Goal: Task Accomplishment & Management: Complete application form

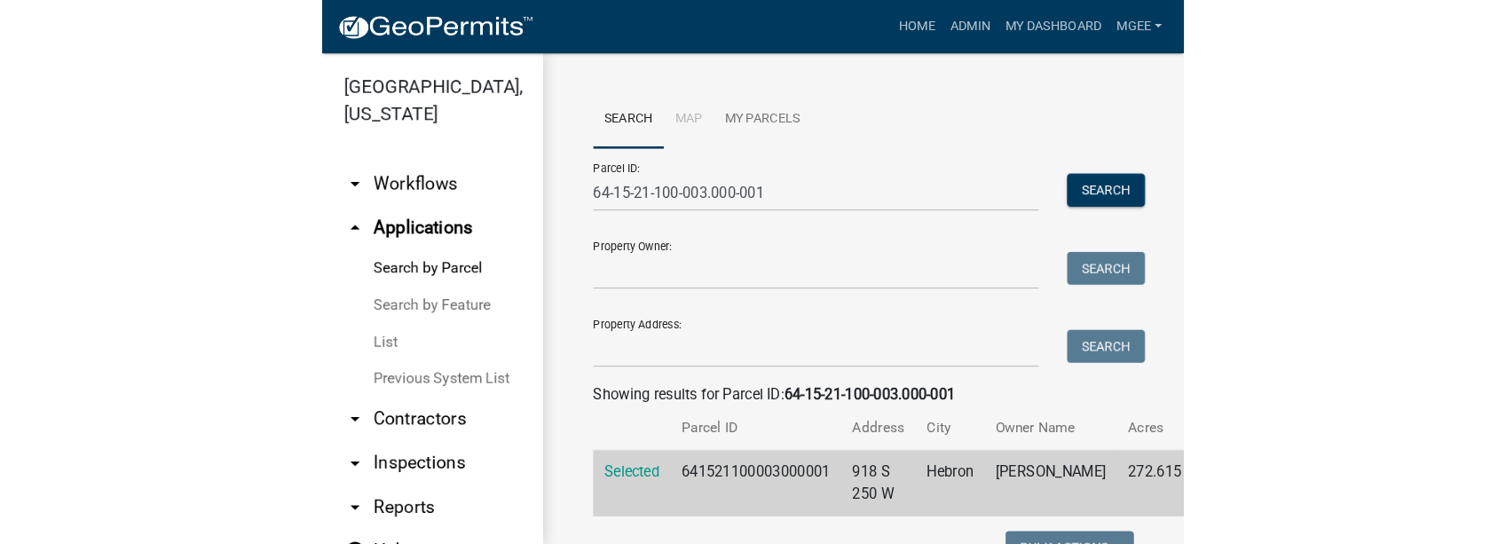
scroll to position [609, 0]
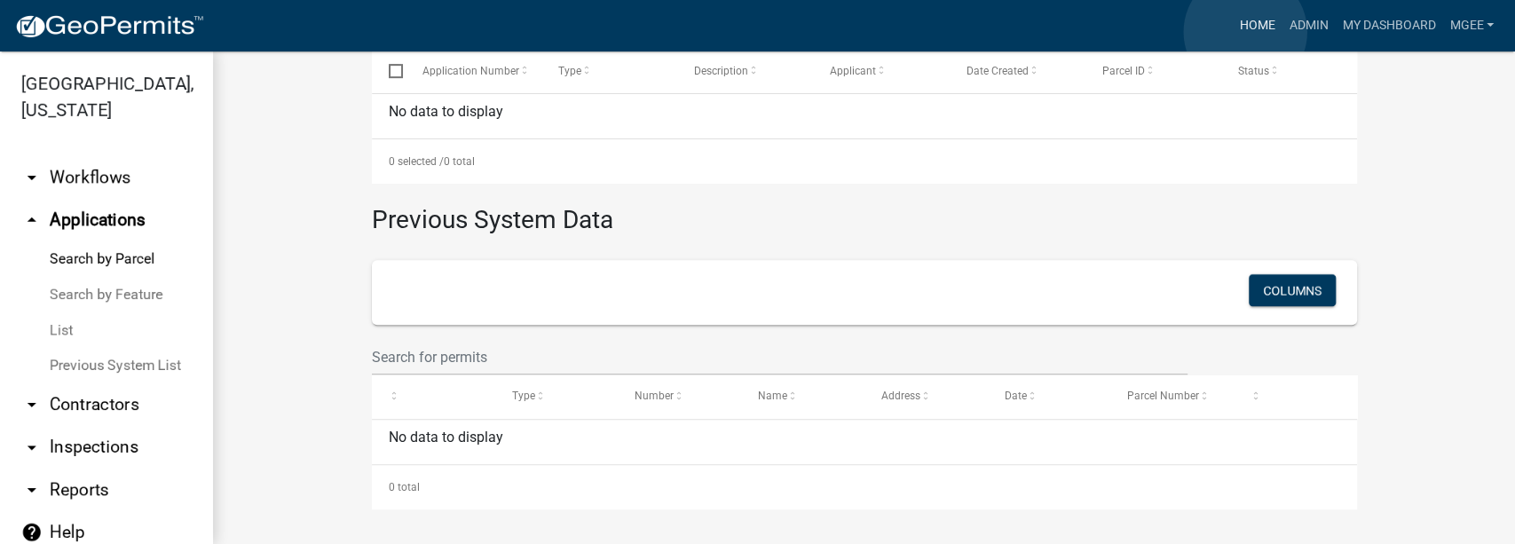
click at [831, 32] on link "Home" at bounding box center [1257, 26] width 50 height 34
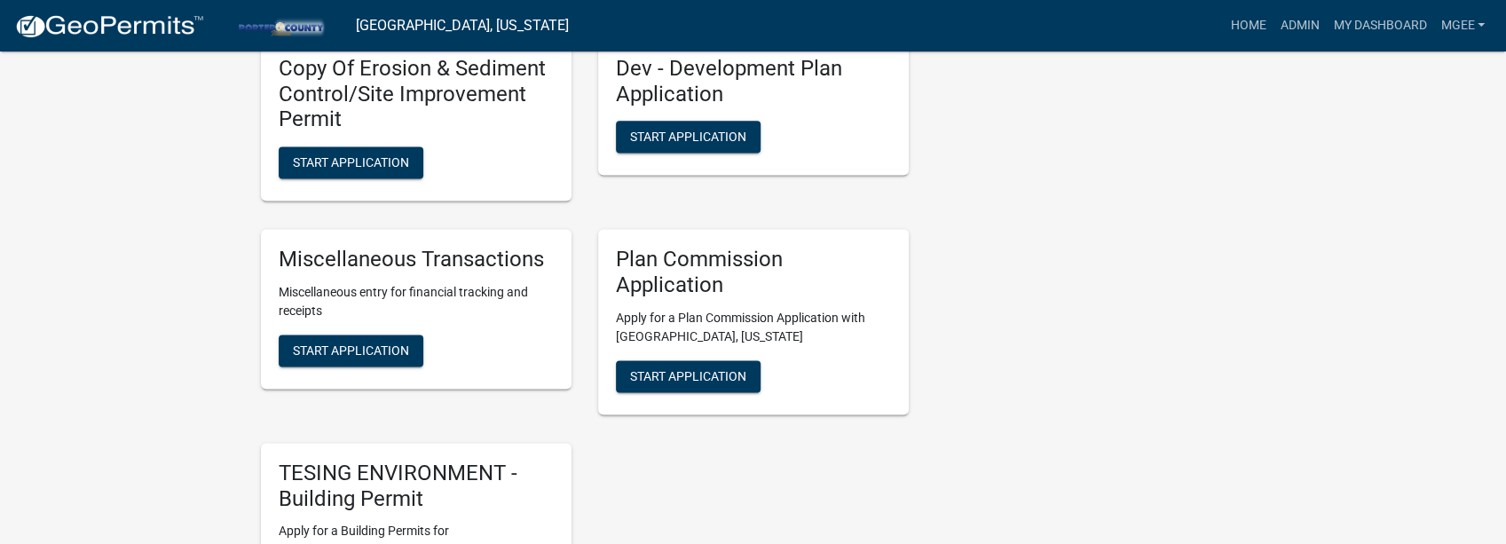
scroll to position [1597, 0]
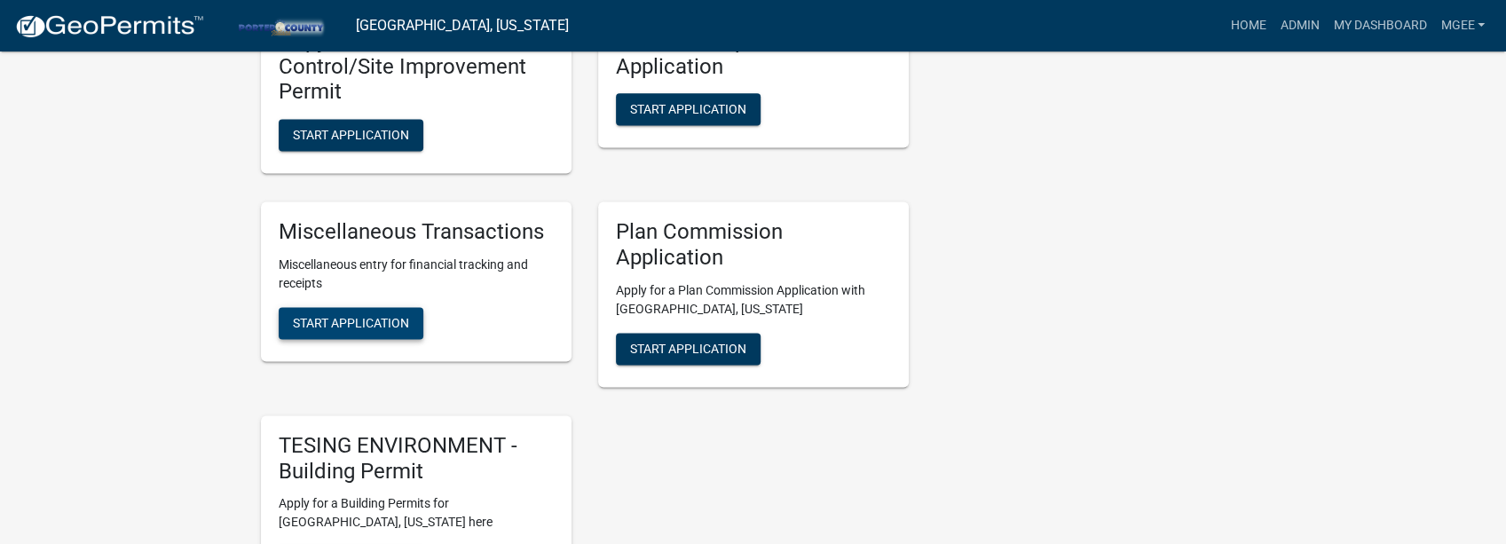
click at [341, 311] on button "Start Application" at bounding box center [351, 323] width 145 height 32
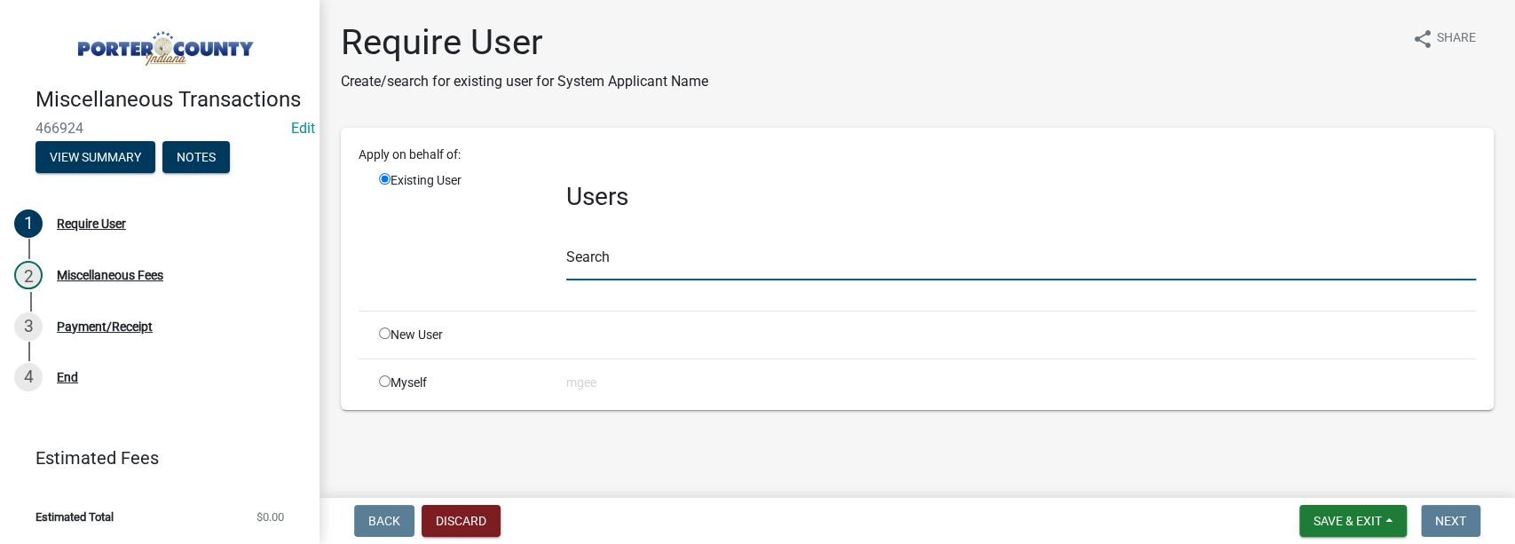
click at [611, 262] on input "text" at bounding box center [1021, 262] width 910 height 36
type input "mgee"
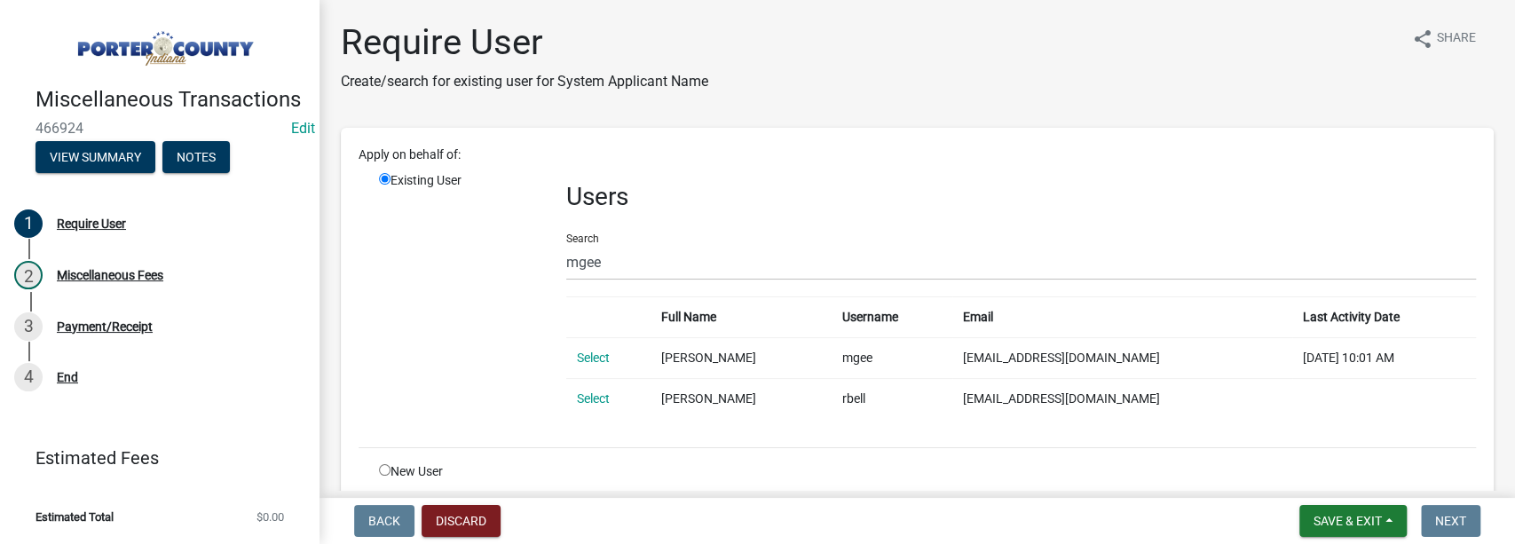
drag, startPoint x: 597, startPoint y: 396, endPoint x: 516, endPoint y: 397, distance: 80.8
click at [516, 398] on div "Existing User" at bounding box center [459, 302] width 187 height 262
click at [590, 356] on link "Select" at bounding box center [593, 358] width 33 height 14
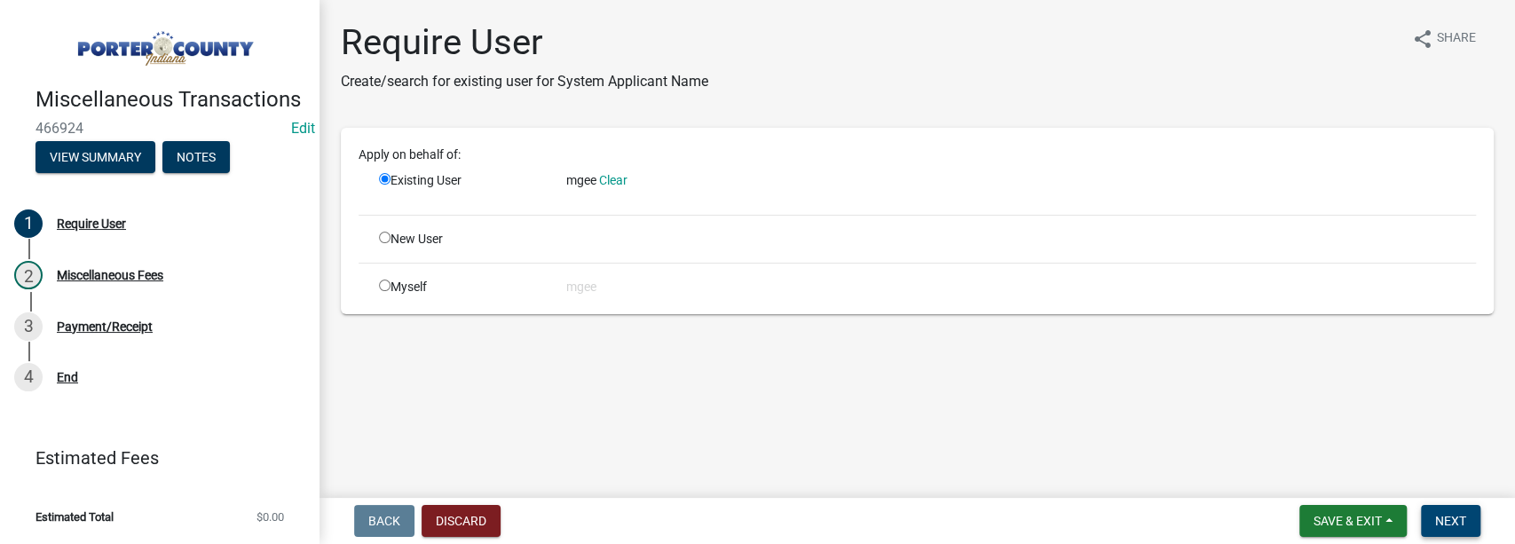
click at [831, 523] on span "Next" at bounding box center [1450, 521] width 31 height 14
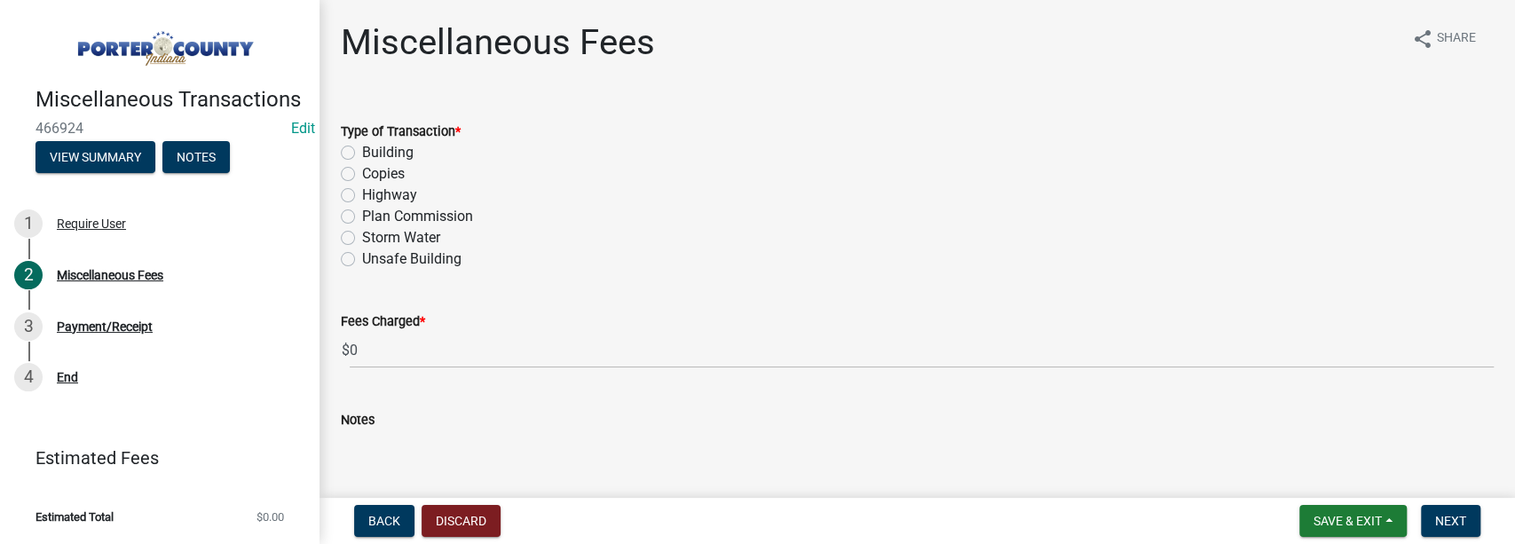
click at [362, 220] on label "Plan Commission" at bounding box center [417, 216] width 111 height 21
click at [362, 217] on input "Plan Commission" at bounding box center [368, 212] width 12 height 12
radio input "true"
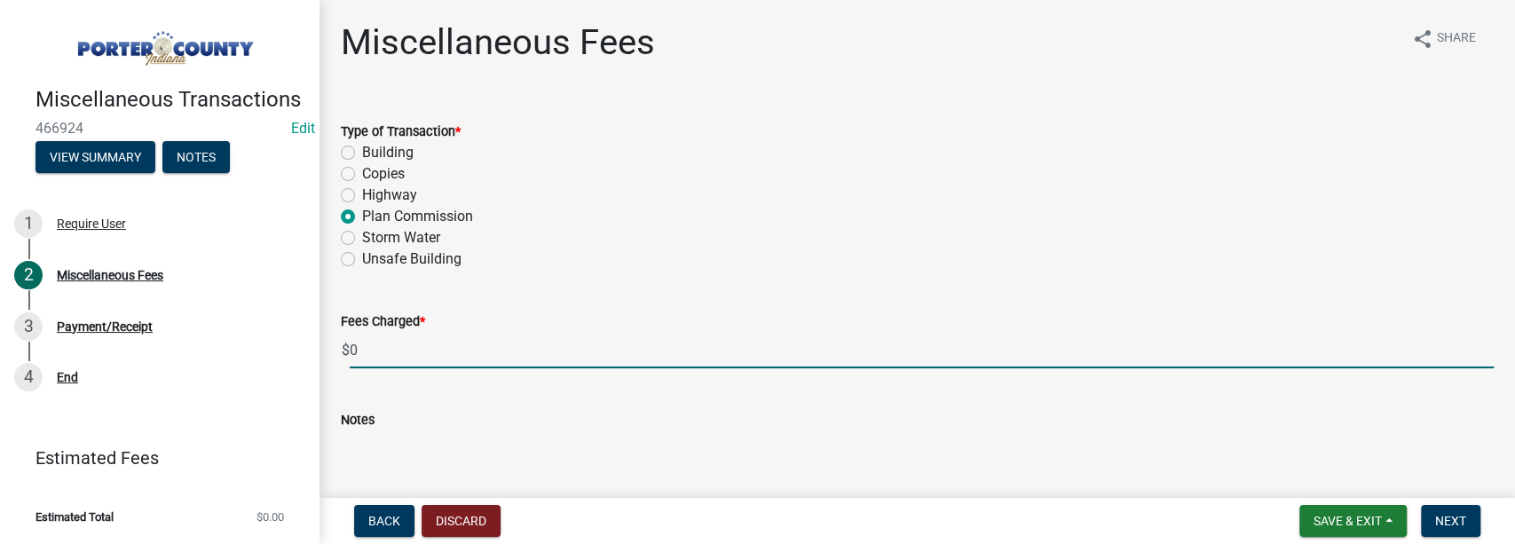
click at [362, 351] on input "0" at bounding box center [922, 350] width 1144 height 36
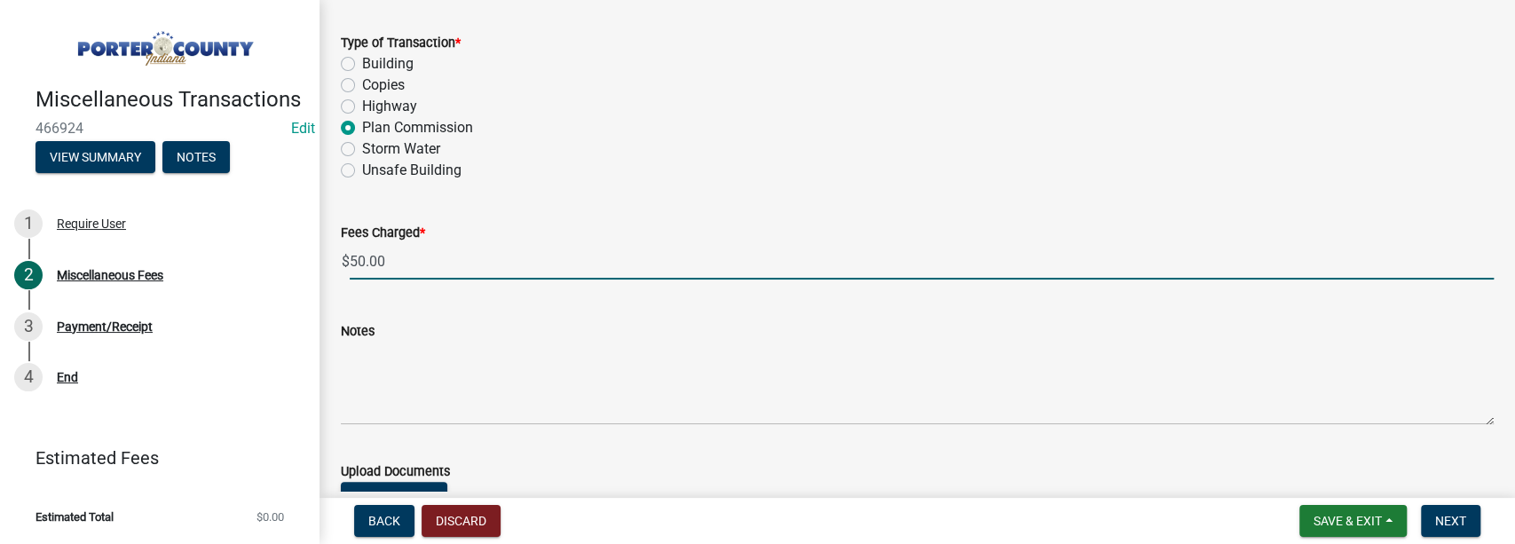
scroll to position [177, 0]
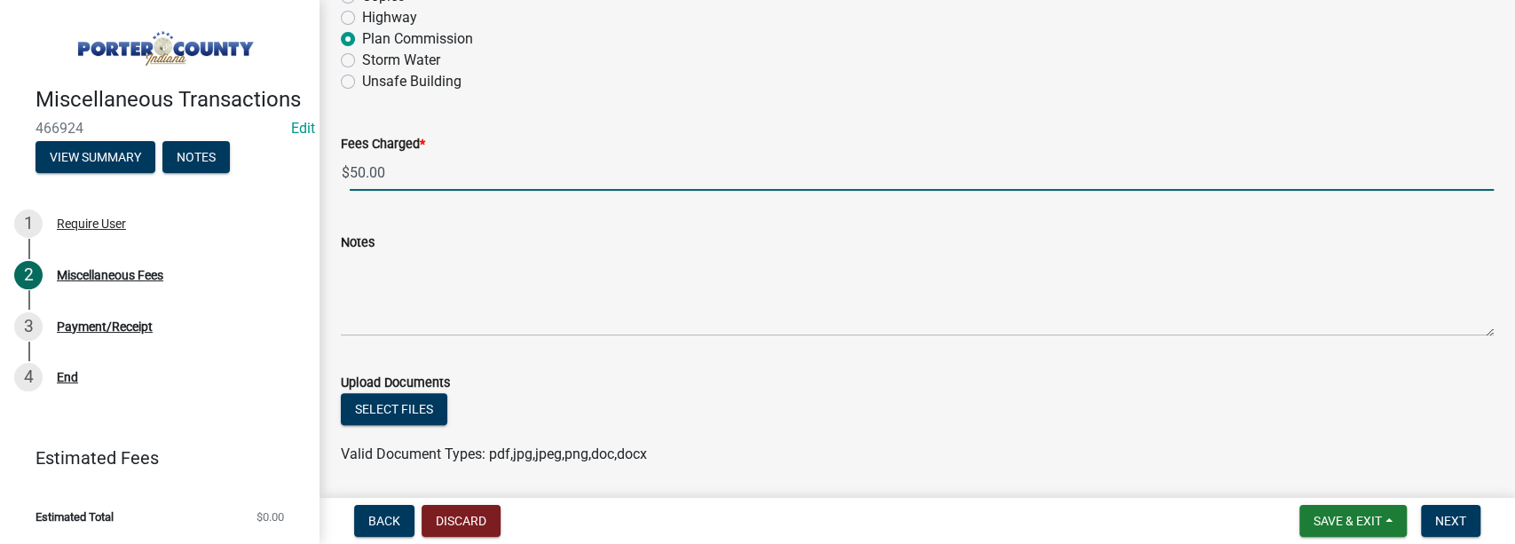
type input "50.00"
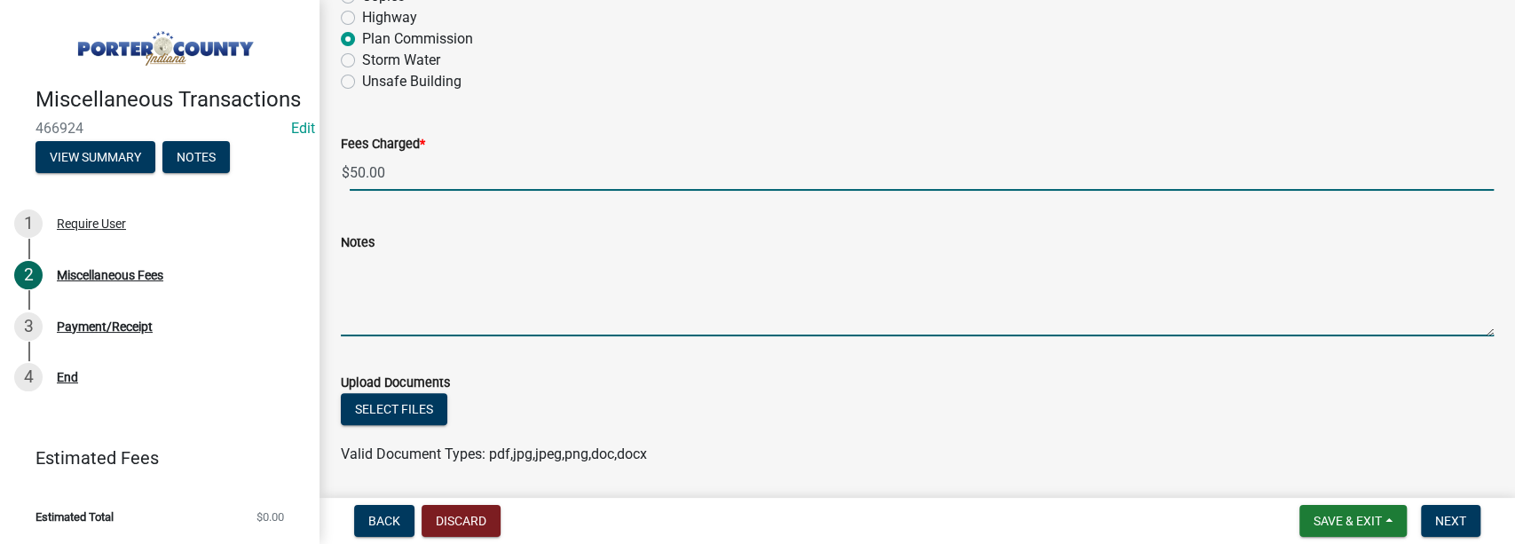
click at [359, 278] on textarea "Notes" at bounding box center [917, 294] width 1153 height 83
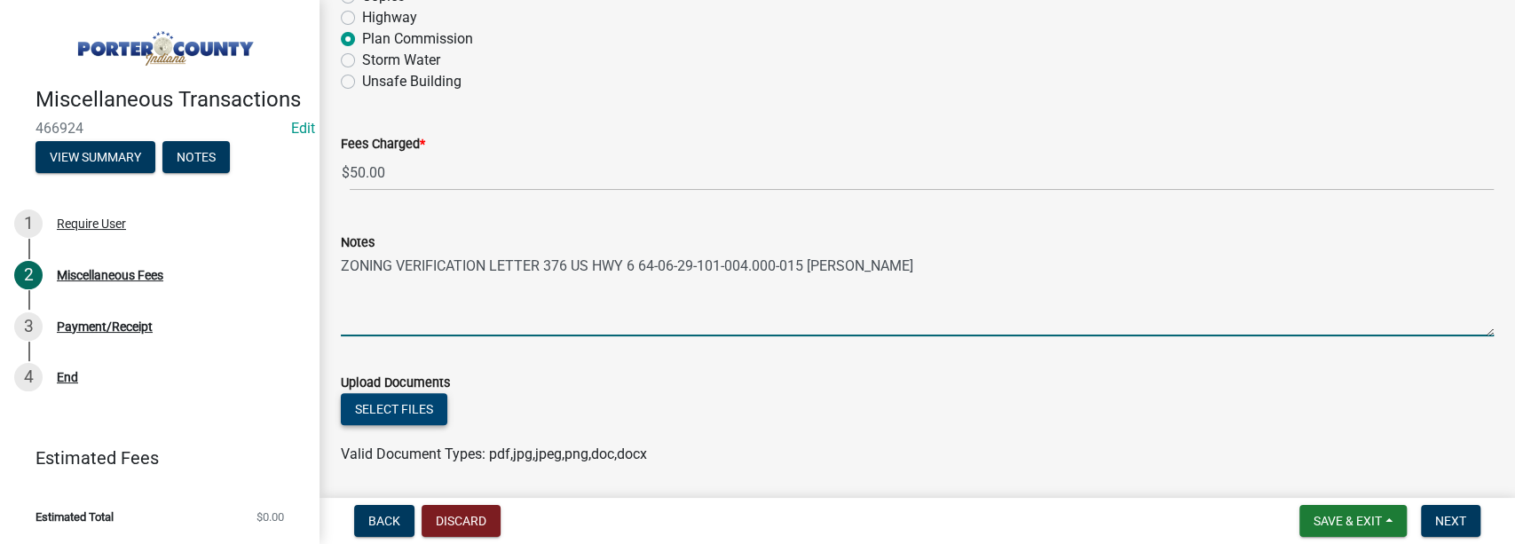
type textarea "ZONING VERIFICATION LETTER 376 US HWY 6 64-06-29-101-004.000-015 [PERSON_NAME]"
click at [378, 404] on button "Select files" at bounding box center [394, 409] width 106 height 32
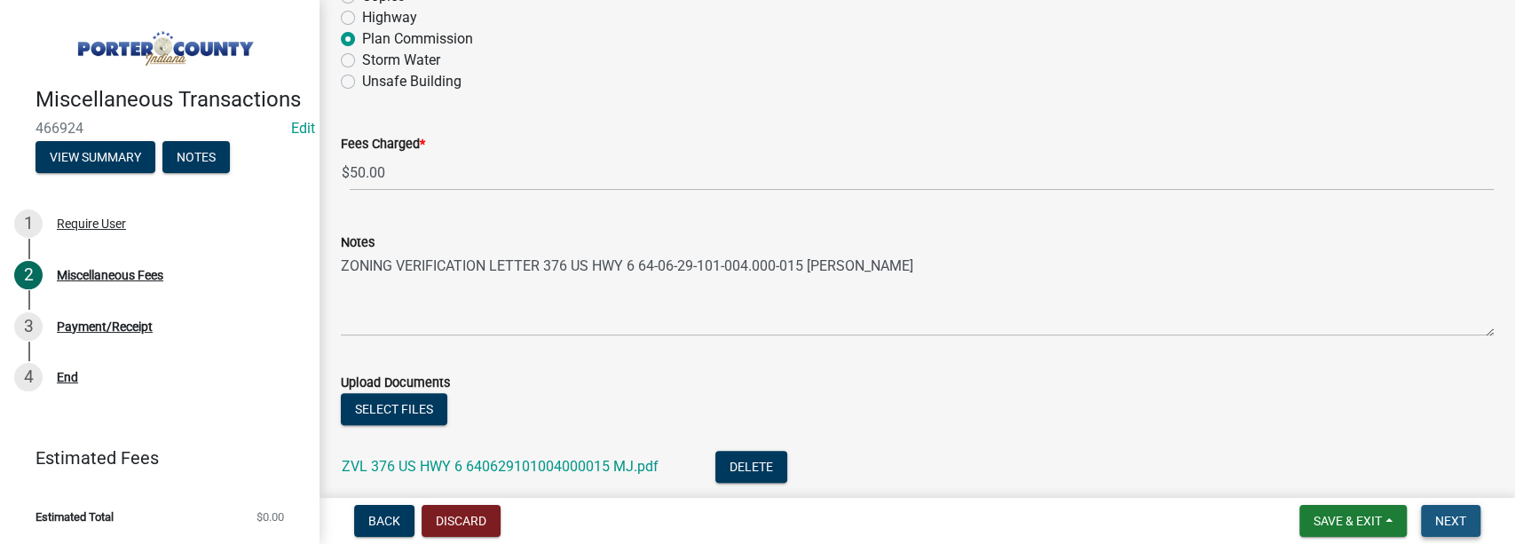
click at [831, 518] on span "Next" at bounding box center [1450, 521] width 31 height 14
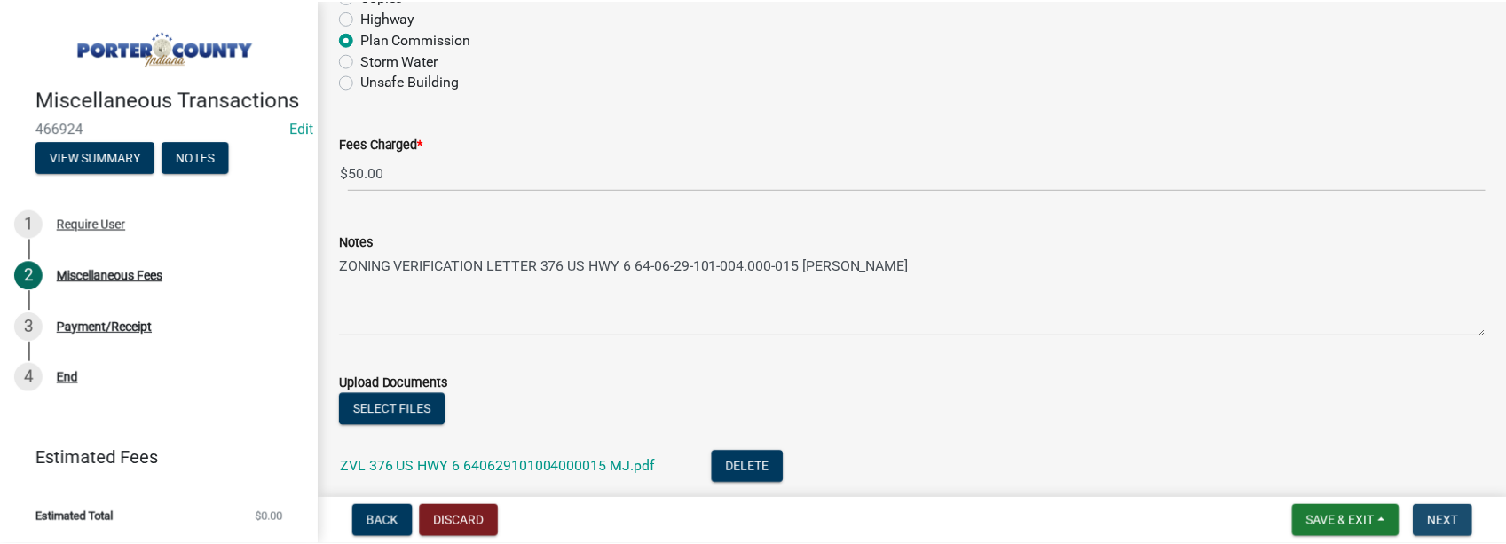
scroll to position [0, 0]
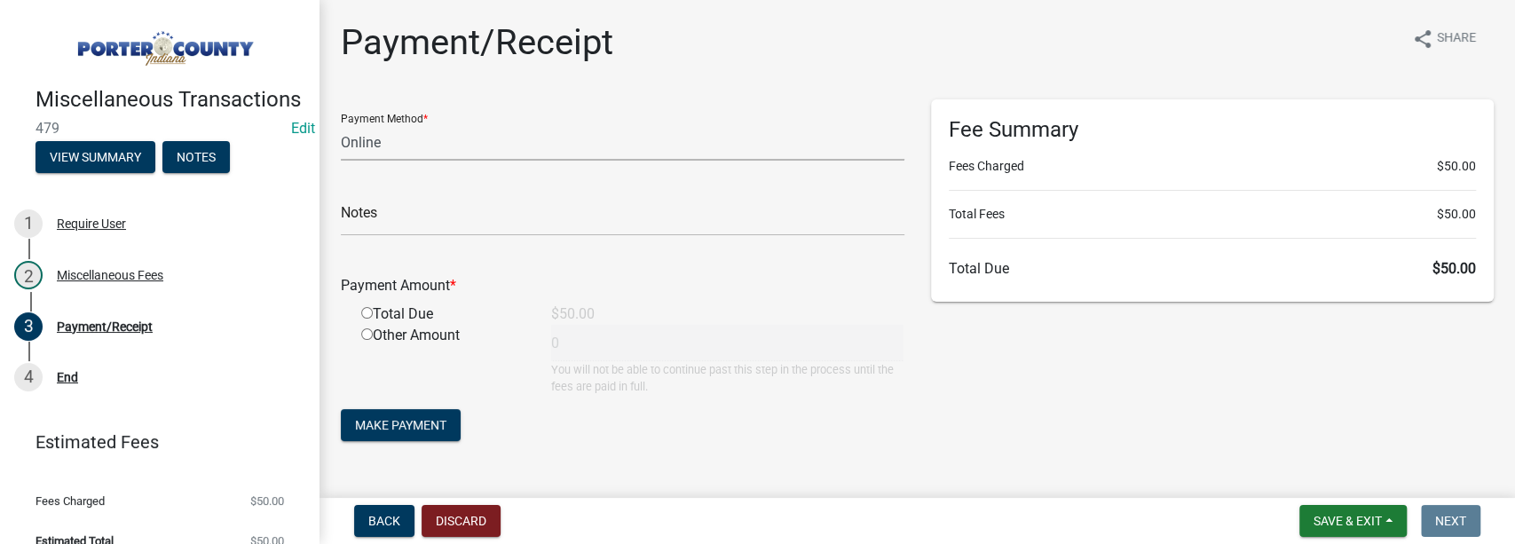
click at [352, 138] on select "Credit Card POS Check Cash Online" at bounding box center [623, 142] width 564 height 36
select select "1: 0"
click at [341, 124] on select "Credit Card POS Check Cash Online" at bounding box center [623, 142] width 564 height 36
click at [374, 219] on input "text" at bounding box center [623, 218] width 564 height 36
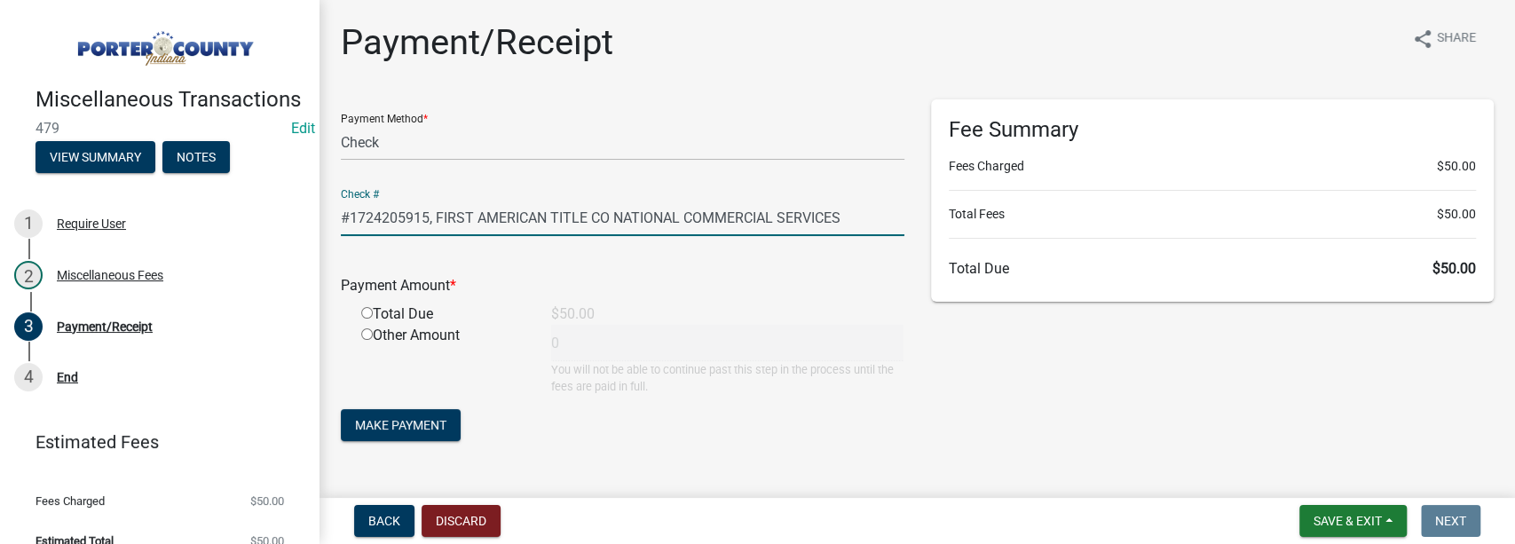
type input "#1724205915, FIRST AMERICAN TITLE CO NATIONAL COMMERCIAL SERVICES"
click at [367, 314] on input "radio" at bounding box center [367, 313] width 12 height 12
radio input "true"
type input "50"
click at [419, 420] on span "Make Payment" at bounding box center [400, 425] width 91 height 14
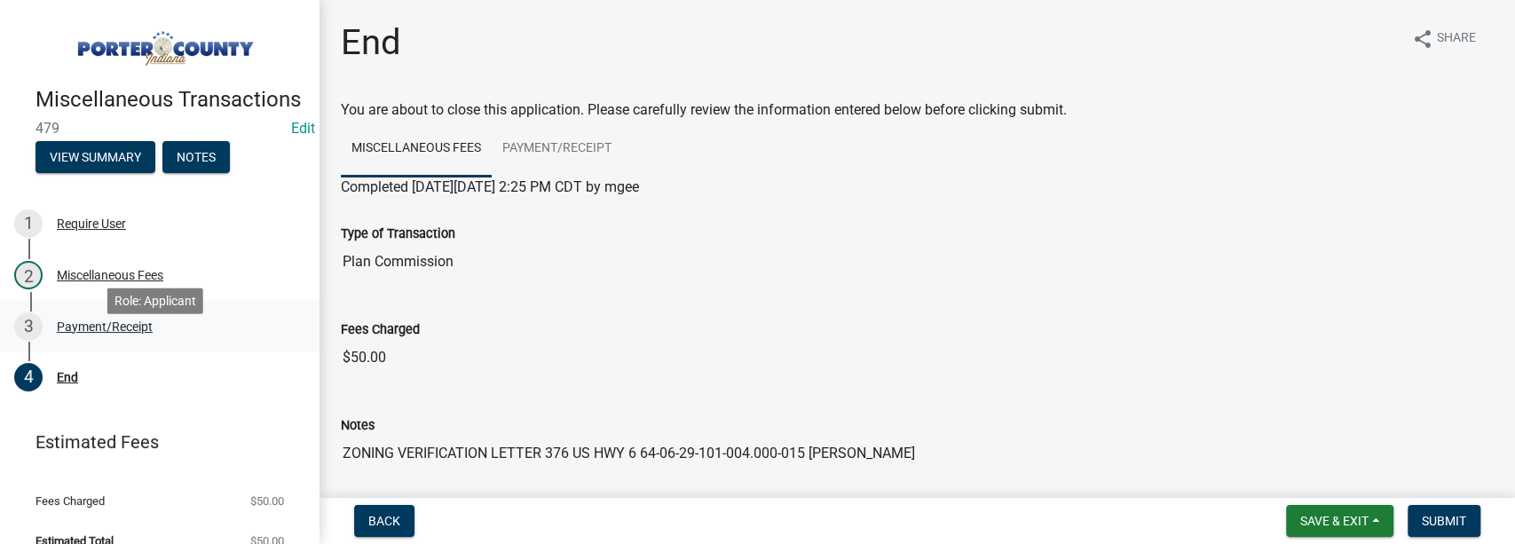
click at [90, 333] on div "Payment/Receipt" at bounding box center [105, 326] width 96 height 12
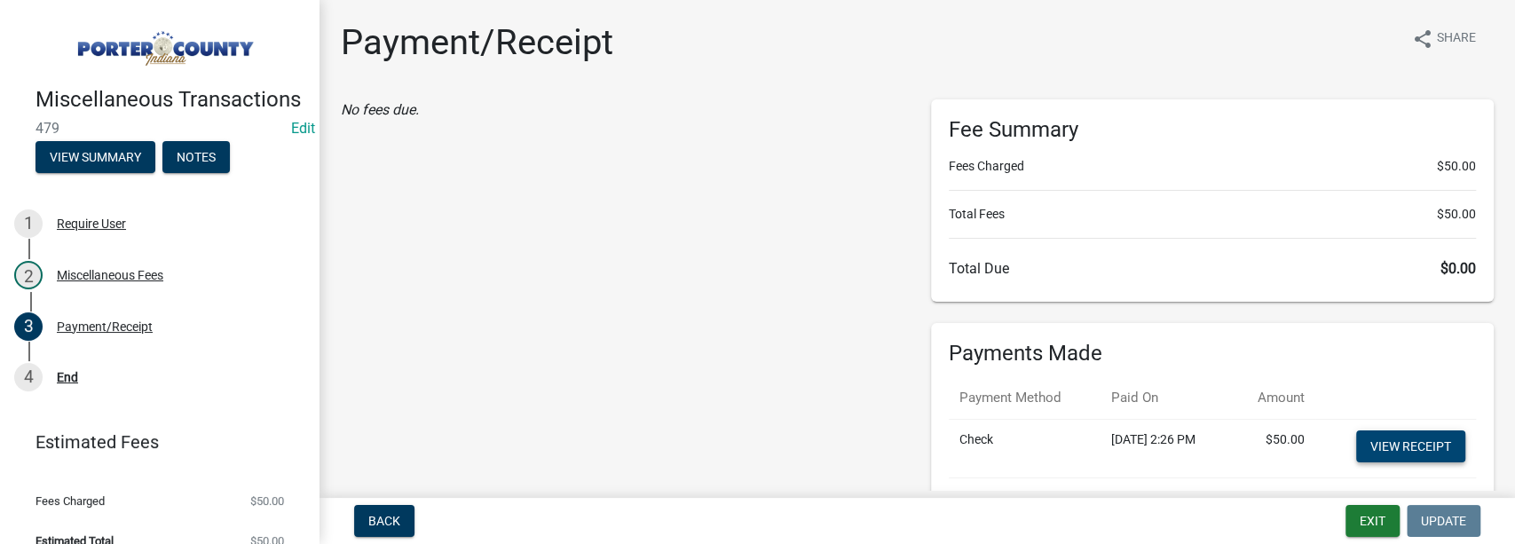
click at [831, 437] on link "View receipt" at bounding box center [1410, 446] width 109 height 32
click at [831, 515] on button "Exit" at bounding box center [1372, 521] width 54 height 32
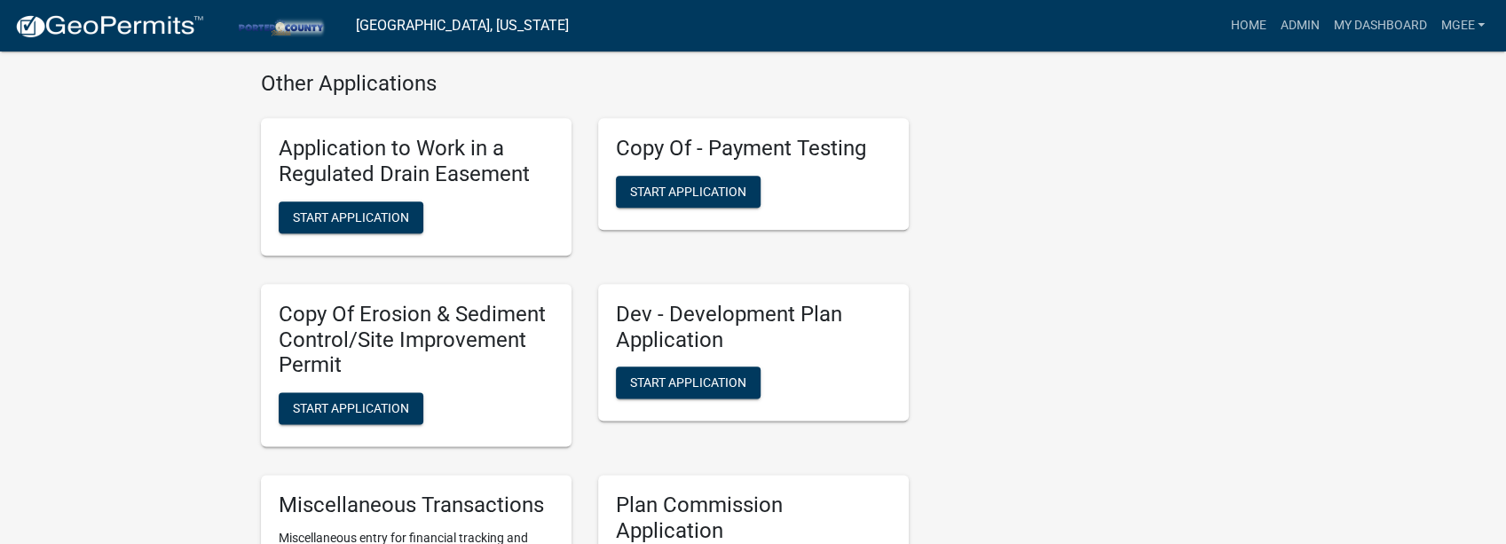
scroll to position [1597, 0]
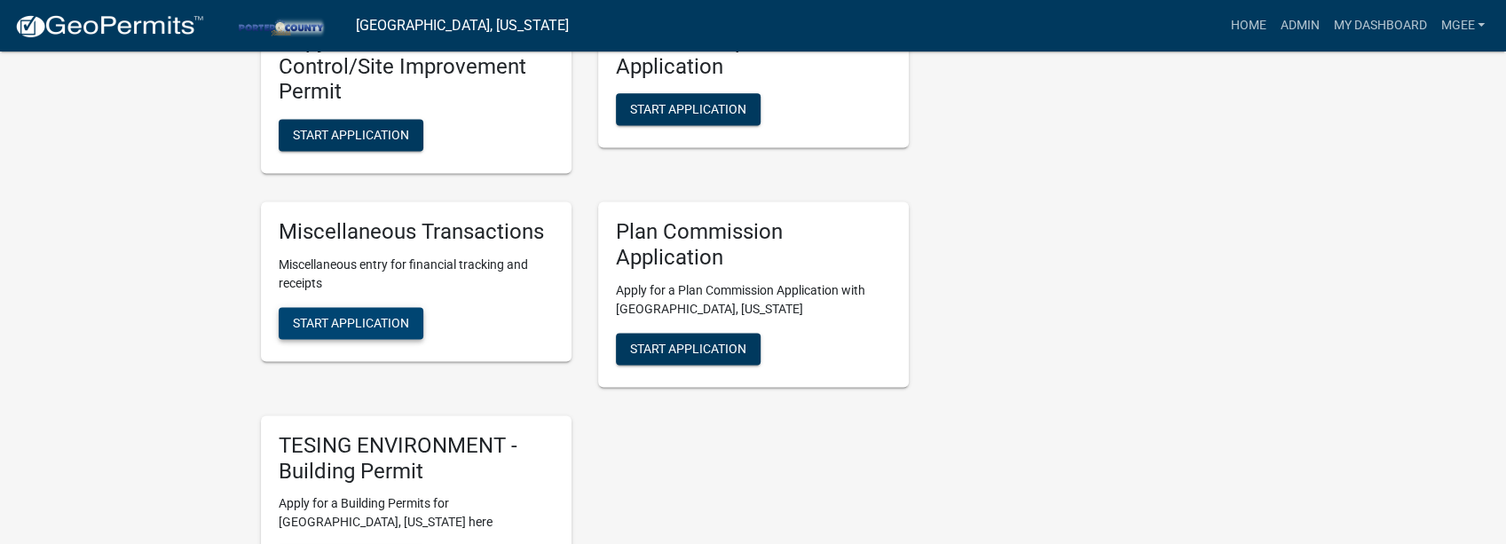
click at [394, 328] on span "Start Application" at bounding box center [351, 323] width 116 height 14
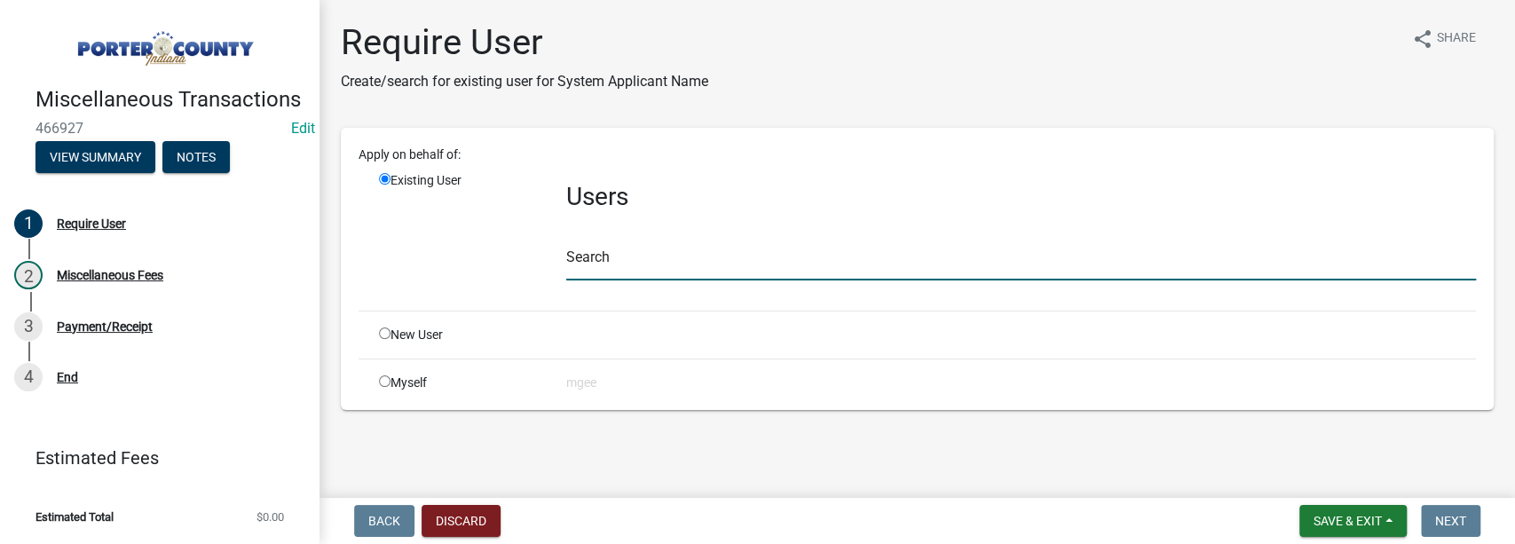
click at [598, 248] on input "text" at bounding box center [1021, 262] width 910 height 36
type input "mgee"
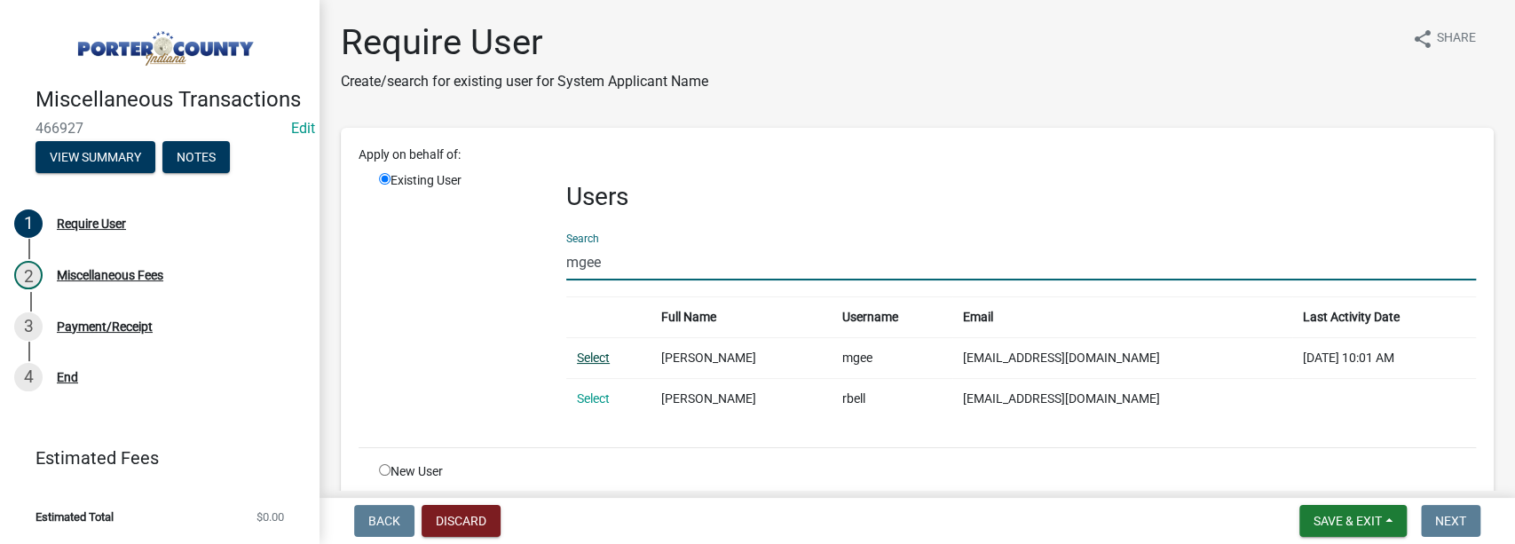
click at [598, 355] on link "Select" at bounding box center [593, 358] width 33 height 14
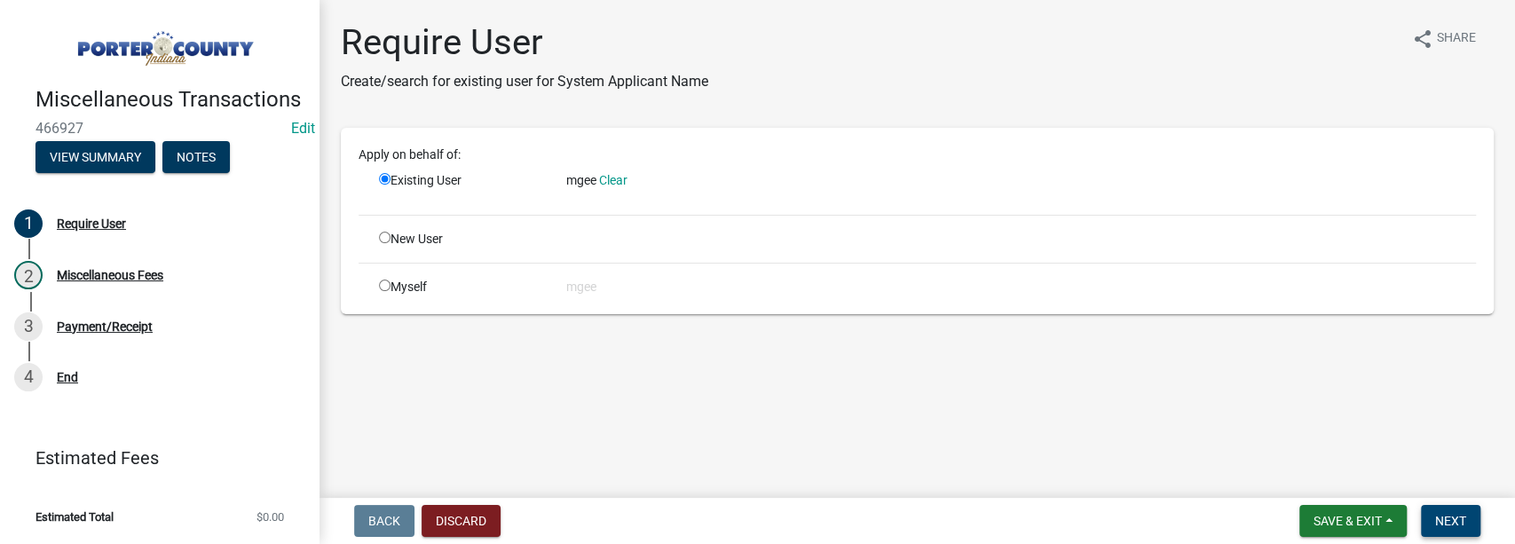
click at [831, 519] on button "Next" at bounding box center [1450, 521] width 59 height 32
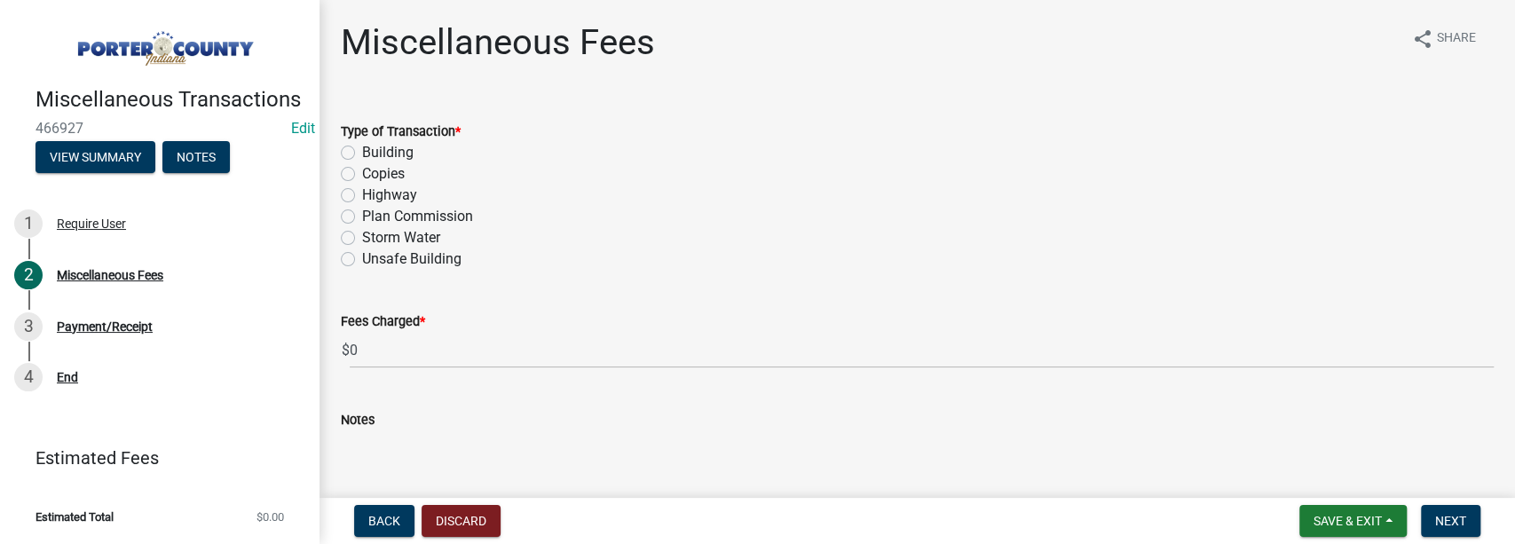
click at [362, 214] on label "Plan Commission" at bounding box center [417, 216] width 111 height 21
click at [362, 214] on input "Plan Commission" at bounding box center [368, 212] width 12 height 12
radio input "true"
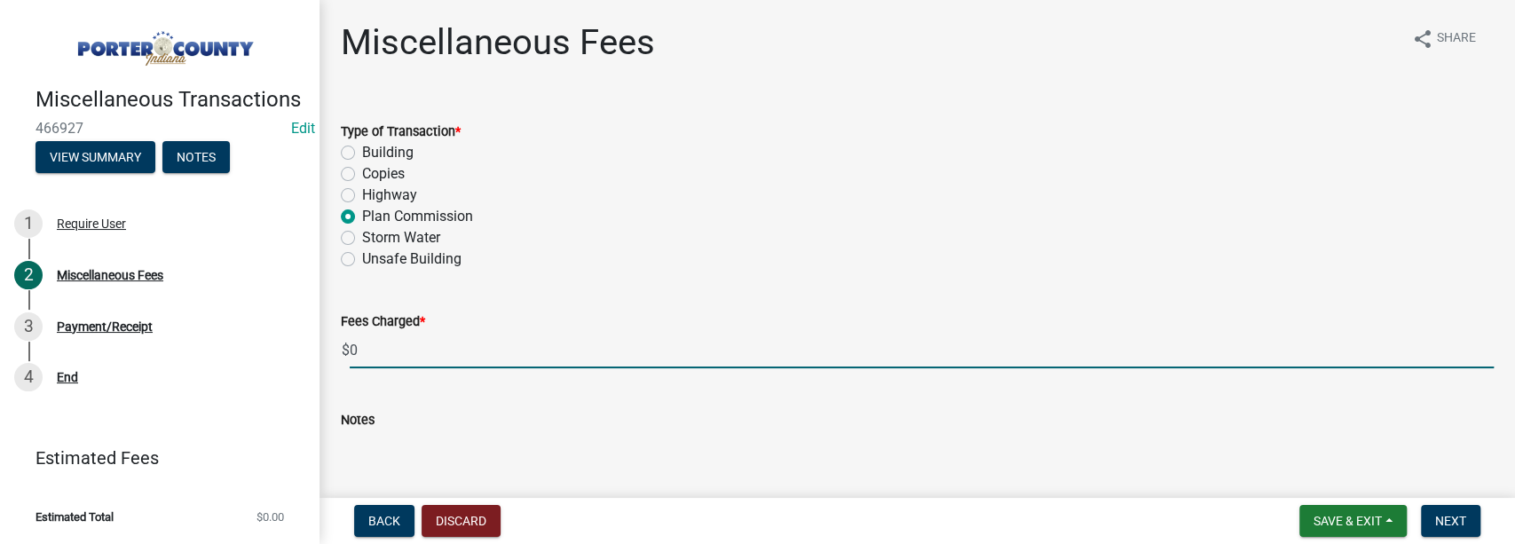
click at [370, 352] on input "0" at bounding box center [922, 350] width 1144 height 36
type input "50.00"
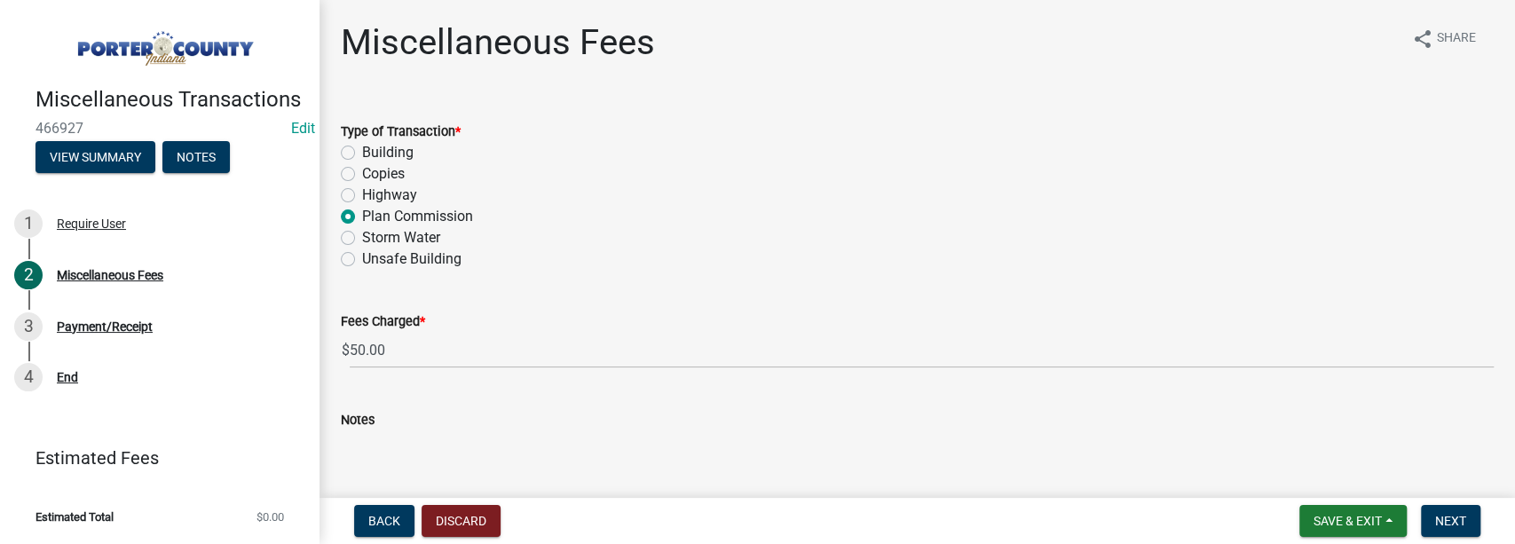
click at [357, 445] on textarea "Notes" at bounding box center [917, 471] width 1153 height 83
type textarea "ZONING VERIFICATOIN LETTER [STREET_ADDRESS] 640623481009000006"
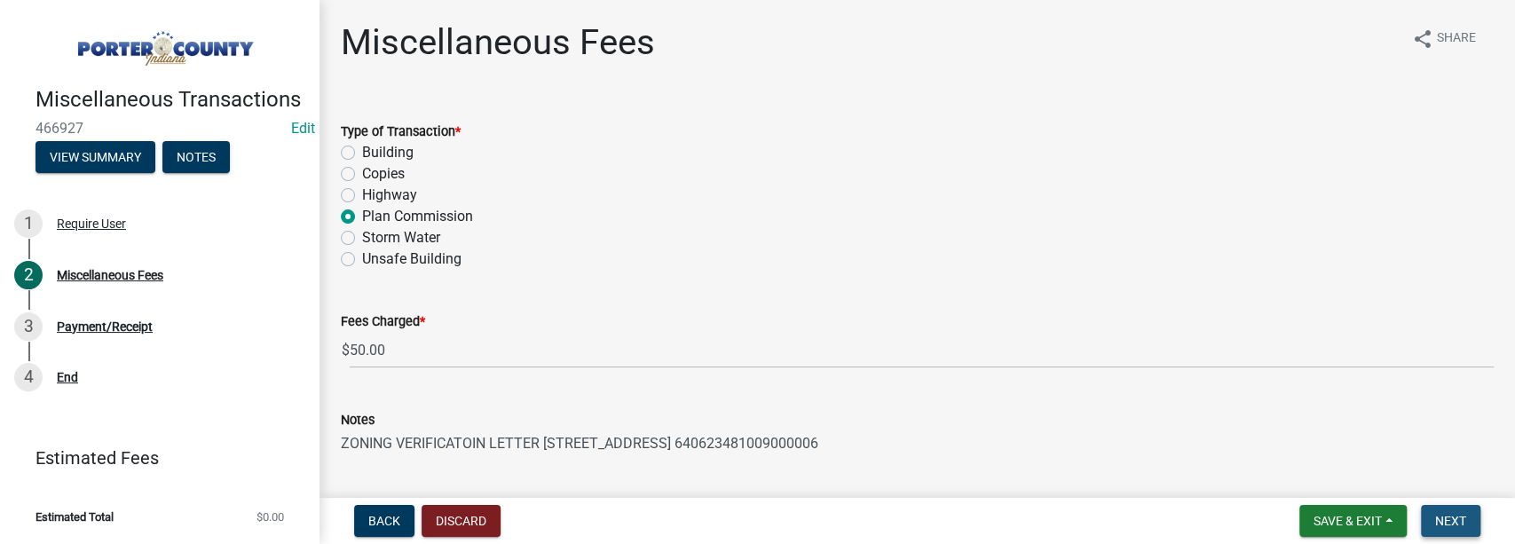
click at [831, 513] on button "Next" at bounding box center [1450, 521] width 59 height 32
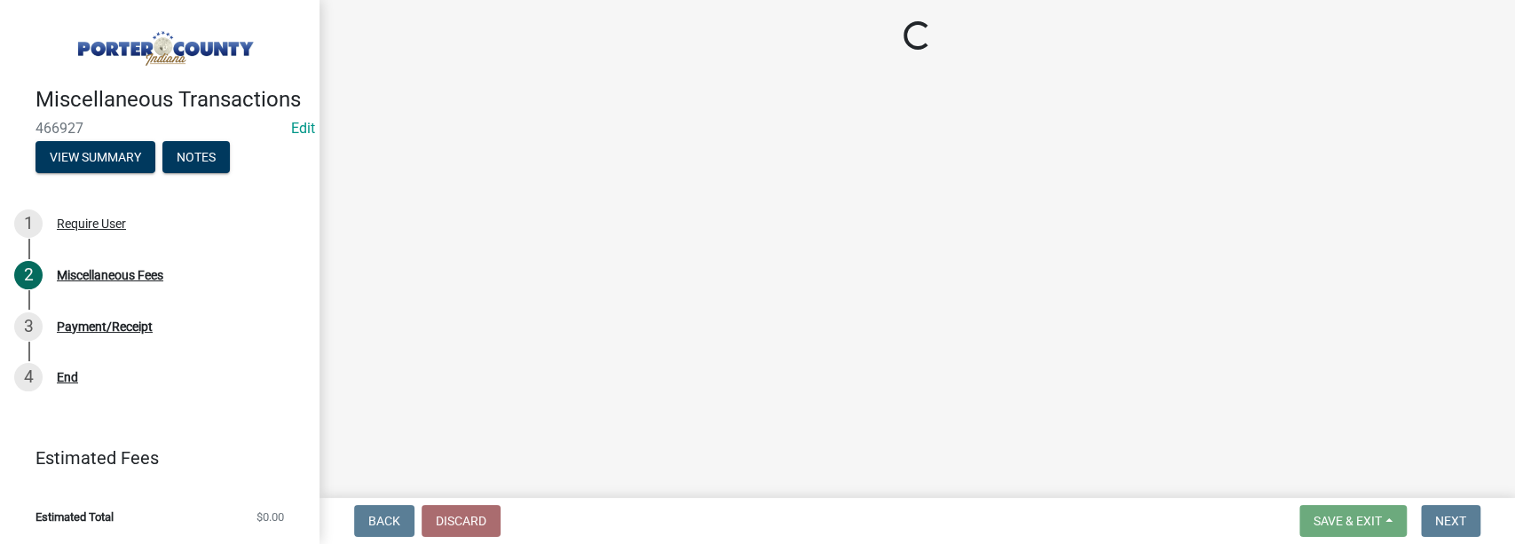
select select "3: 3"
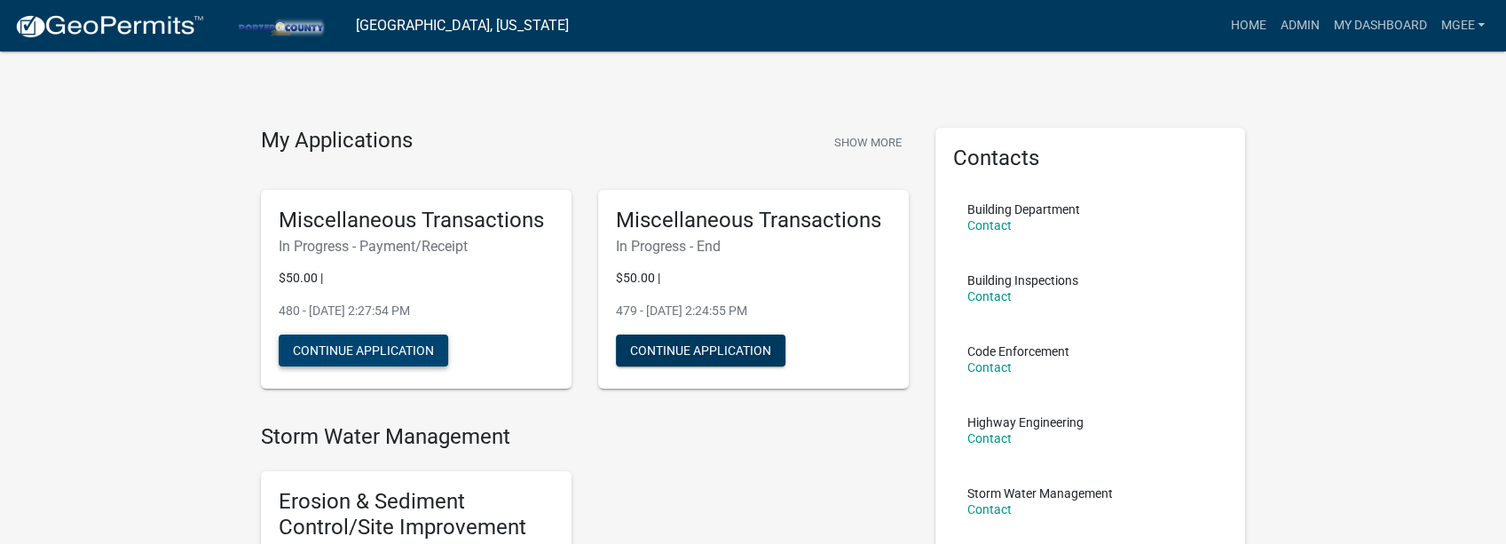
click at [389, 350] on button "Continue Application" at bounding box center [363, 351] width 169 height 32
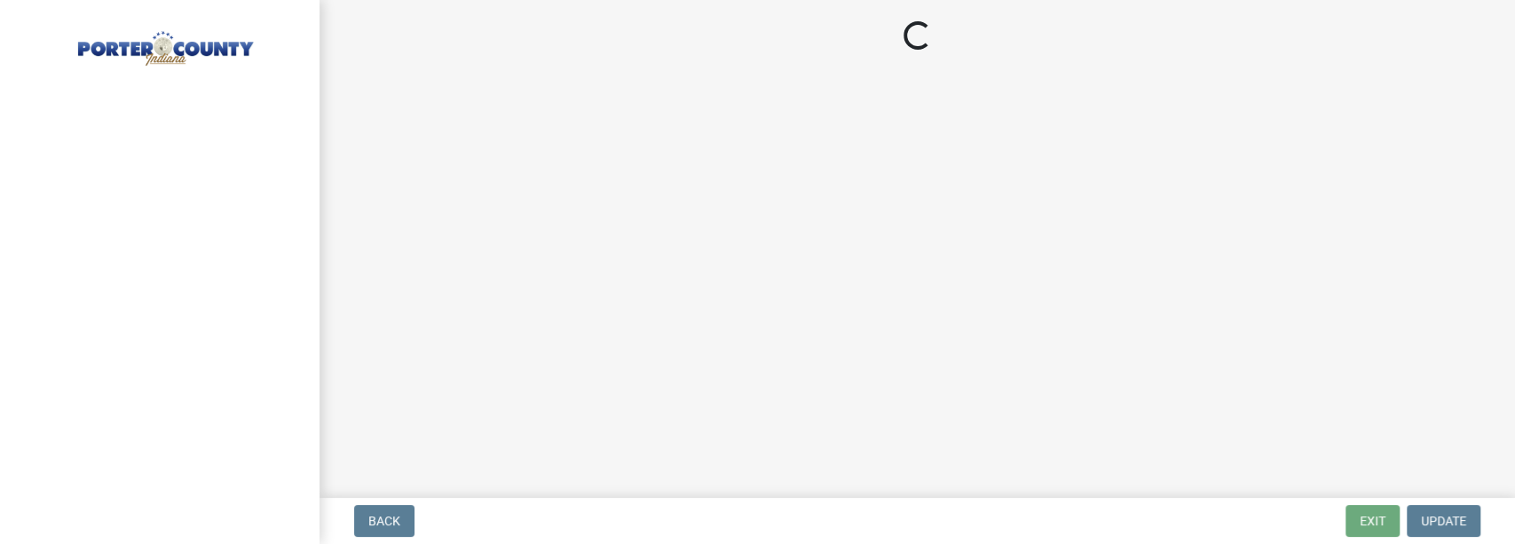
select select "3: 3"
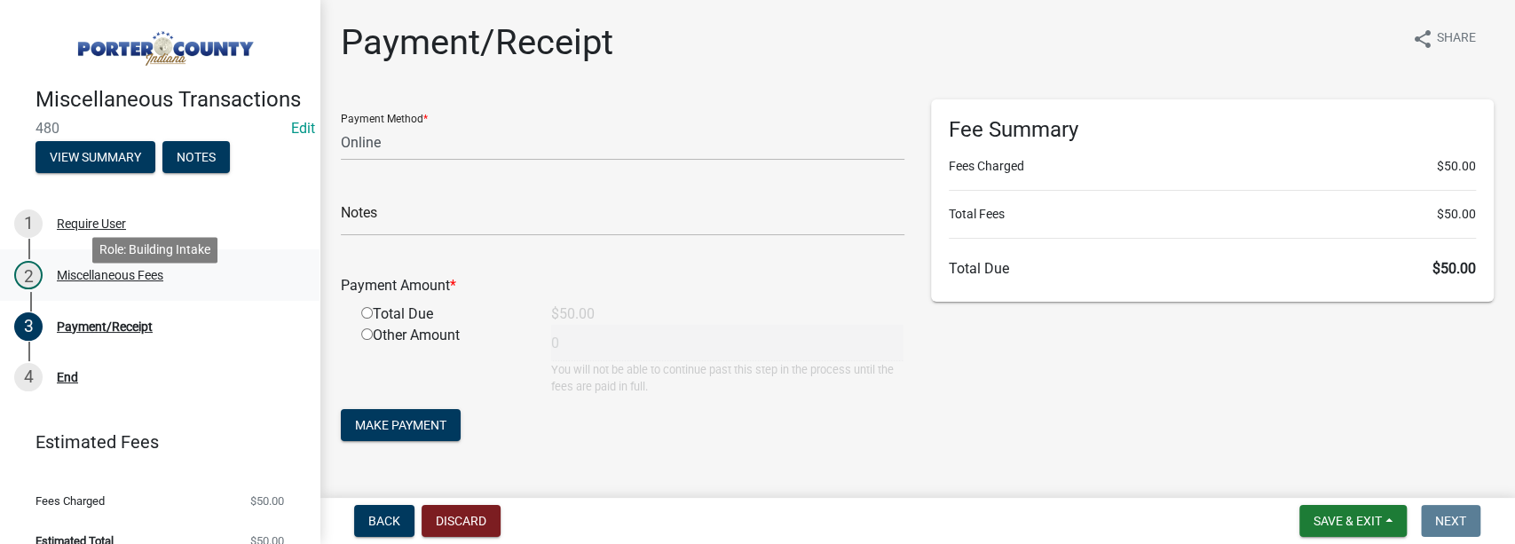
click at [129, 289] on div "2 Miscellaneous Fees" at bounding box center [152, 275] width 277 height 28
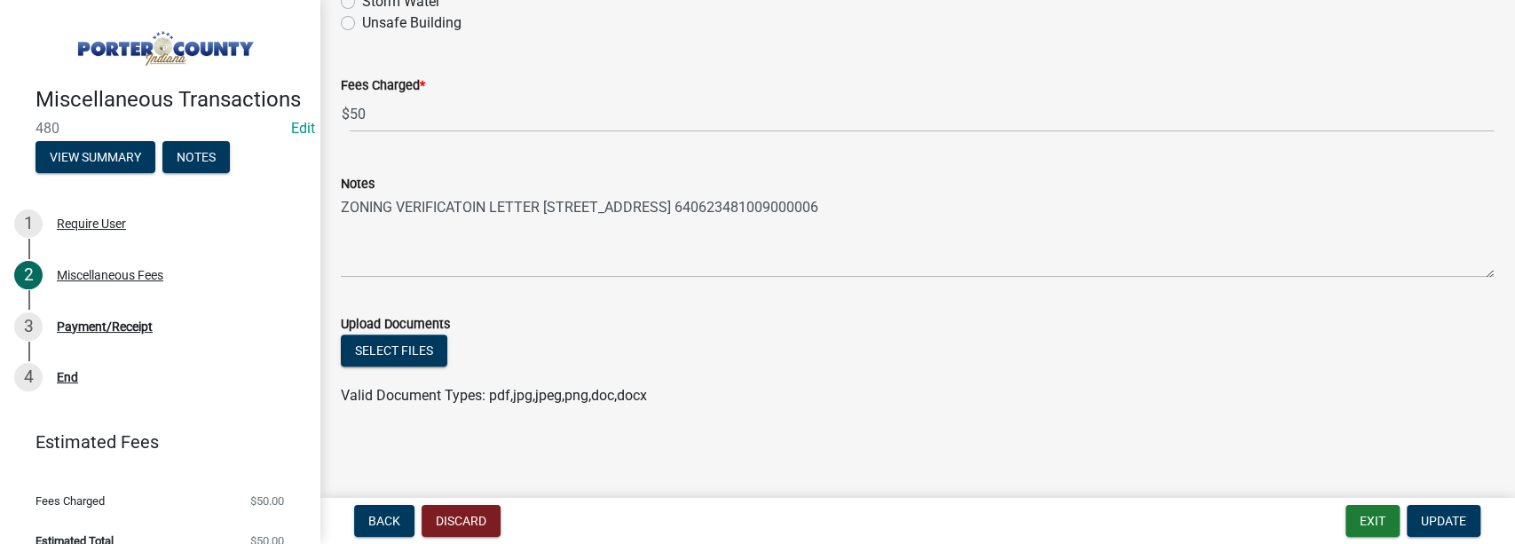
scroll to position [237, 0]
click at [403, 351] on button "Select files" at bounding box center [394, 350] width 106 height 32
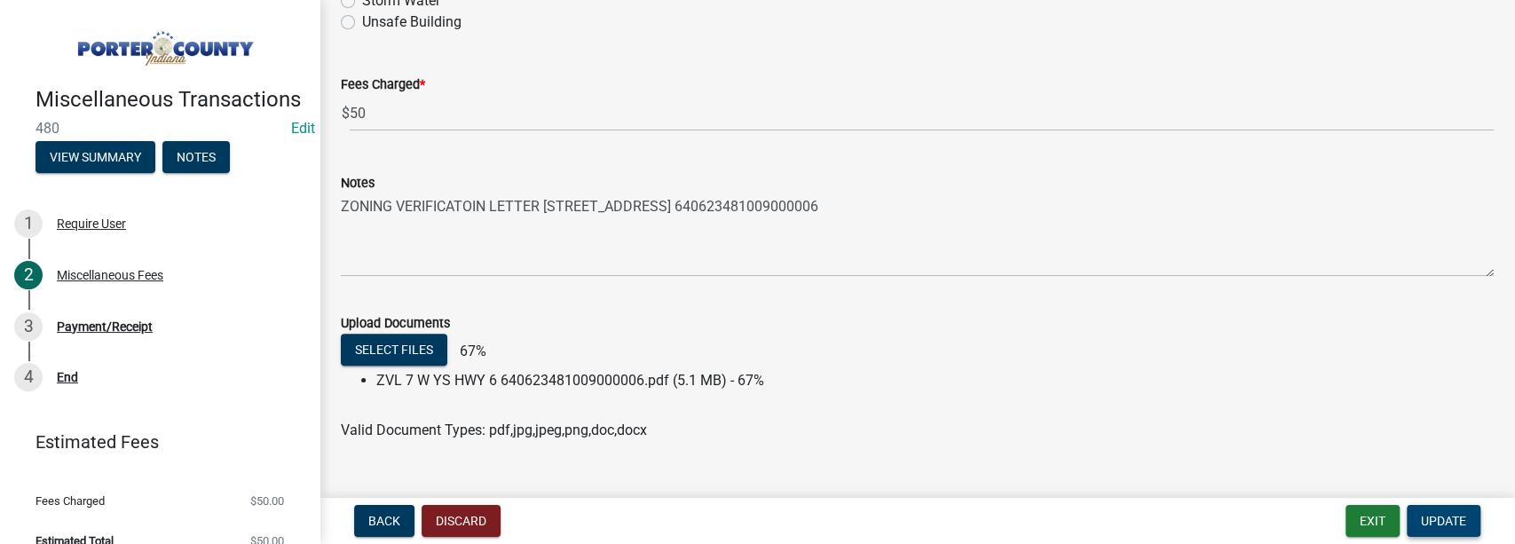
click at [831, 515] on span "Update" at bounding box center [1443, 521] width 45 height 14
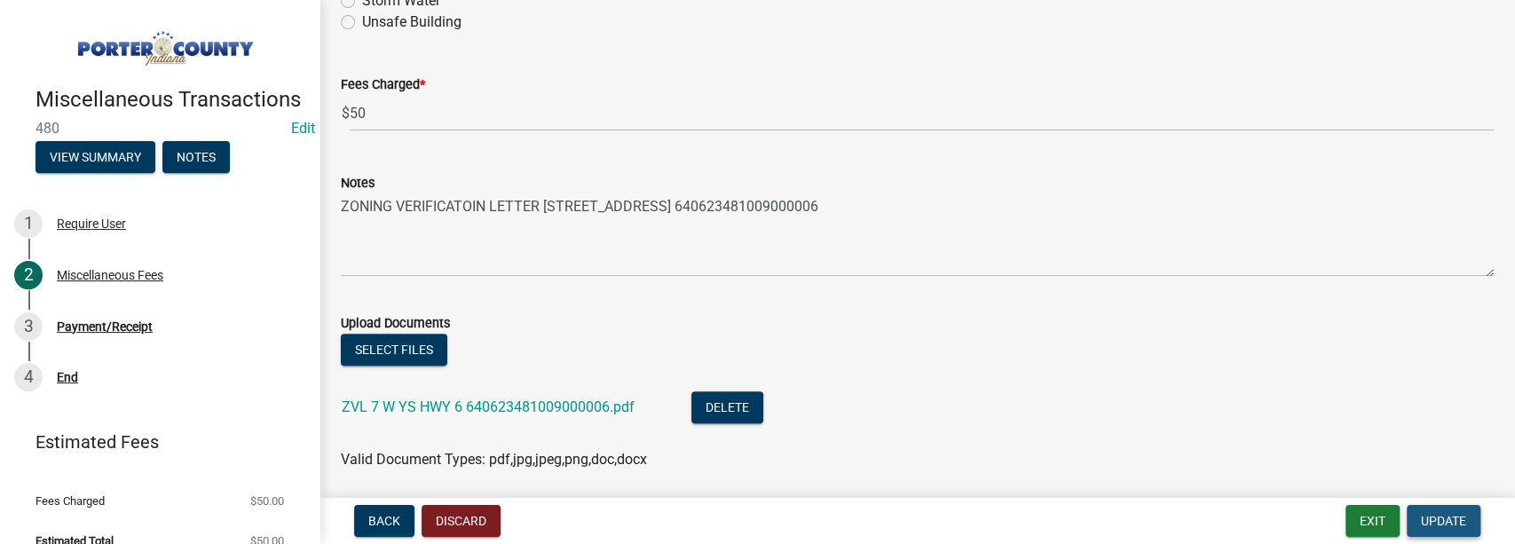
click at [831, 520] on span "Update" at bounding box center [1443, 521] width 45 height 14
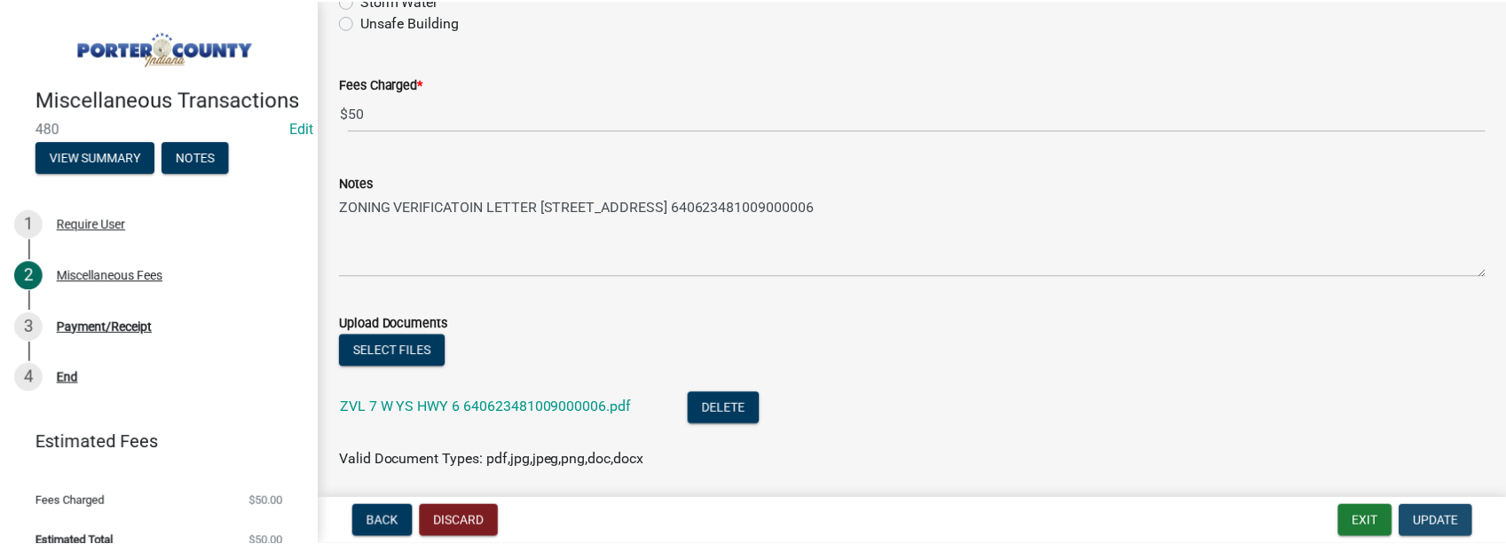
scroll to position [0, 0]
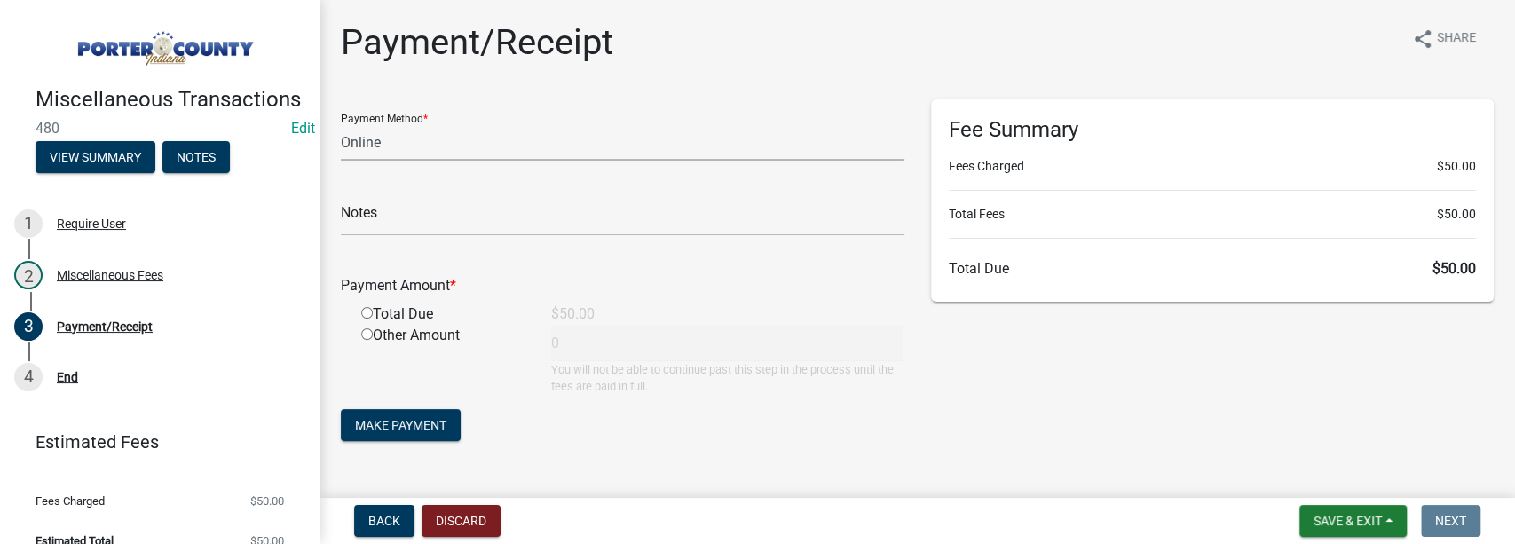
click at [360, 147] on select "Credit Card POS Check Cash Online" at bounding box center [623, 142] width 564 height 36
select select "1: 0"
click at [341, 124] on select "Credit Card POS Check Cash Online" at bounding box center [623, 142] width 564 height 36
click at [365, 217] on input "text" at bounding box center [623, 218] width 564 height 36
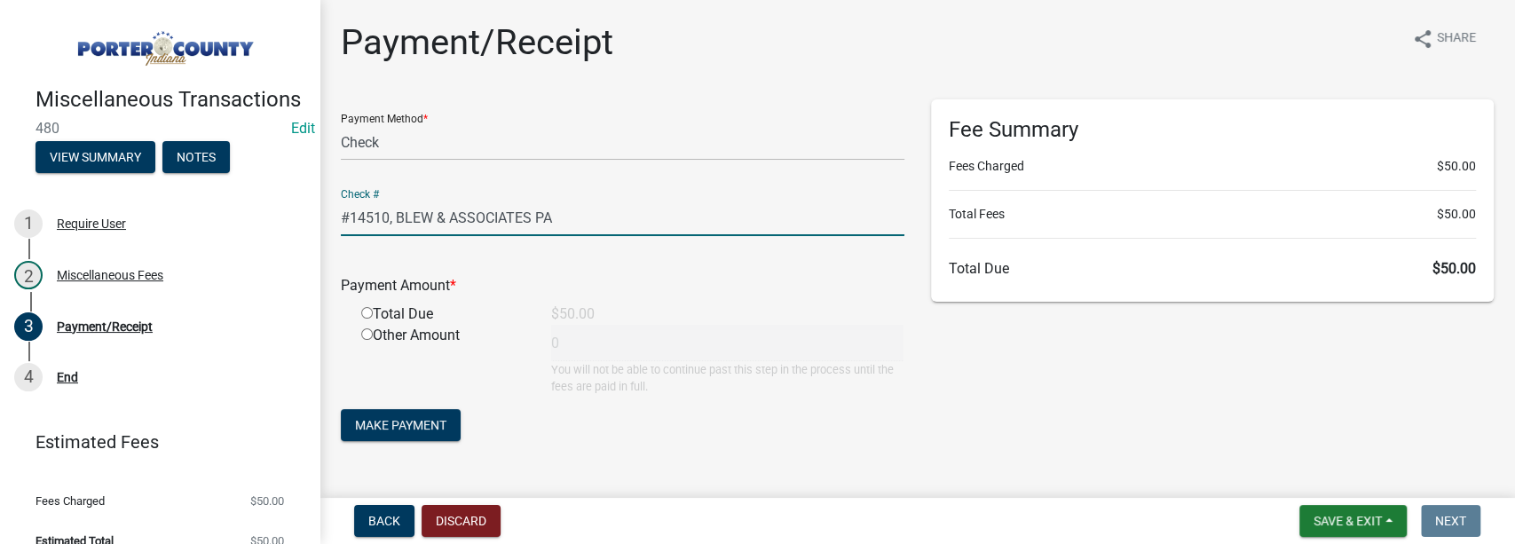
type input "#14510, BLEW & ASSOCIATES PA"
click at [367, 312] on input "radio" at bounding box center [367, 313] width 12 height 12
radio input "true"
type input "50"
click at [398, 432] on span "Make Payment" at bounding box center [400, 425] width 91 height 14
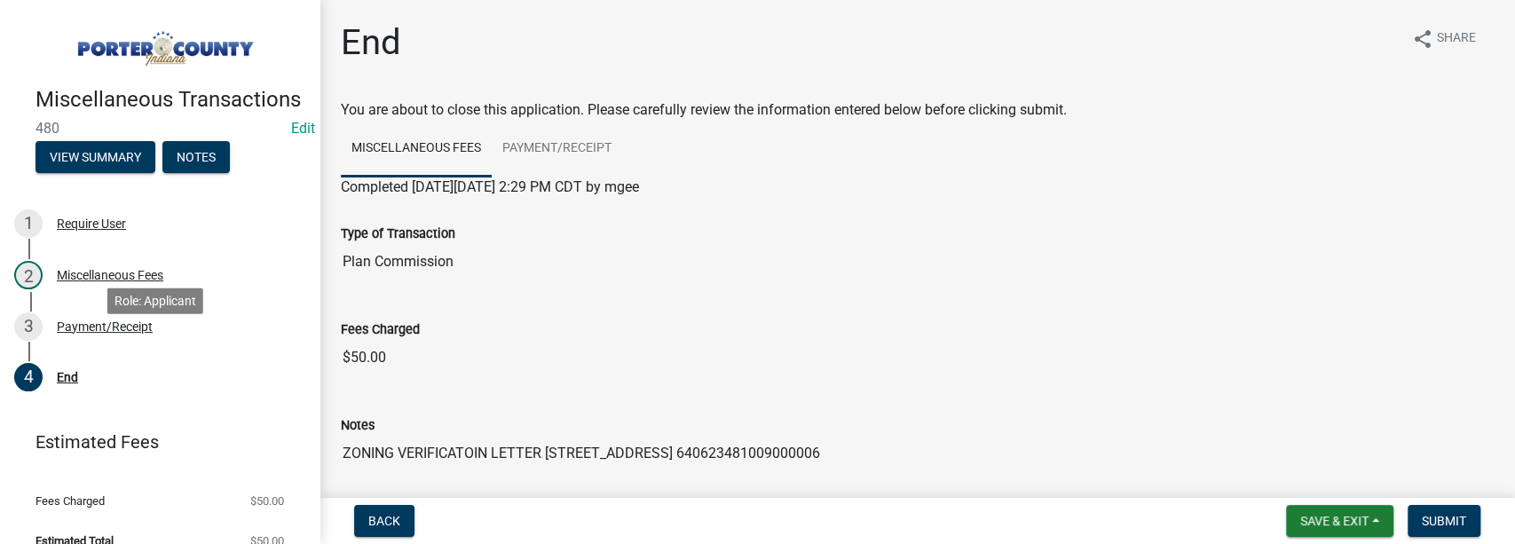
click at [122, 333] on div "Payment/Receipt" at bounding box center [105, 326] width 96 height 12
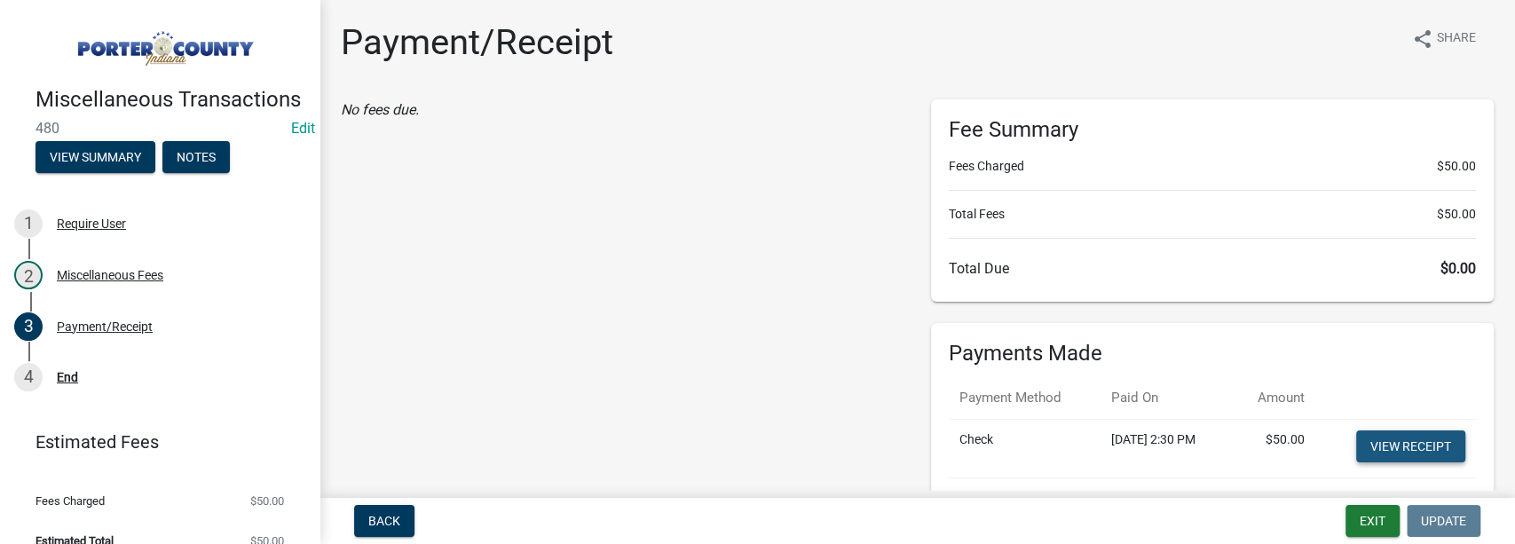
click at [831, 433] on link "View receipt" at bounding box center [1410, 446] width 109 height 32
click at [831, 524] on button "Exit" at bounding box center [1372, 521] width 54 height 32
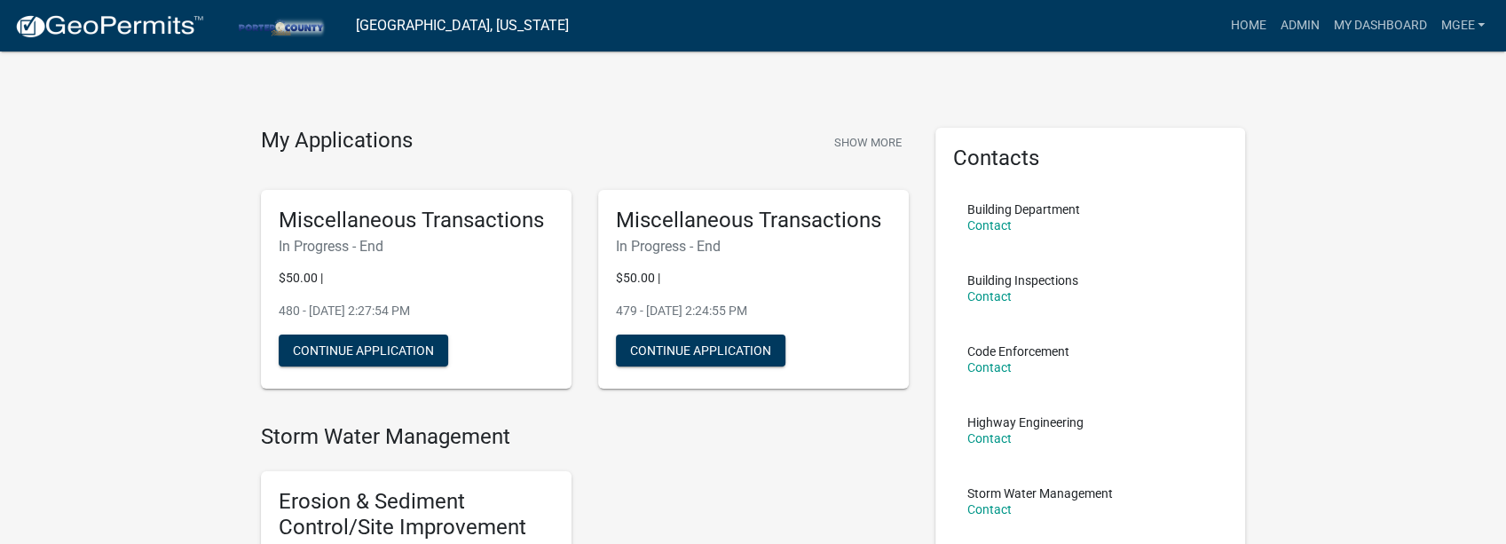
drag, startPoint x: 879, startPoint y: 460, endPoint x: 870, endPoint y: 458, distance: 9.9
click at [831, 460] on div "Erosion & Sediment Control/Site Improvement Permit Start Application" at bounding box center [585, 552] width 674 height 191
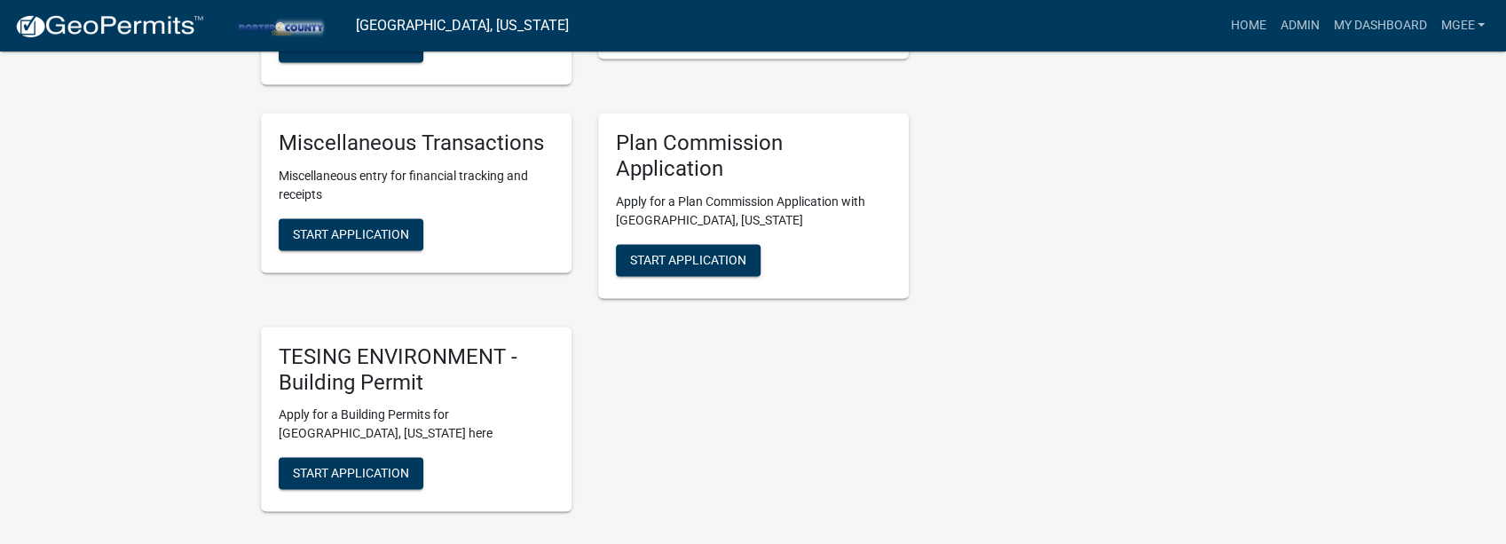
scroll to position [1715, 0]
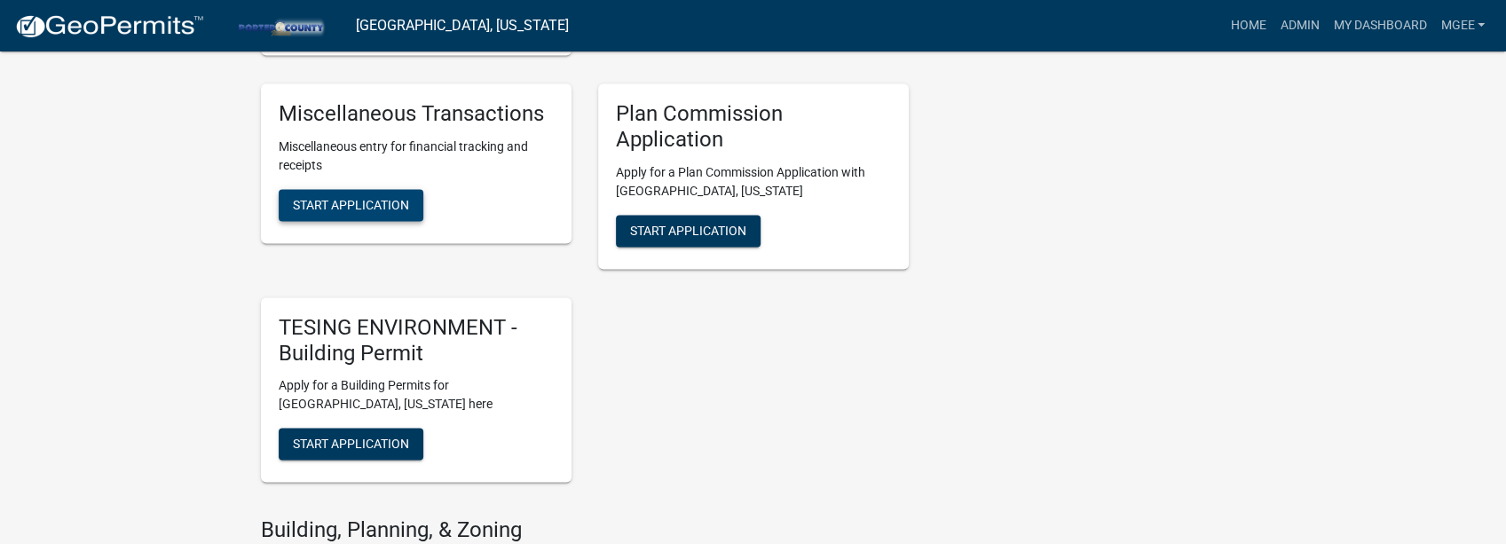
click at [382, 206] on span "Start Application" at bounding box center [351, 205] width 116 height 14
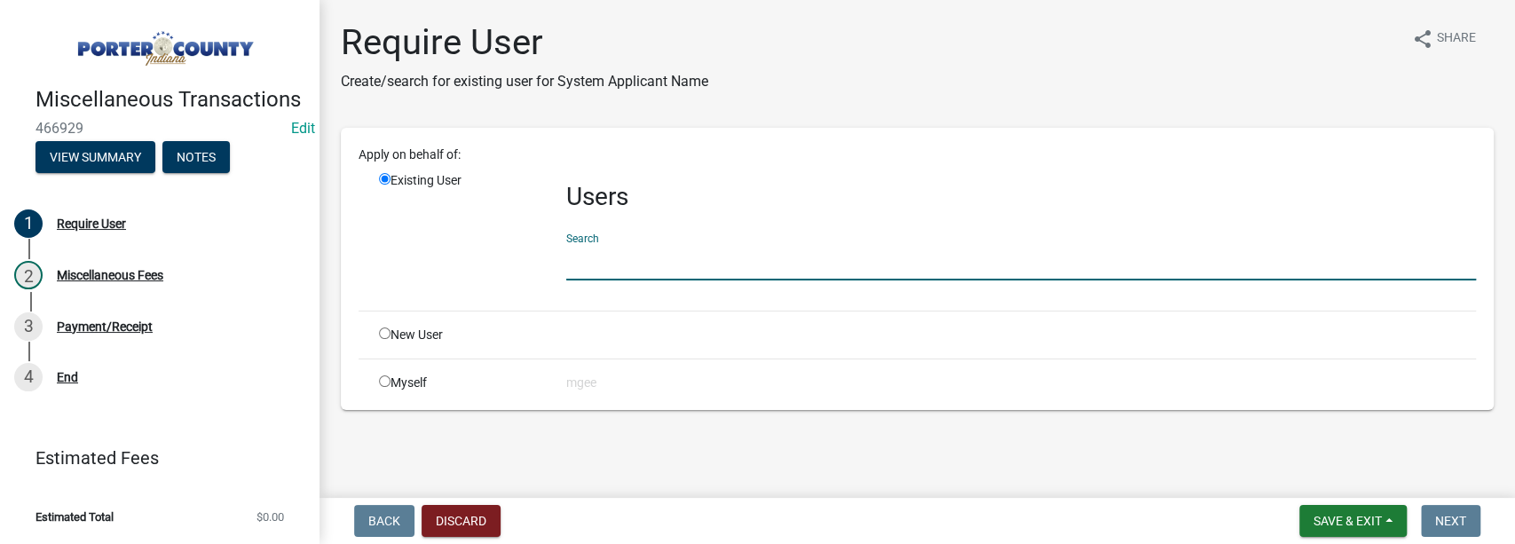
click at [596, 251] on input "text" at bounding box center [1021, 262] width 910 height 36
type input "mgee"
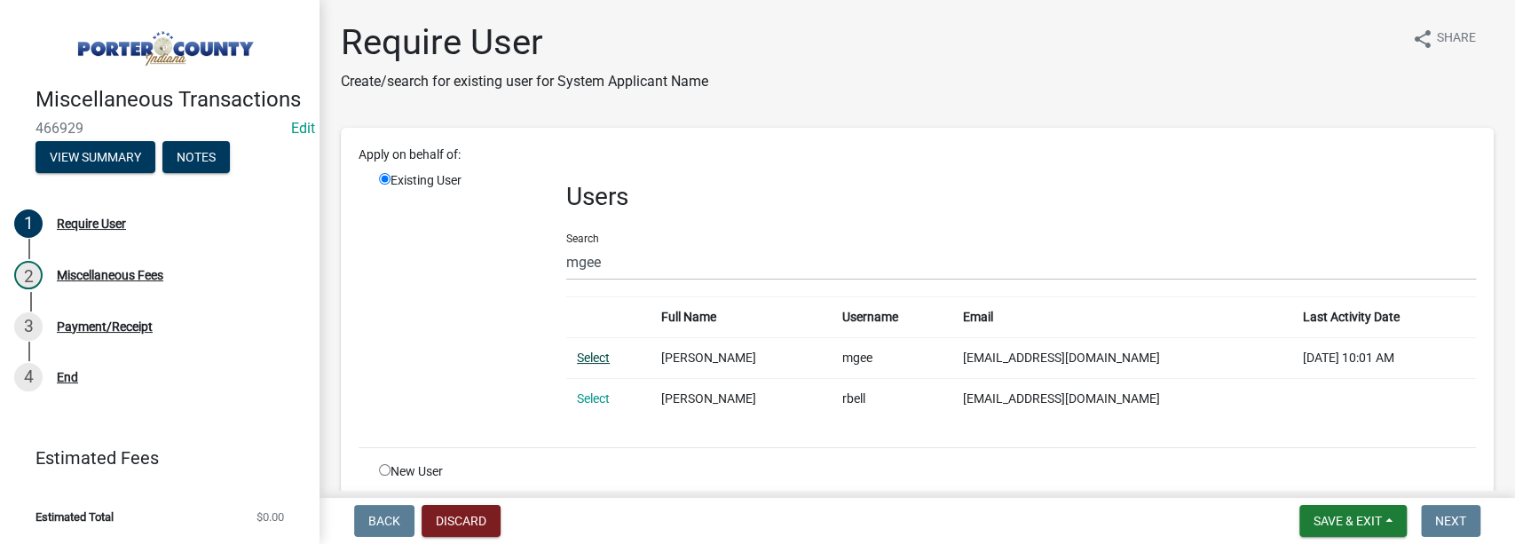
click at [589, 355] on link "Select" at bounding box center [593, 358] width 33 height 14
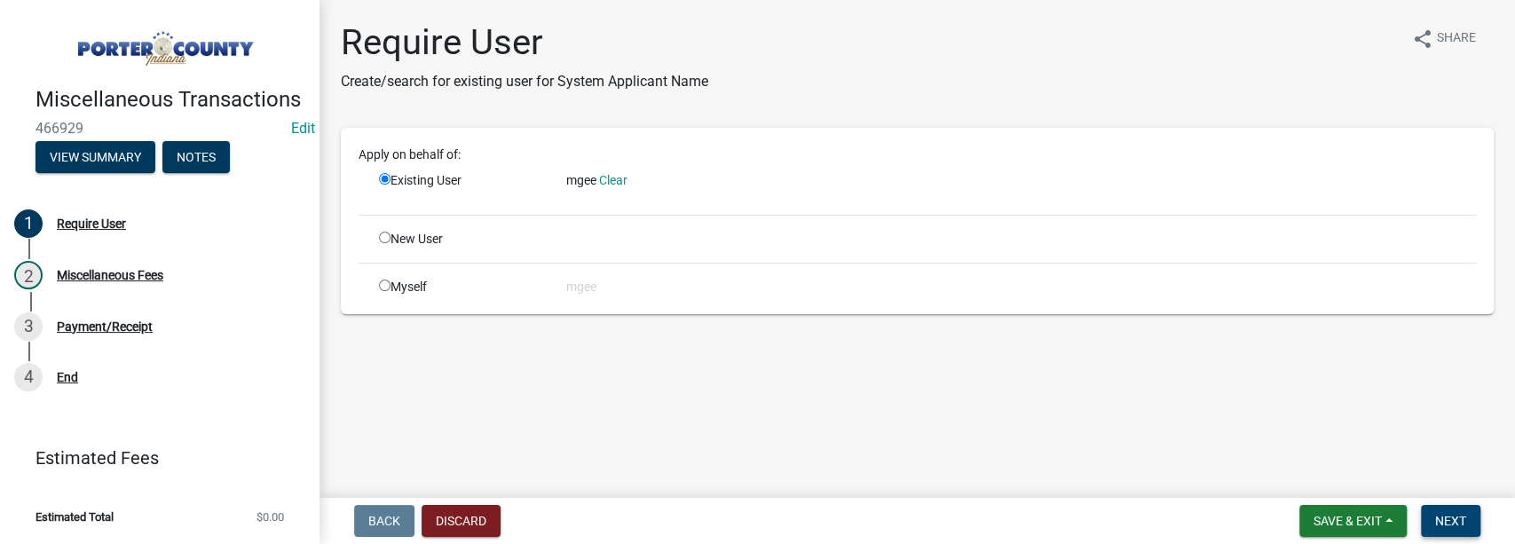
click at [831, 524] on span "Next" at bounding box center [1450, 521] width 31 height 14
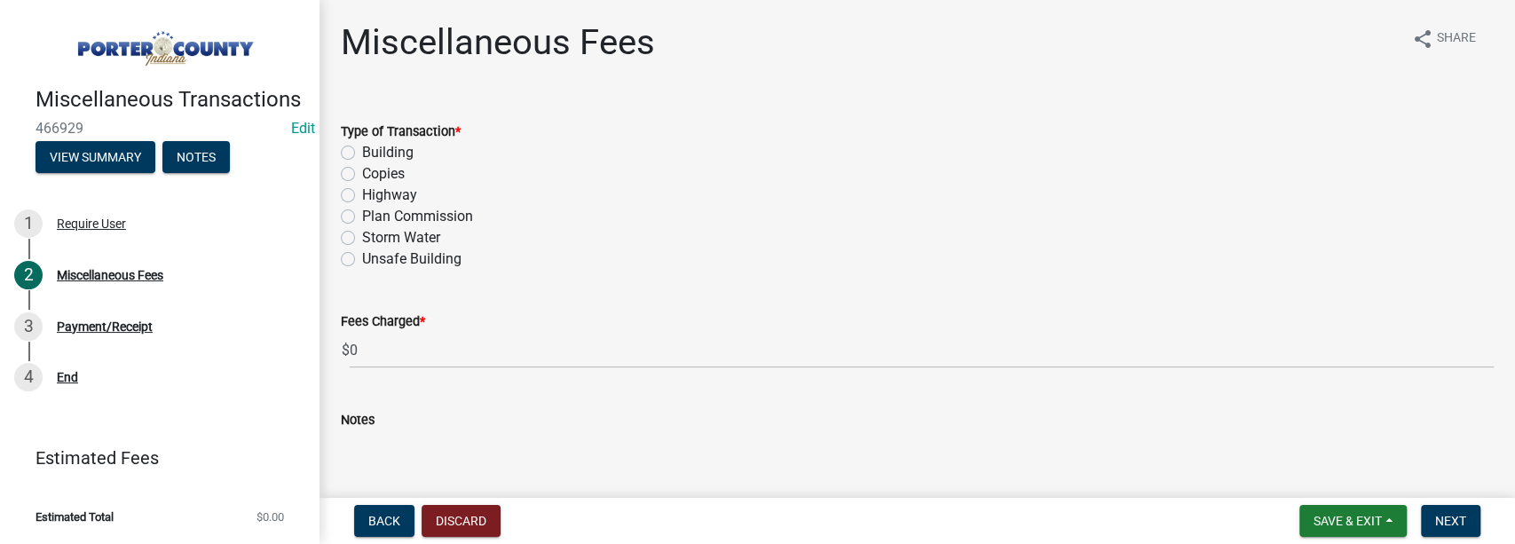
click at [362, 217] on label "Plan Commission" at bounding box center [417, 216] width 111 height 21
click at [362, 217] on input "Plan Commission" at bounding box center [368, 212] width 12 height 12
radio input "true"
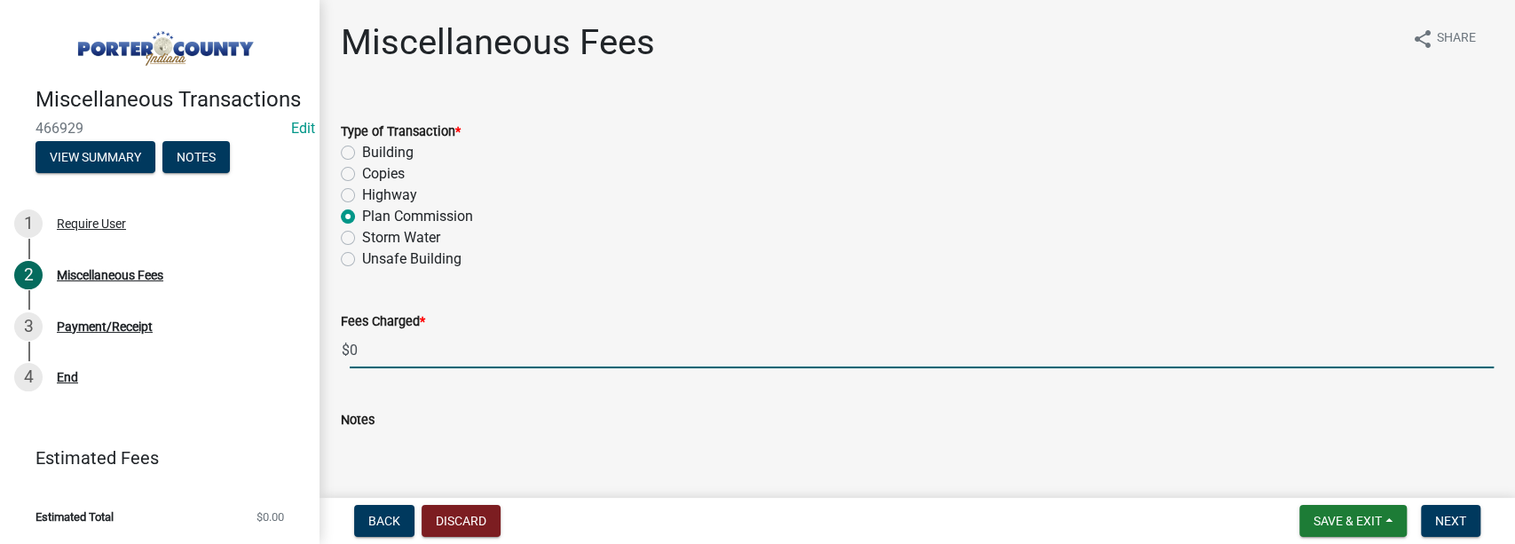
click at [363, 344] on input "0" at bounding box center [922, 350] width 1144 height 36
type input "100.00"
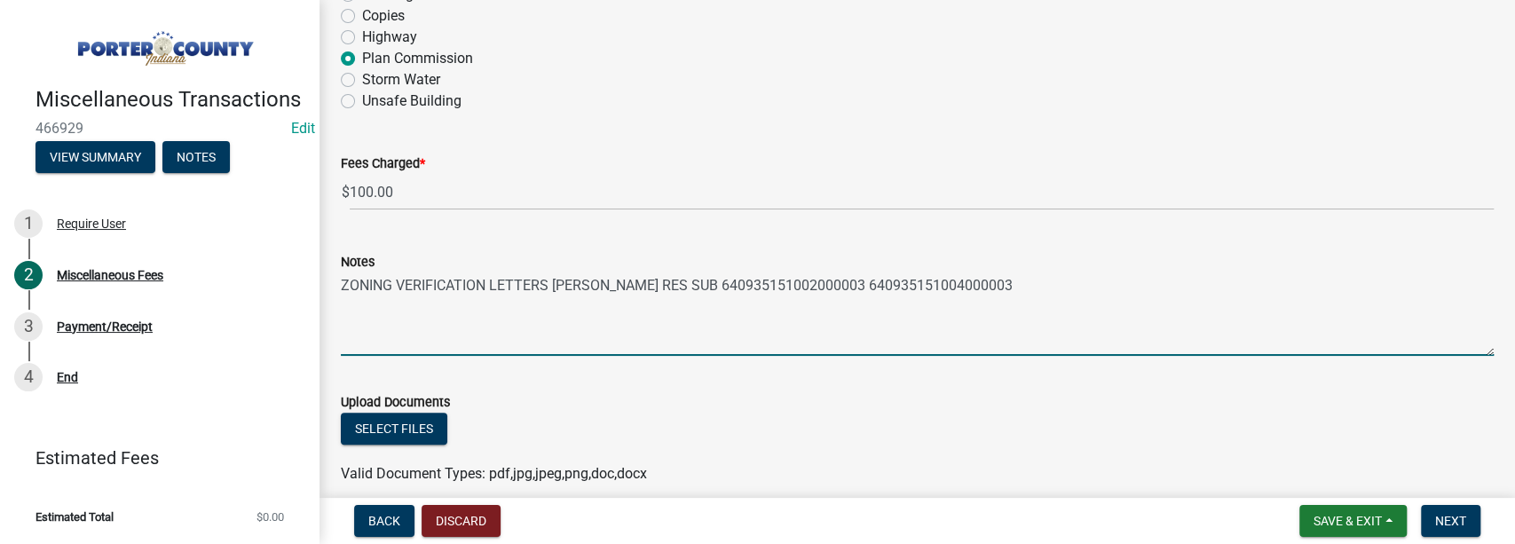
scroll to position [237, 0]
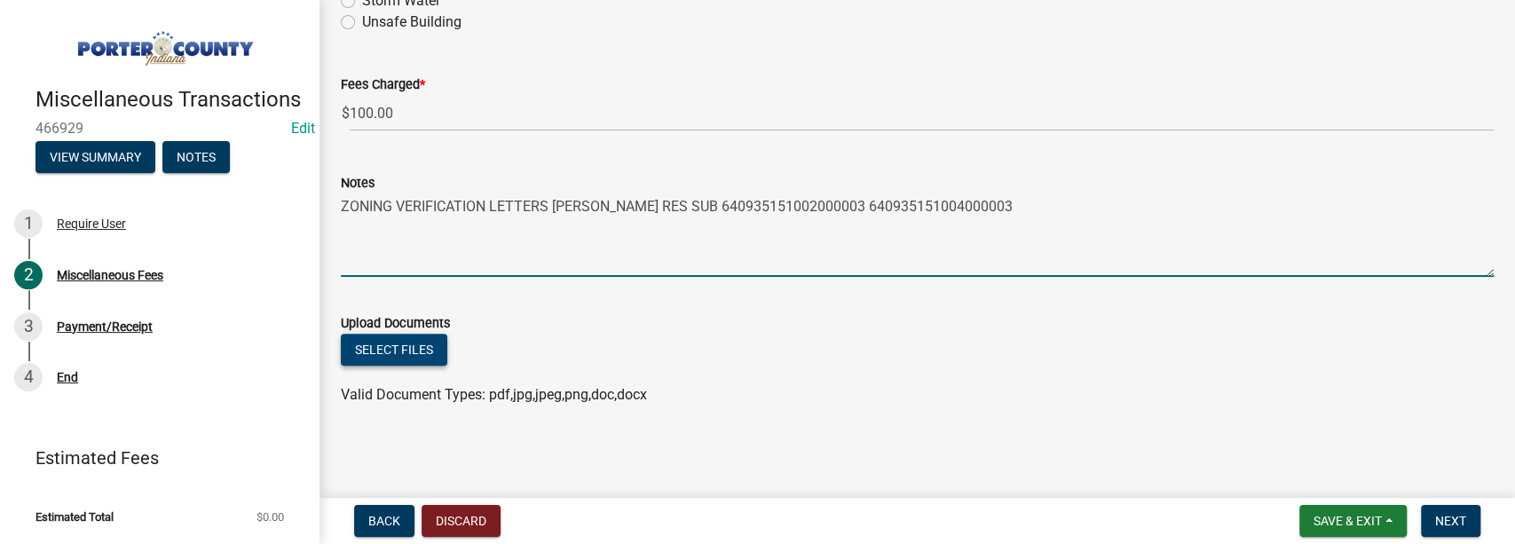
type textarea "ZONING VERIFICATION LETTERS [PERSON_NAME] RES SUB 640935151002000003 6409351510…"
click at [421, 344] on button "Select files" at bounding box center [394, 350] width 106 height 32
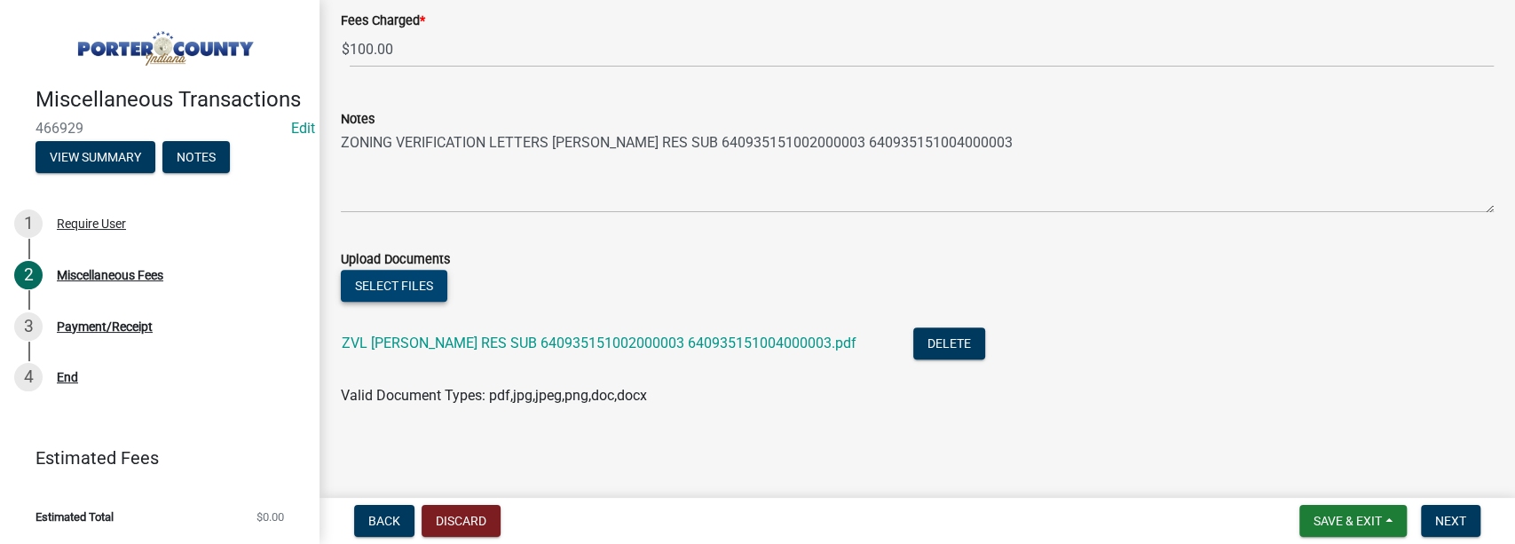
scroll to position [302, 0]
click at [831, 524] on span "Next" at bounding box center [1450, 521] width 31 height 14
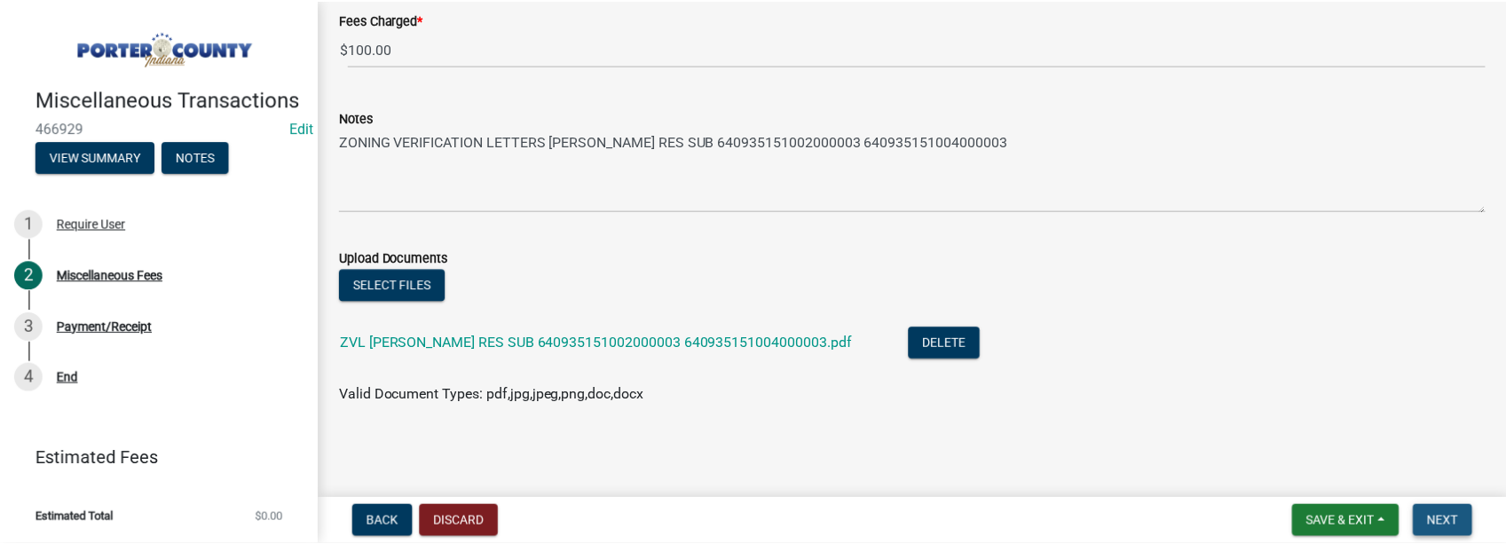
scroll to position [0, 0]
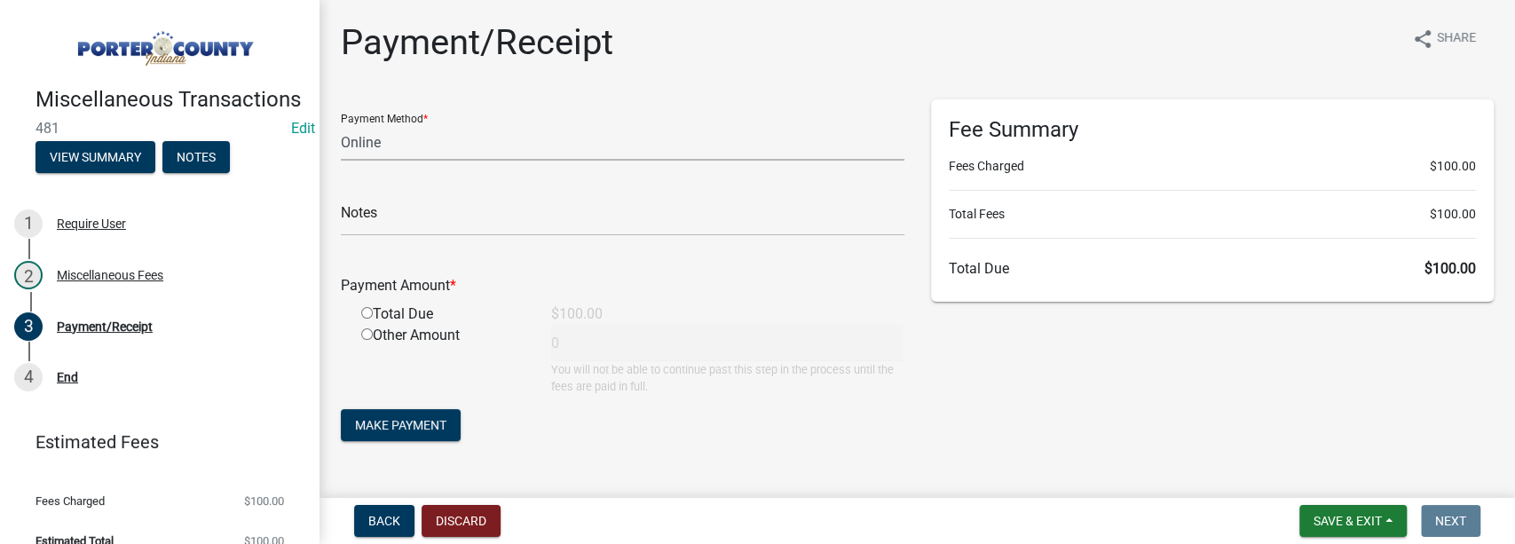
click at [411, 145] on select "Credit Card POS Check Cash Online" at bounding box center [623, 142] width 564 height 36
select select "1: 0"
click at [341, 124] on select "Credit Card POS Check Cash Online" at bounding box center [623, 142] width 564 height 36
click at [378, 219] on input "text" at bounding box center [623, 218] width 564 height 36
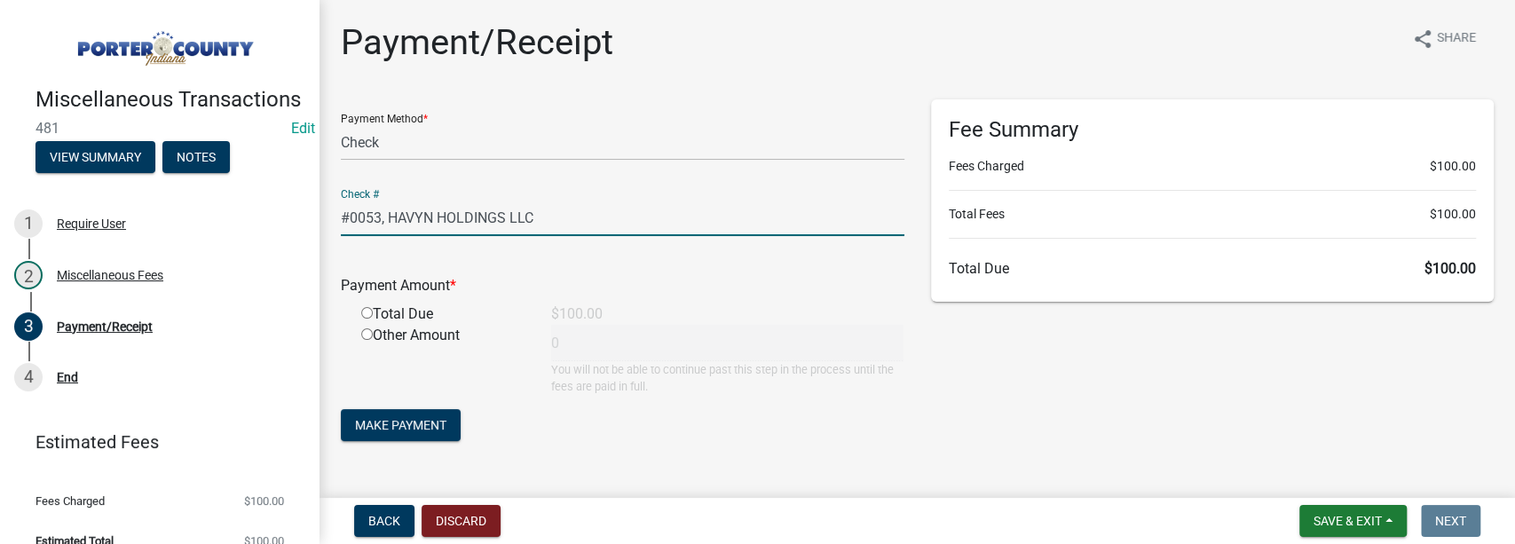
type input "#0053, HAVYN HOLDINGS LLC"
click at [366, 318] on input "radio" at bounding box center [367, 313] width 12 height 12
radio input "true"
type input "100"
click at [420, 424] on span "Make Payment" at bounding box center [400, 425] width 91 height 14
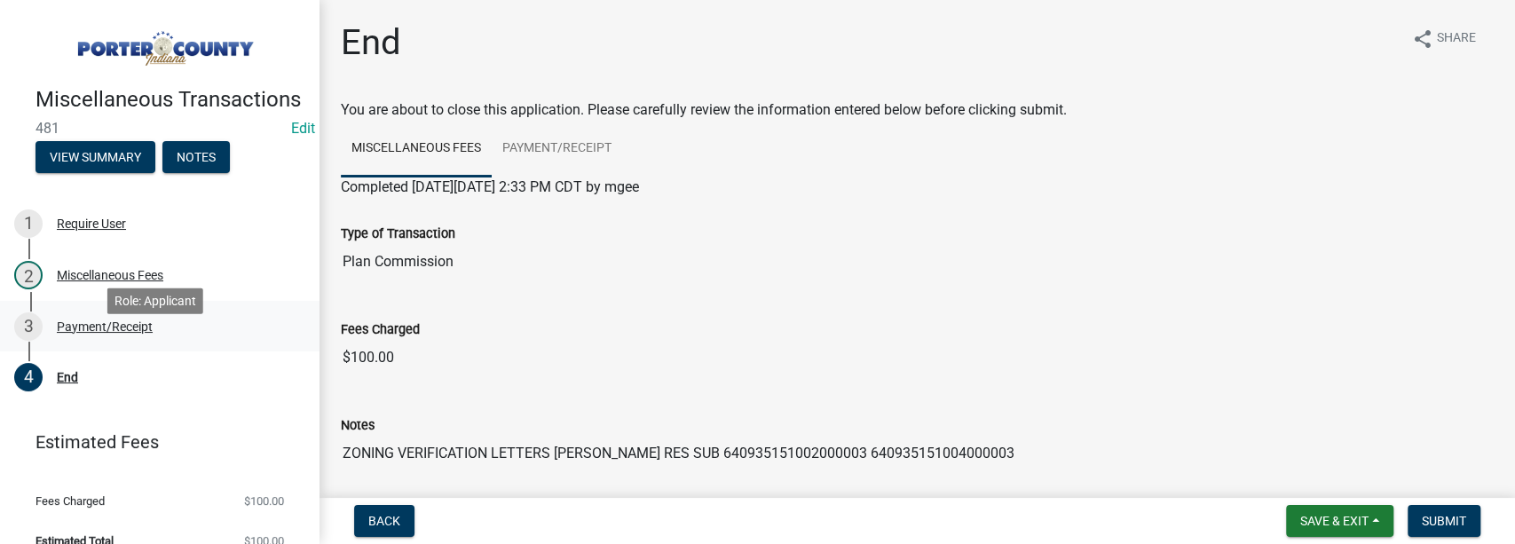
click at [90, 333] on div "Payment/Receipt" at bounding box center [105, 326] width 96 height 12
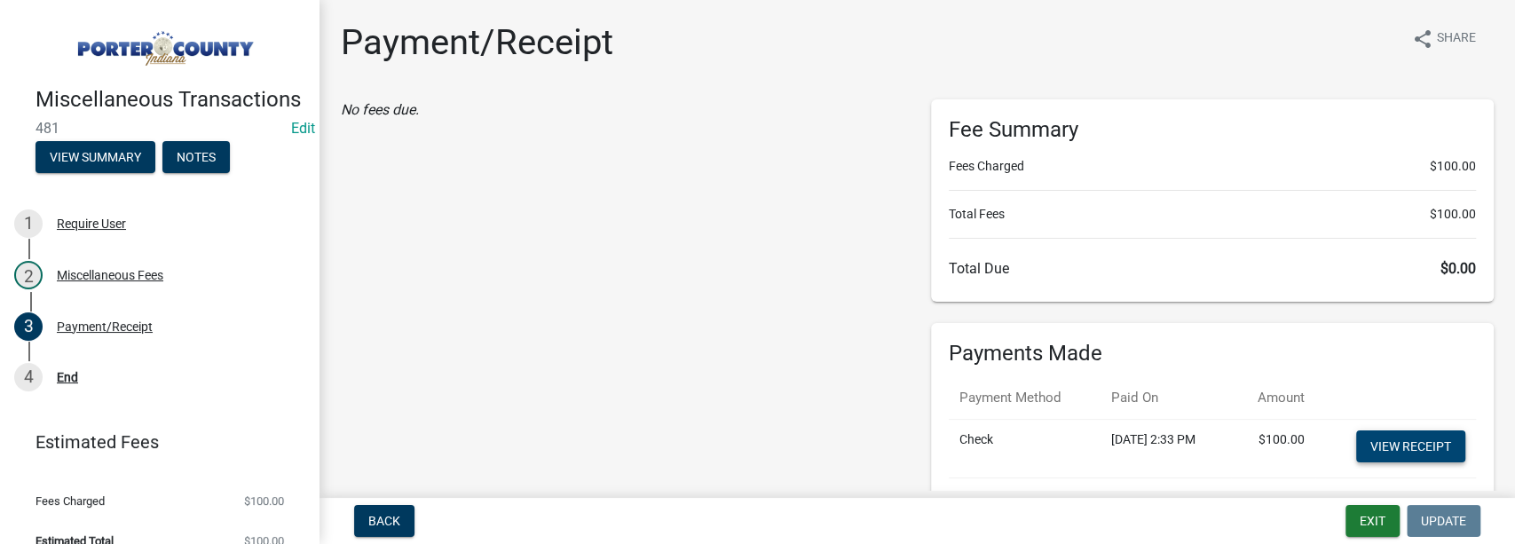
click at [831, 447] on link "View receipt" at bounding box center [1410, 446] width 109 height 32
click at [831, 511] on button "Exit" at bounding box center [1372, 521] width 54 height 32
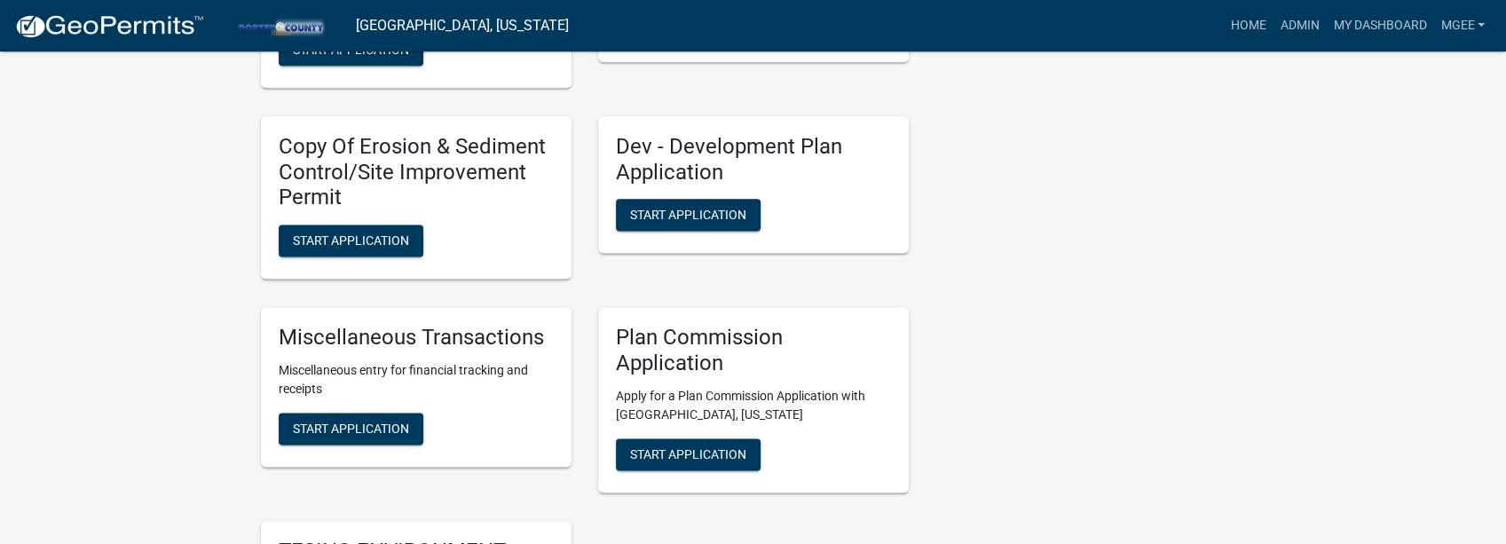
scroll to position [1597, 0]
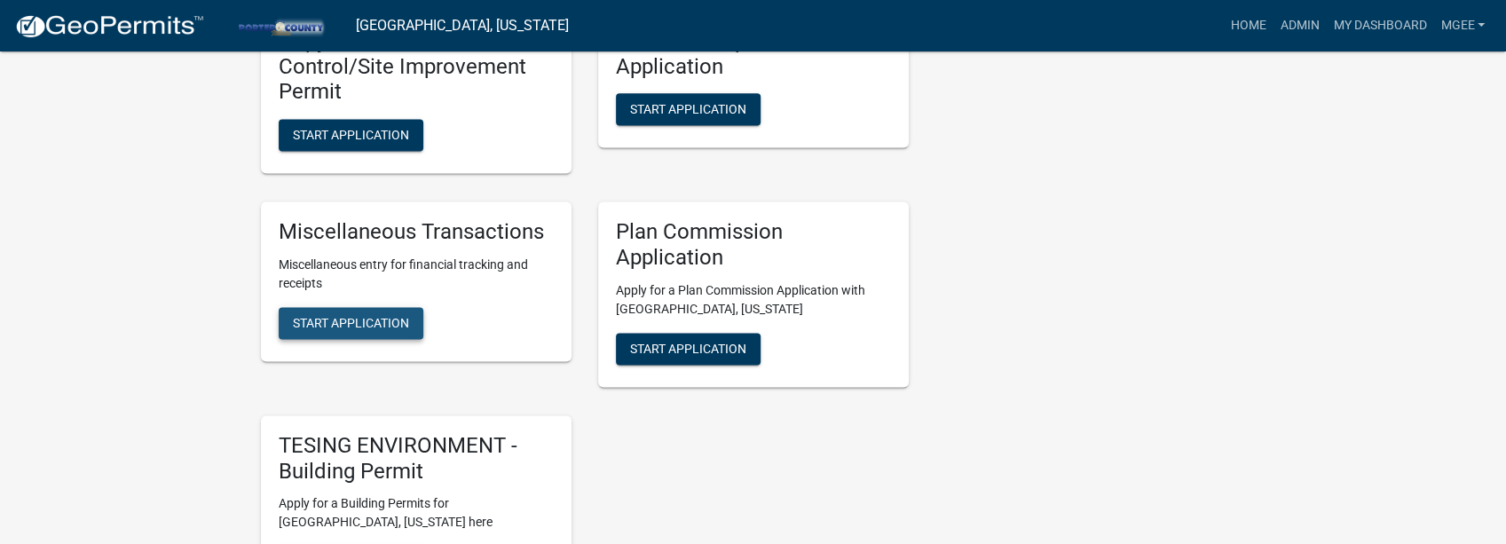
click at [343, 323] on span "Start Application" at bounding box center [351, 323] width 116 height 14
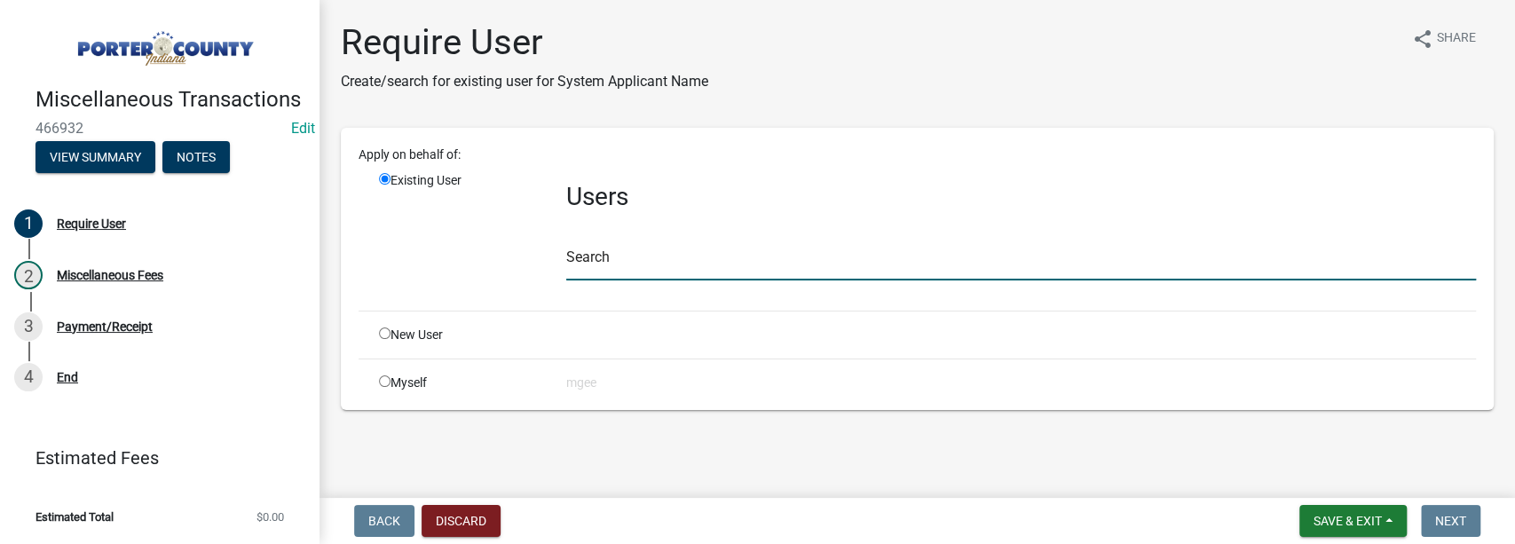
click at [607, 258] on input "text" at bounding box center [1021, 262] width 910 height 36
type input "mgee"
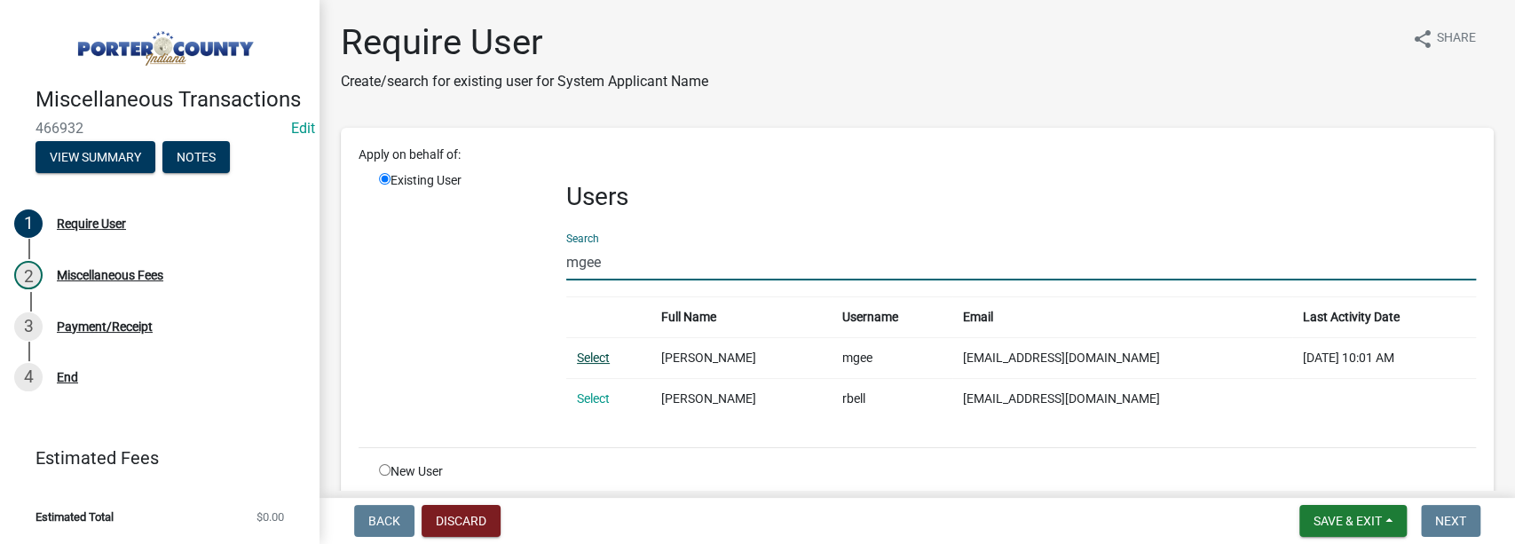
click at [607, 351] on link "Select" at bounding box center [593, 358] width 33 height 14
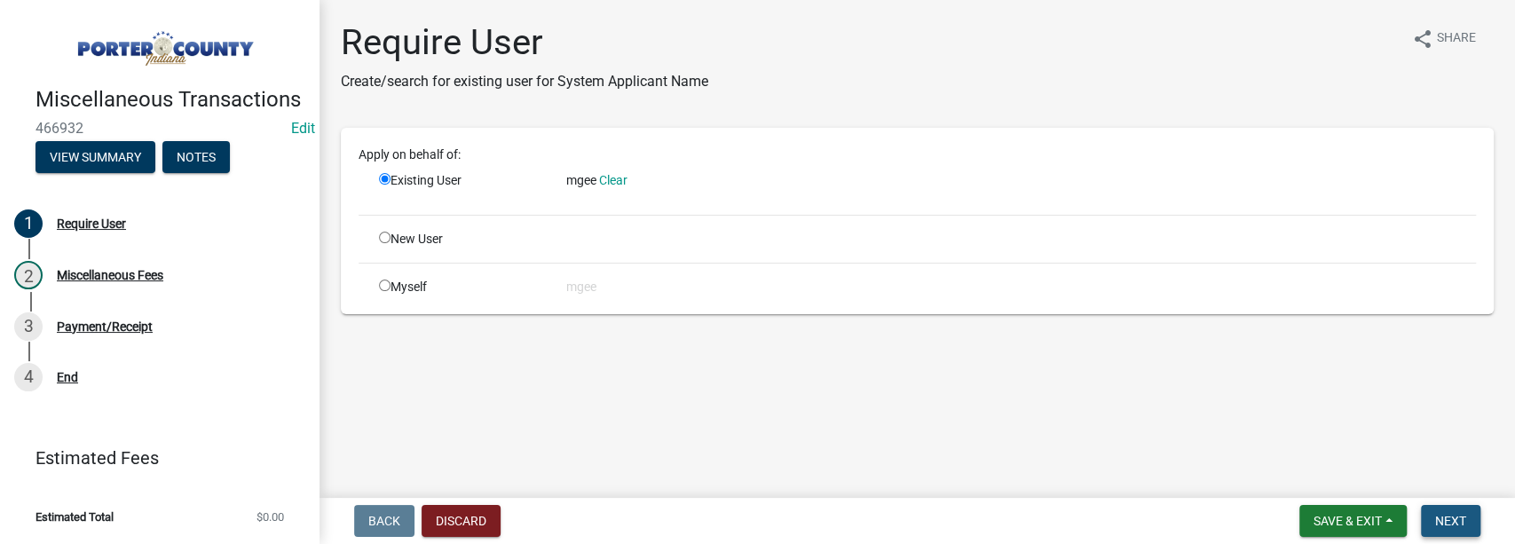
drag, startPoint x: 1463, startPoint y: 515, endPoint x: 1294, endPoint y: 505, distance: 169.8
click at [831, 515] on span "Next" at bounding box center [1450, 521] width 31 height 14
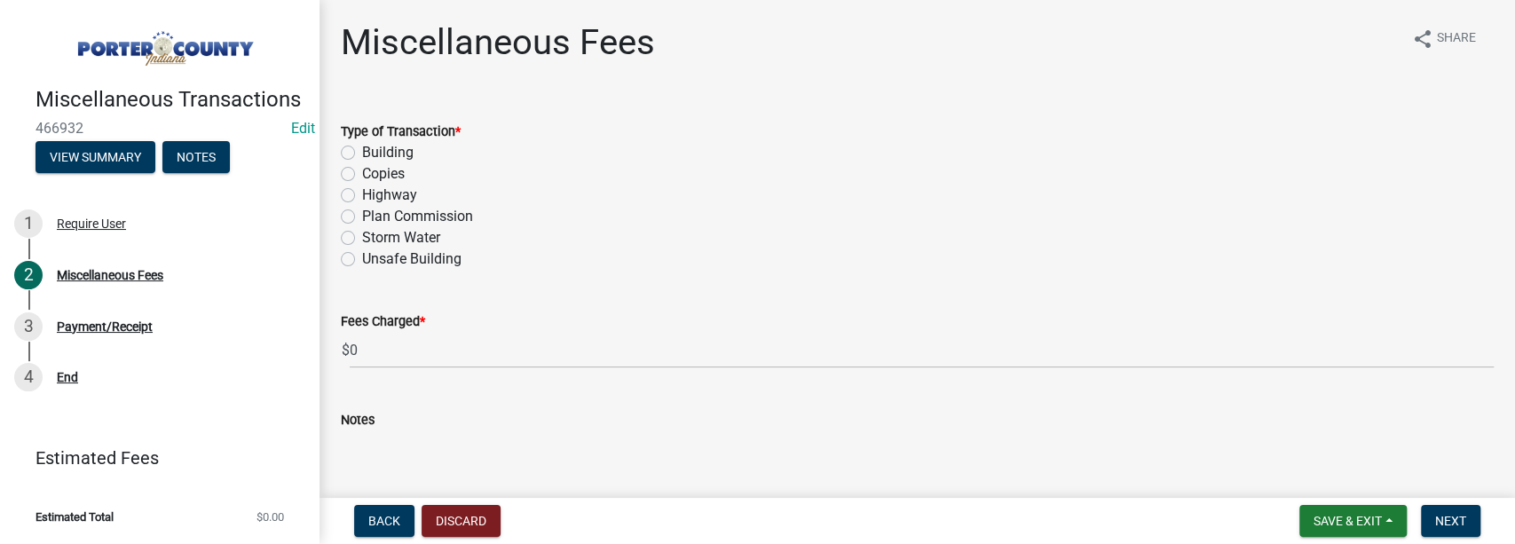
click at [362, 213] on label "Plan Commission" at bounding box center [417, 216] width 111 height 21
click at [362, 213] on input "Plan Commission" at bounding box center [368, 212] width 12 height 12
radio input "true"
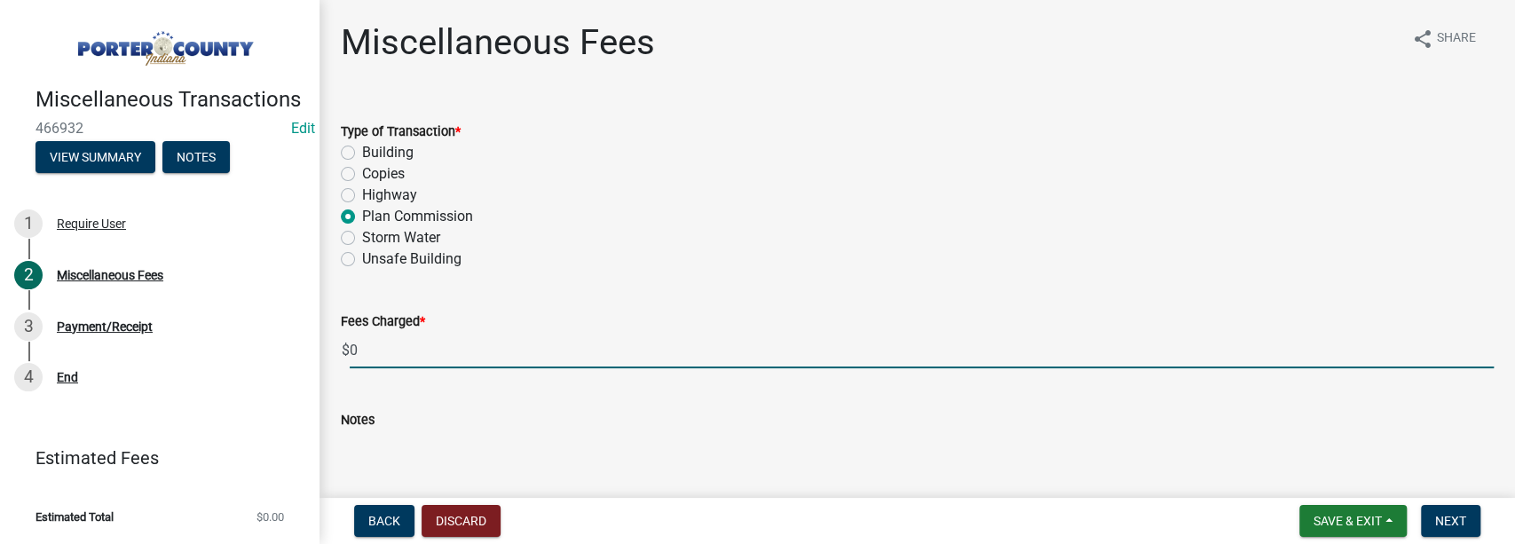
drag, startPoint x: 368, startPoint y: 344, endPoint x: 350, endPoint y: 344, distance: 18.6
click at [351, 344] on input "0" at bounding box center [922, 350] width 1144 height 36
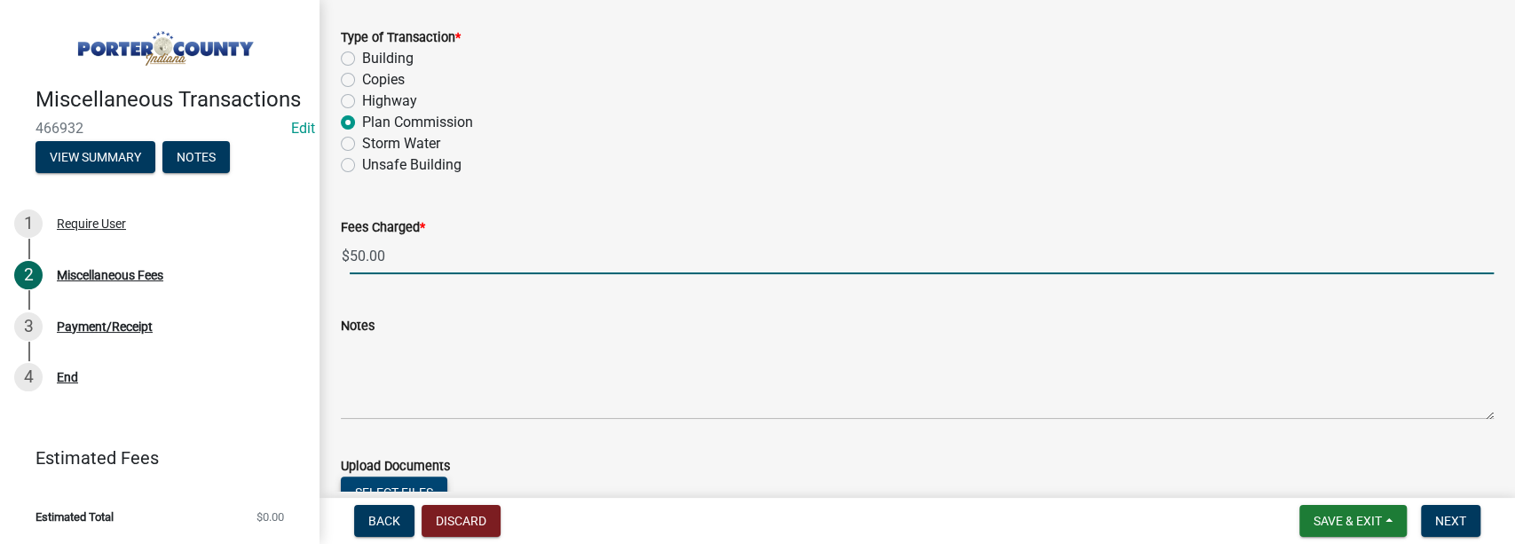
scroll to position [237, 0]
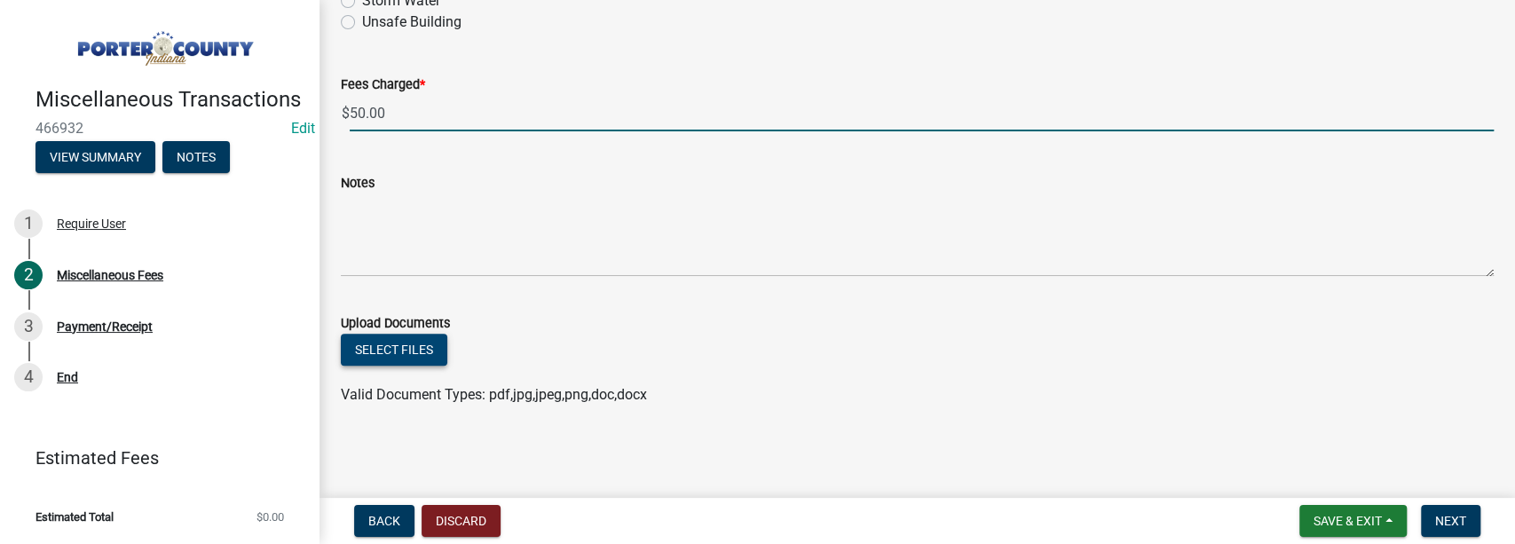
type input "50.00"
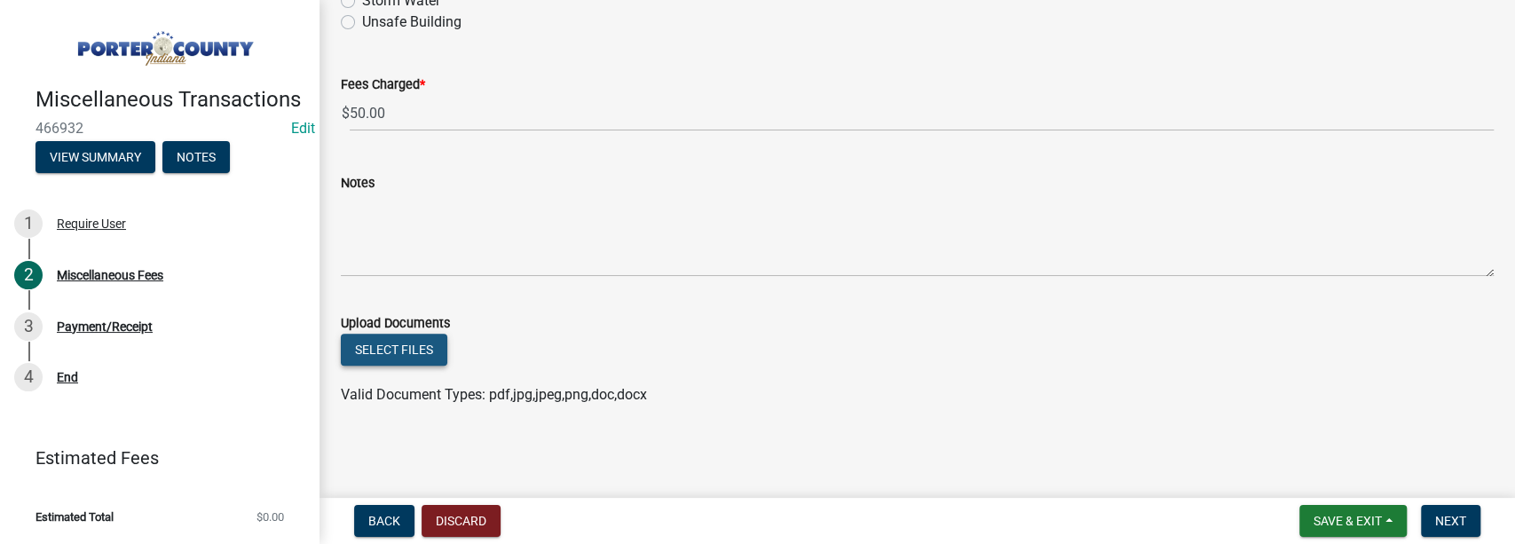
click at [376, 353] on button "Select files" at bounding box center [394, 350] width 106 height 32
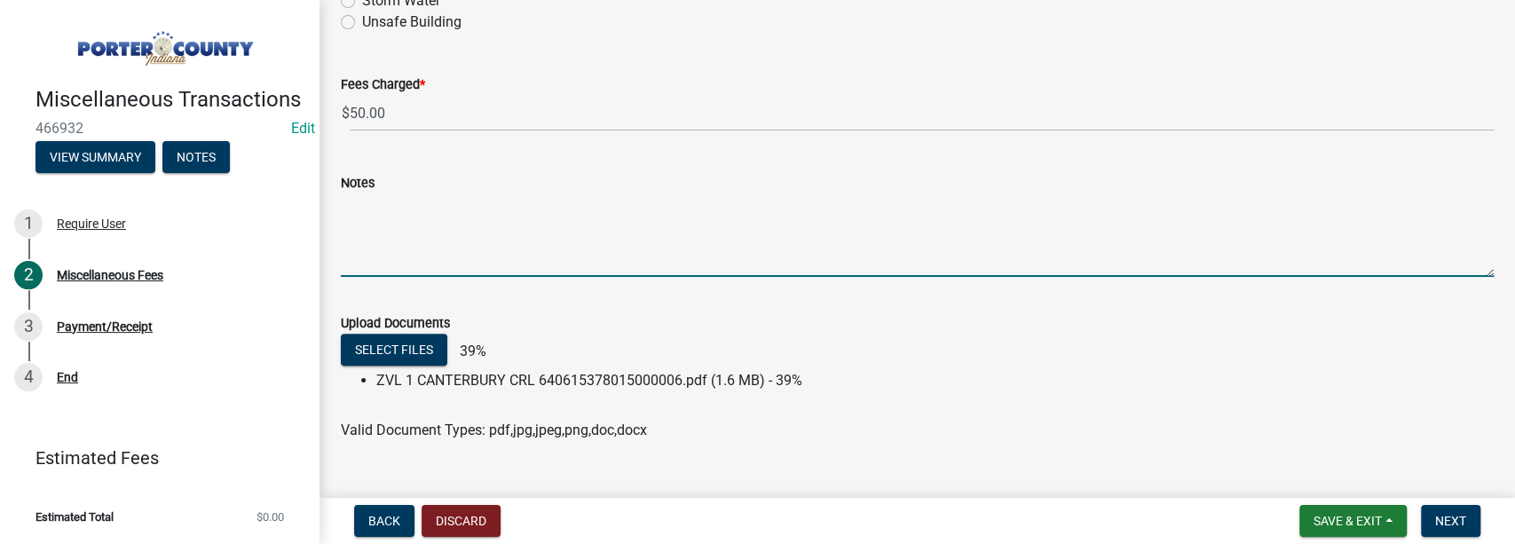
click at [382, 245] on textarea "Notes" at bounding box center [917, 234] width 1153 height 83
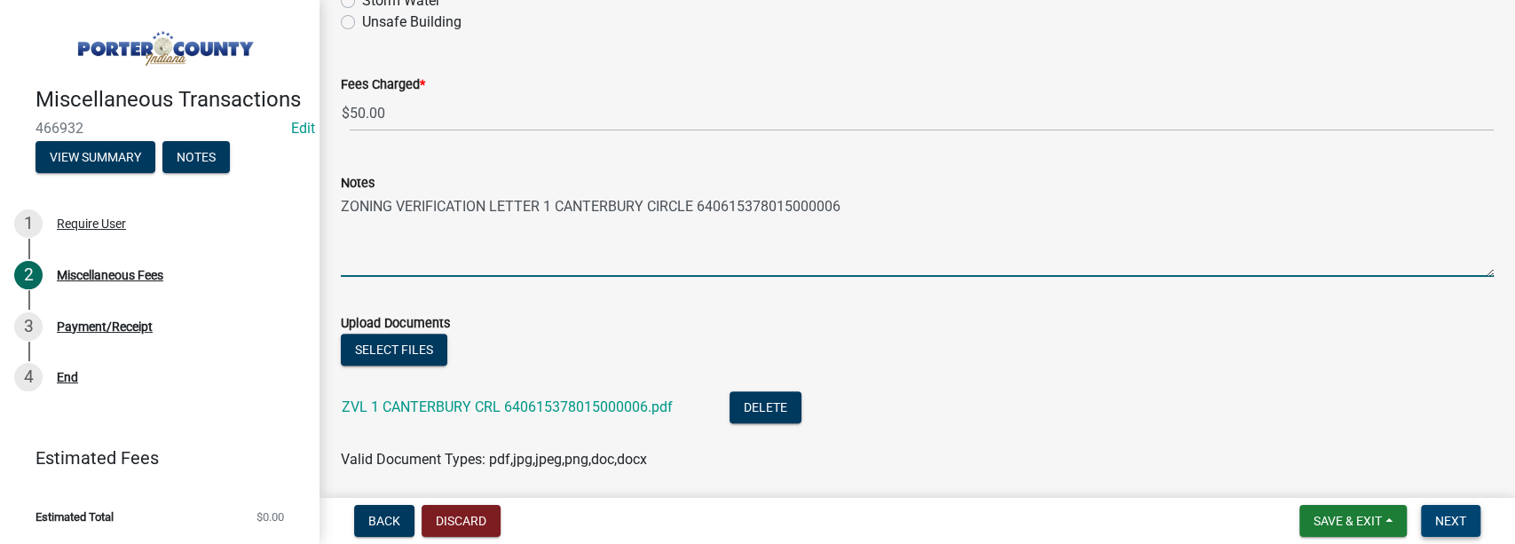
type textarea "ZONING VERIFICATION LETTER 1 CANTERBURY CIRCLE 640615378015000006"
click at [831, 518] on span "Next" at bounding box center [1450, 521] width 31 height 14
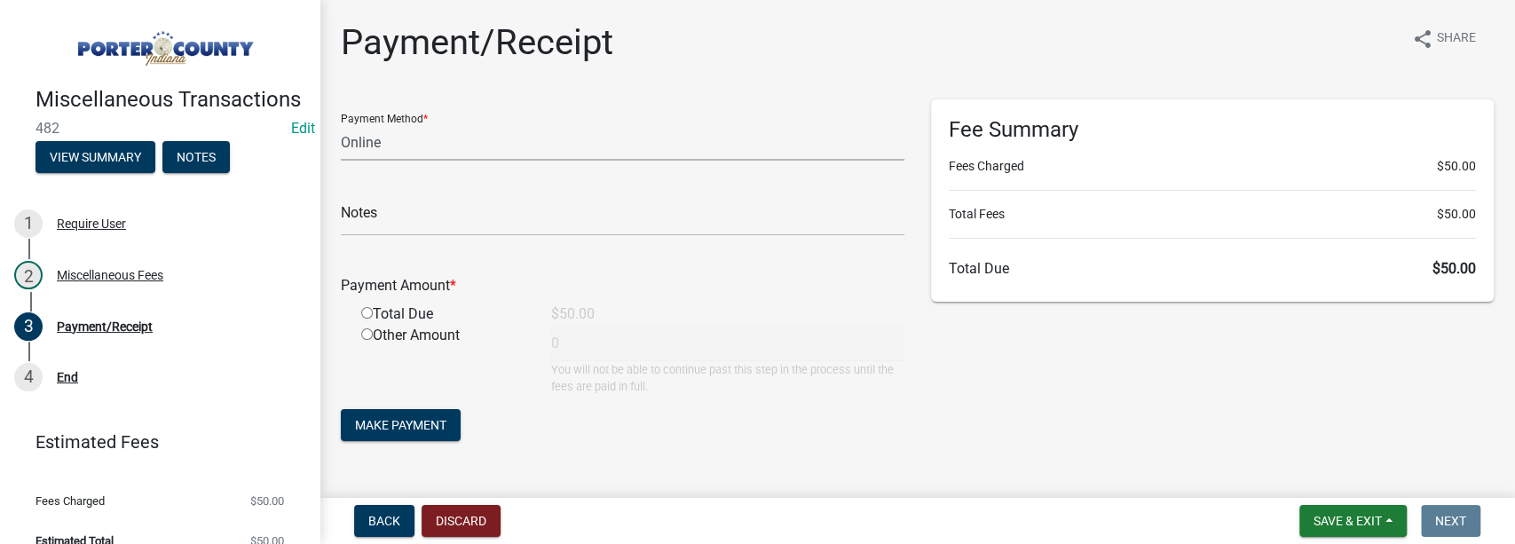
click at [362, 144] on select "Credit Card POS Check Cash Online" at bounding box center [623, 142] width 564 height 36
select select "1: 0"
click at [341, 124] on select "Credit Card POS Check Cash Online" at bounding box center [623, 142] width 564 height 36
click at [370, 222] on input "text" at bounding box center [623, 218] width 564 height 36
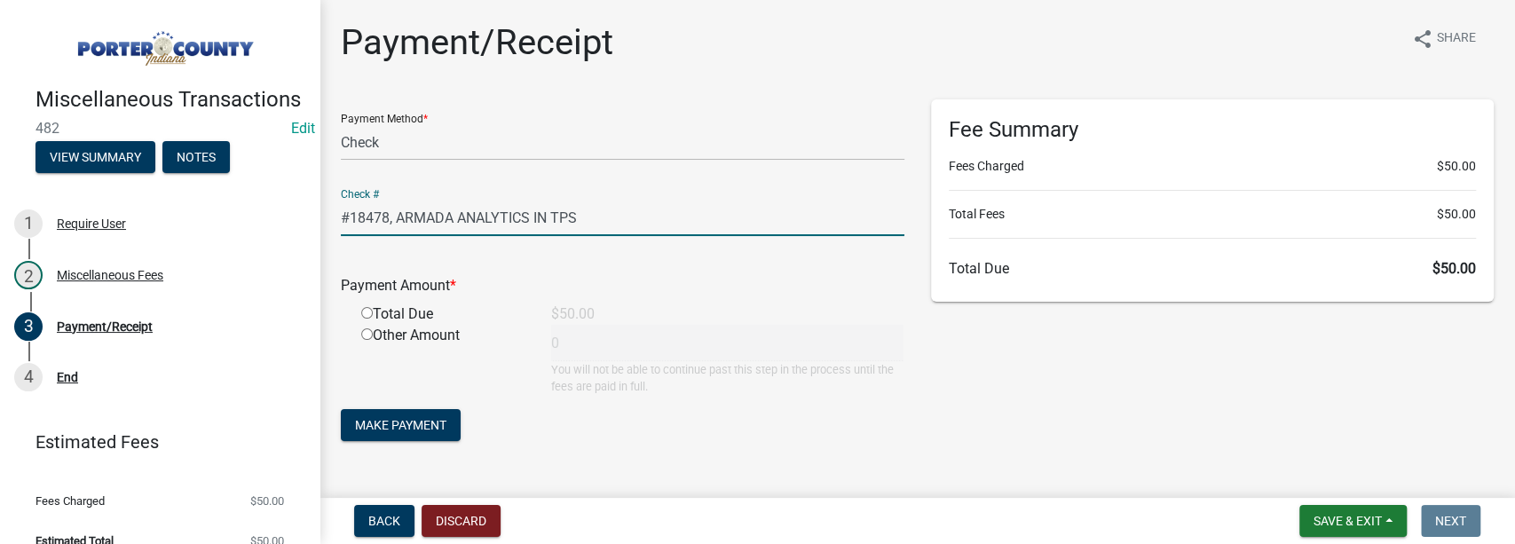
type input "#18478, ARMADA ANALYTICS IN TPS"
click at [368, 313] on input "radio" at bounding box center [367, 313] width 12 height 12
radio input "true"
type input "50"
click at [408, 428] on span "Make Payment" at bounding box center [400, 425] width 91 height 14
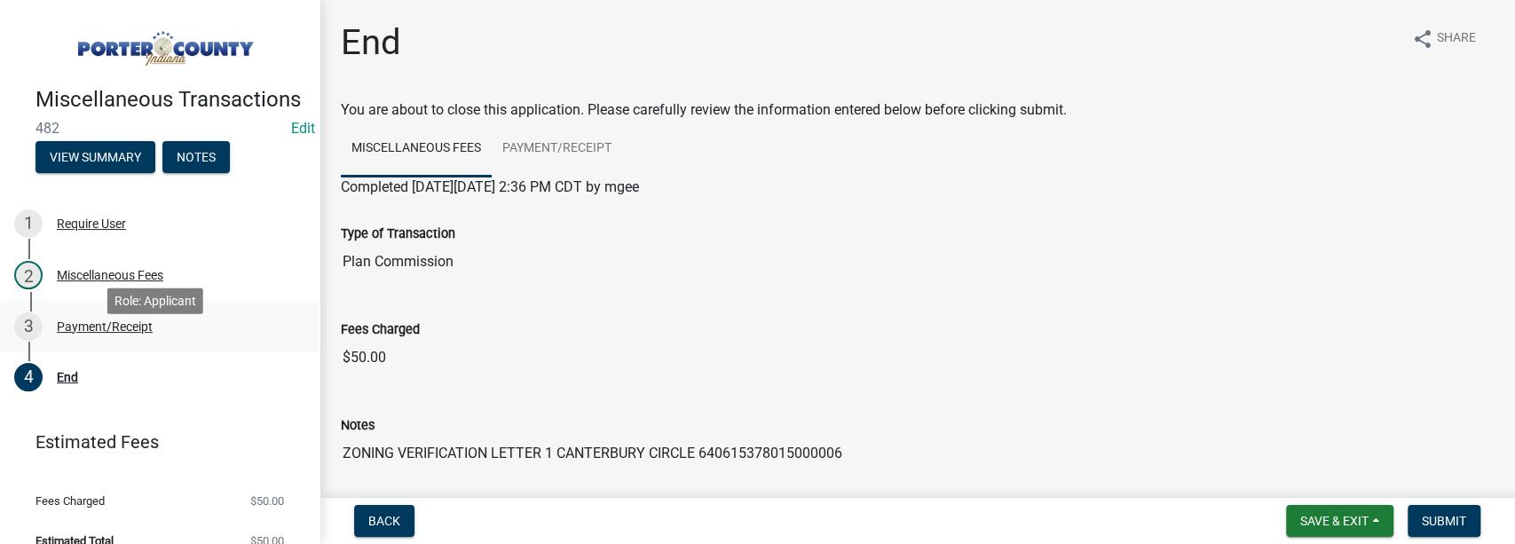
click at [85, 333] on div "Payment/Receipt" at bounding box center [105, 326] width 96 height 12
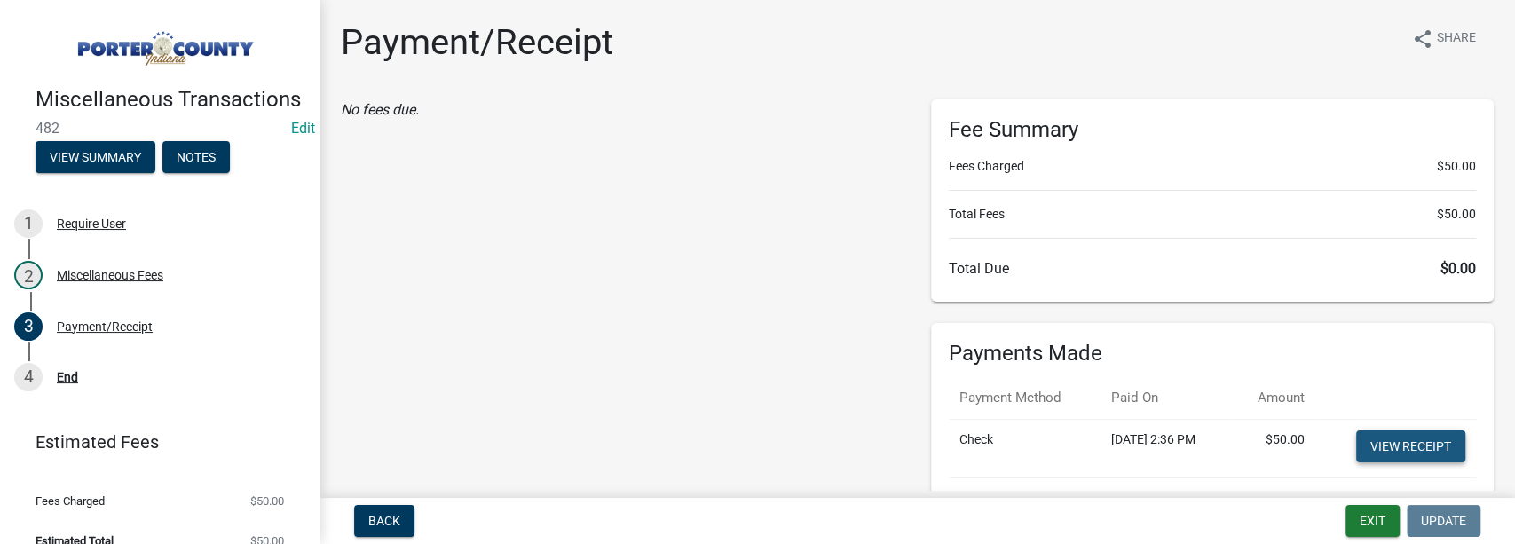
click at [831, 441] on link "View receipt" at bounding box center [1410, 446] width 109 height 32
click at [831, 511] on button "Exit" at bounding box center [1372, 521] width 54 height 32
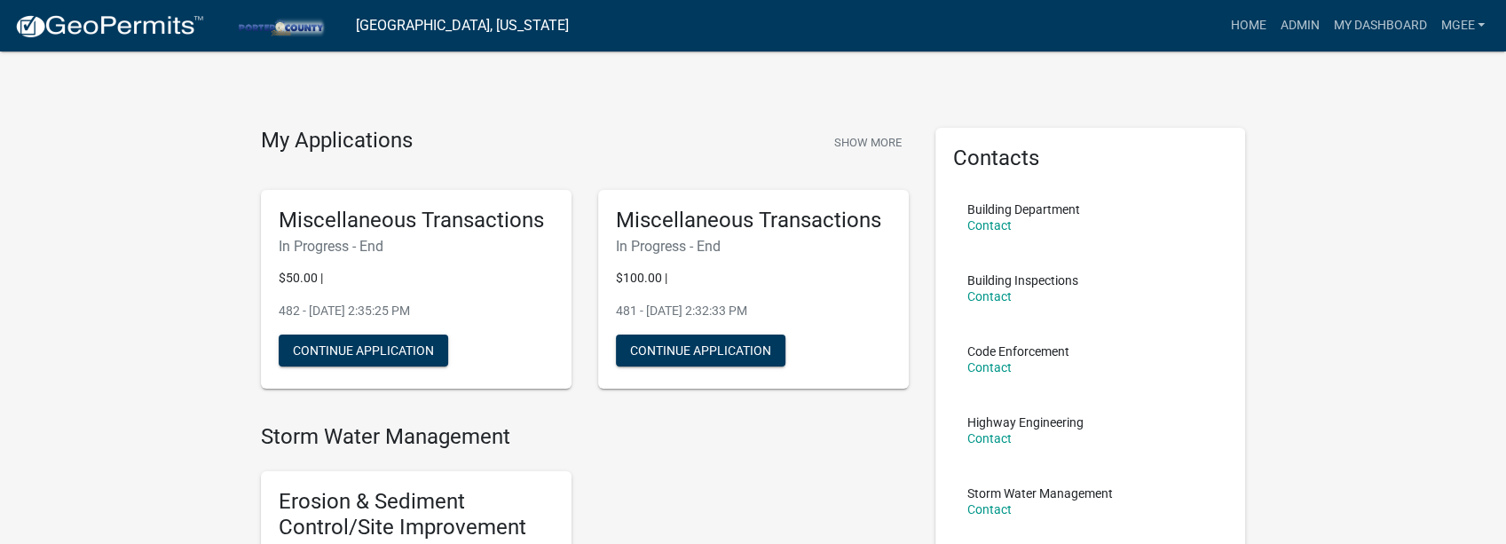
click at [757, 445] on h4 "Storm Water Management" at bounding box center [585, 437] width 648 height 26
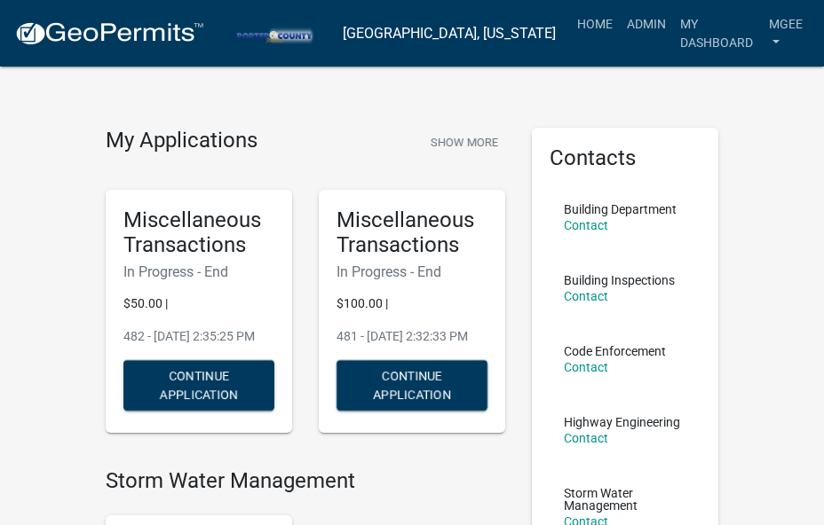
click at [619, 25] on link "Admin" at bounding box center [645, 24] width 53 height 34
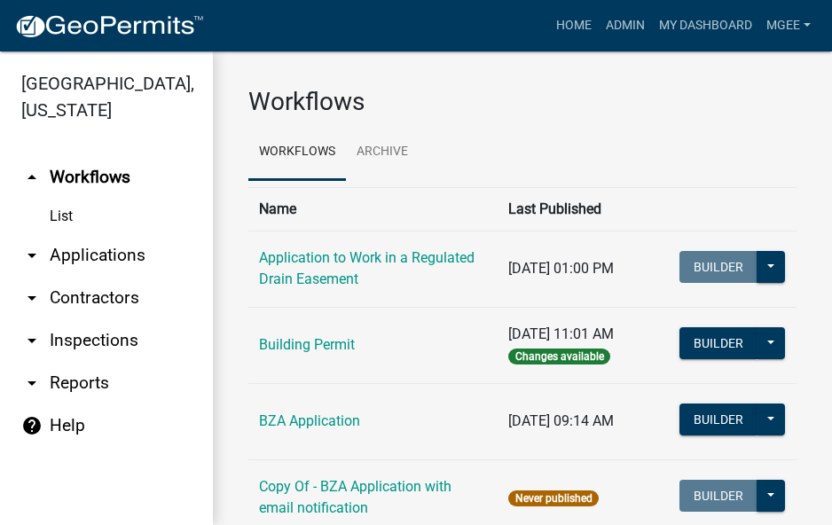
click at [78, 234] on link "arrow_drop_down Applications" at bounding box center [106, 255] width 213 height 43
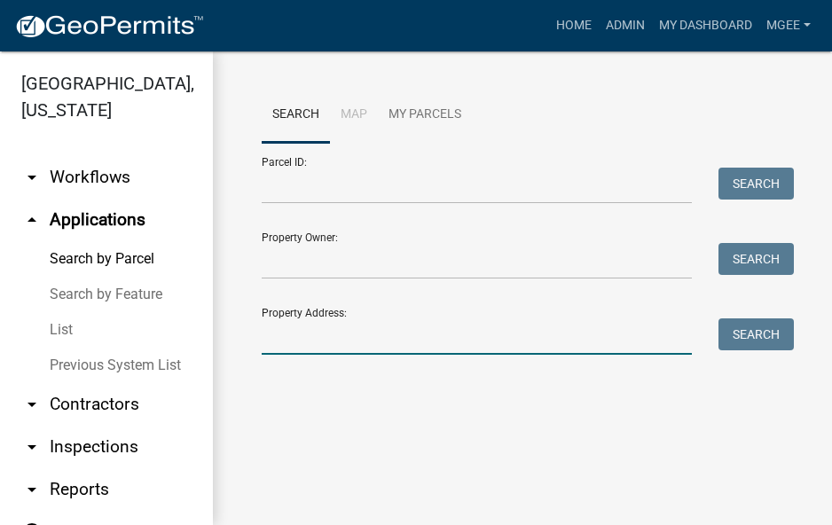
click at [266, 343] on input "Property Address:" at bounding box center [477, 337] width 430 height 36
click at [81, 328] on link "List" at bounding box center [106, 329] width 213 height 35
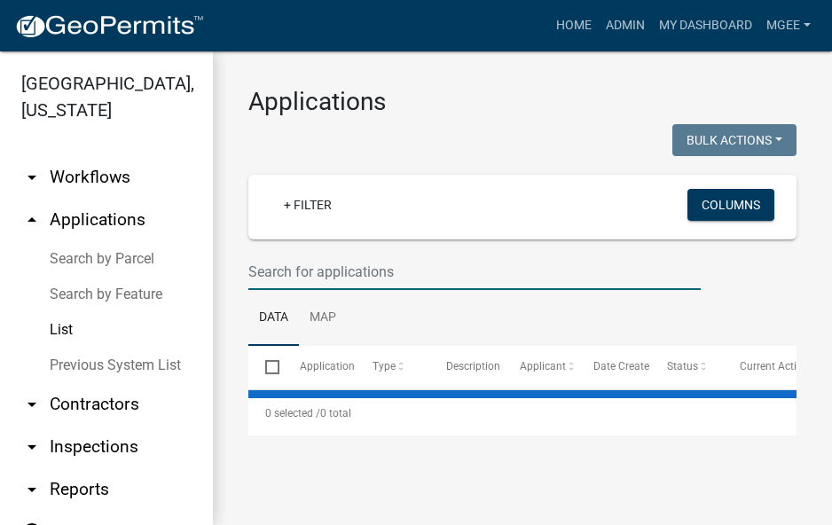
click at [267, 266] on input "text" at bounding box center [474, 272] width 453 height 36
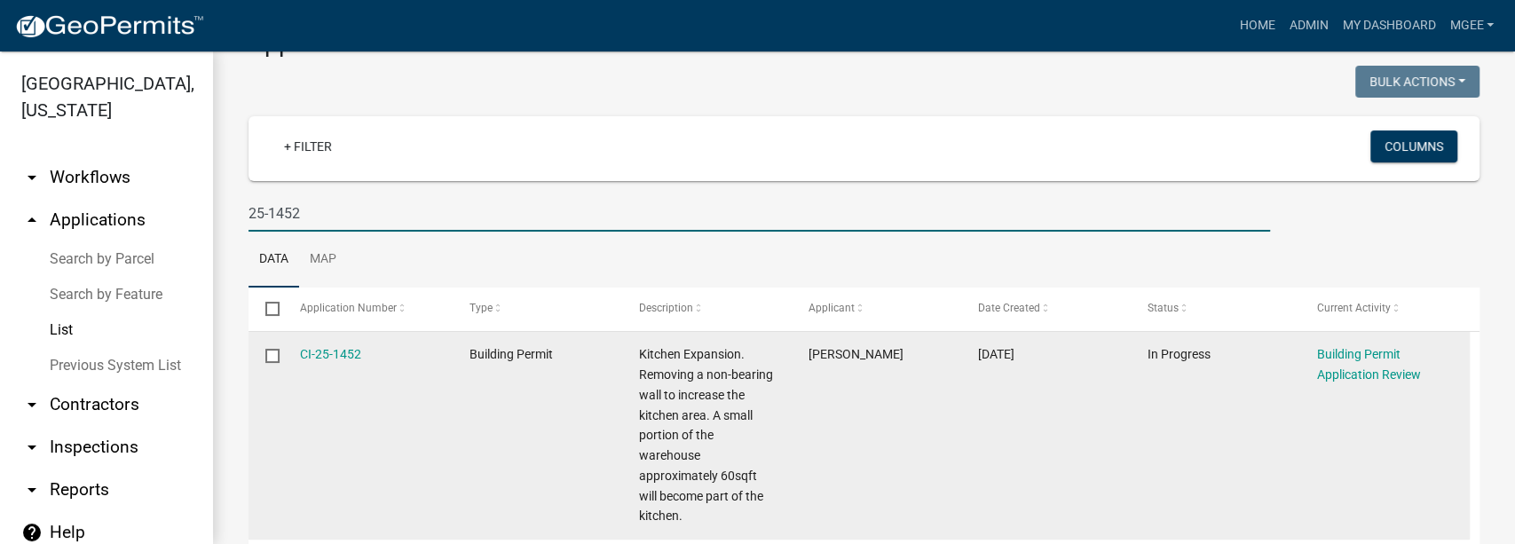
scroll to position [118, 0]
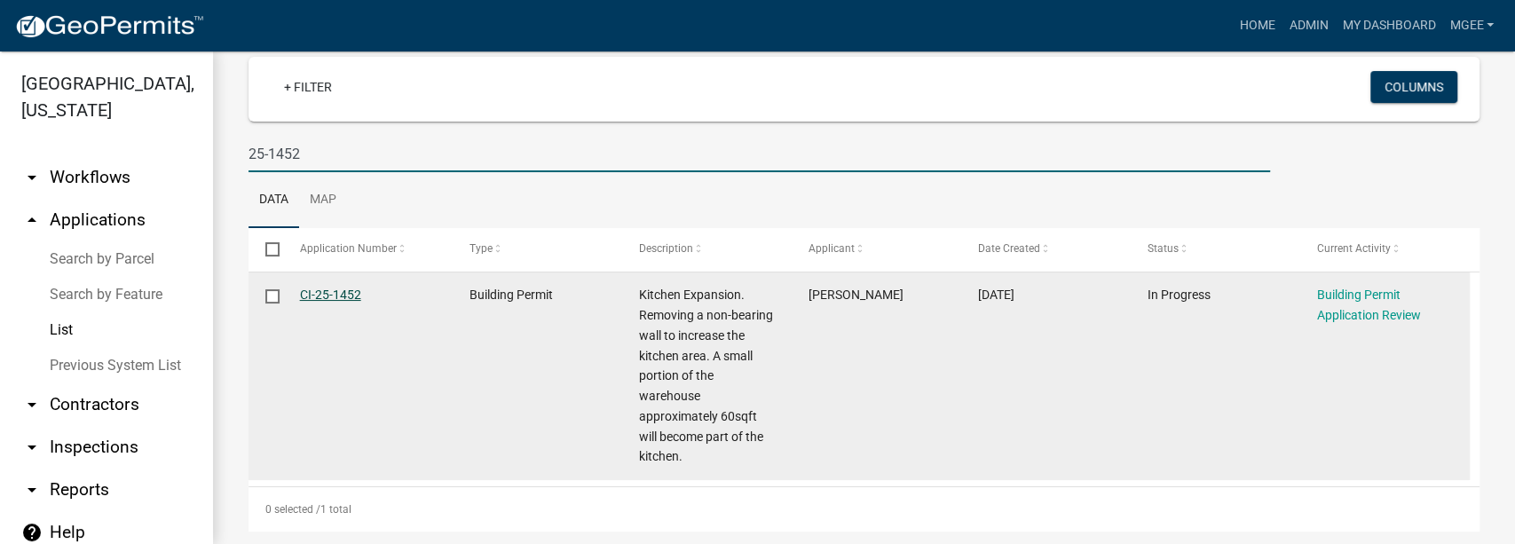
type input "25-1452"
click at [334, 289] on link "CI-25-1452" at bounding box center [330, 295] width 61 height 14
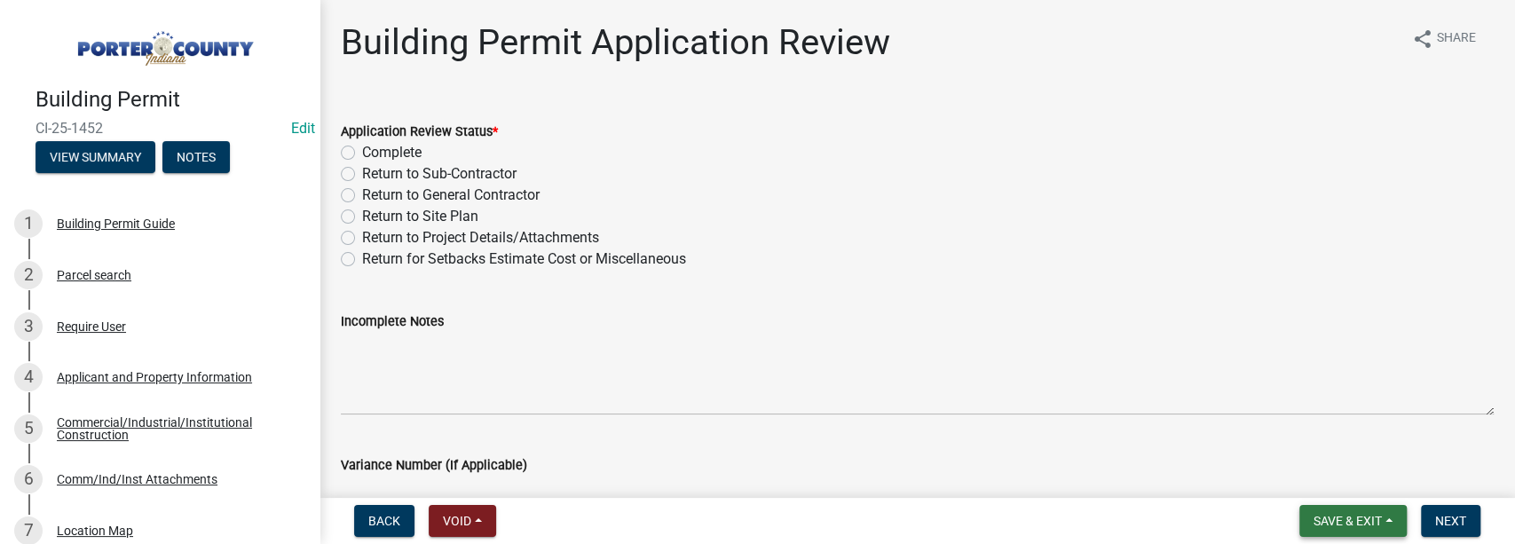
click at [831, 520] on span "Save & Exit" at bounding box center [1347, 521] width 68 height 14
click at [831, 474] on button "Save & Exit" at bounding box center [1336, 474] width 142 height 43
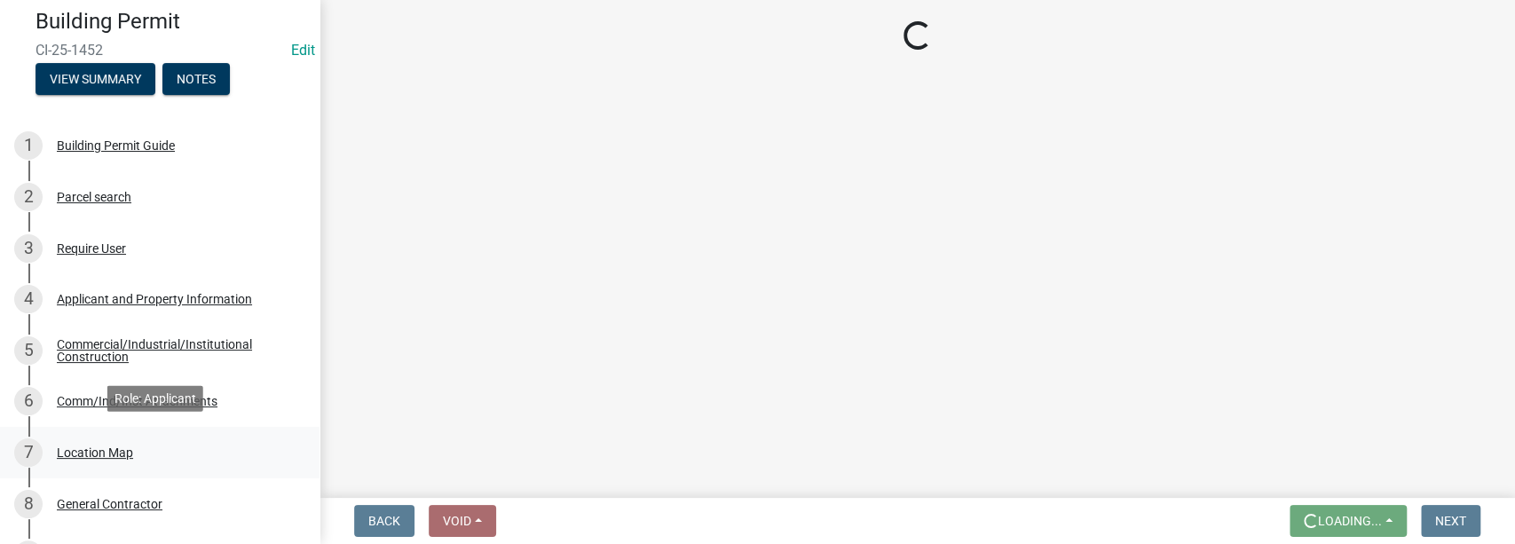
scroll to position [176, 0]
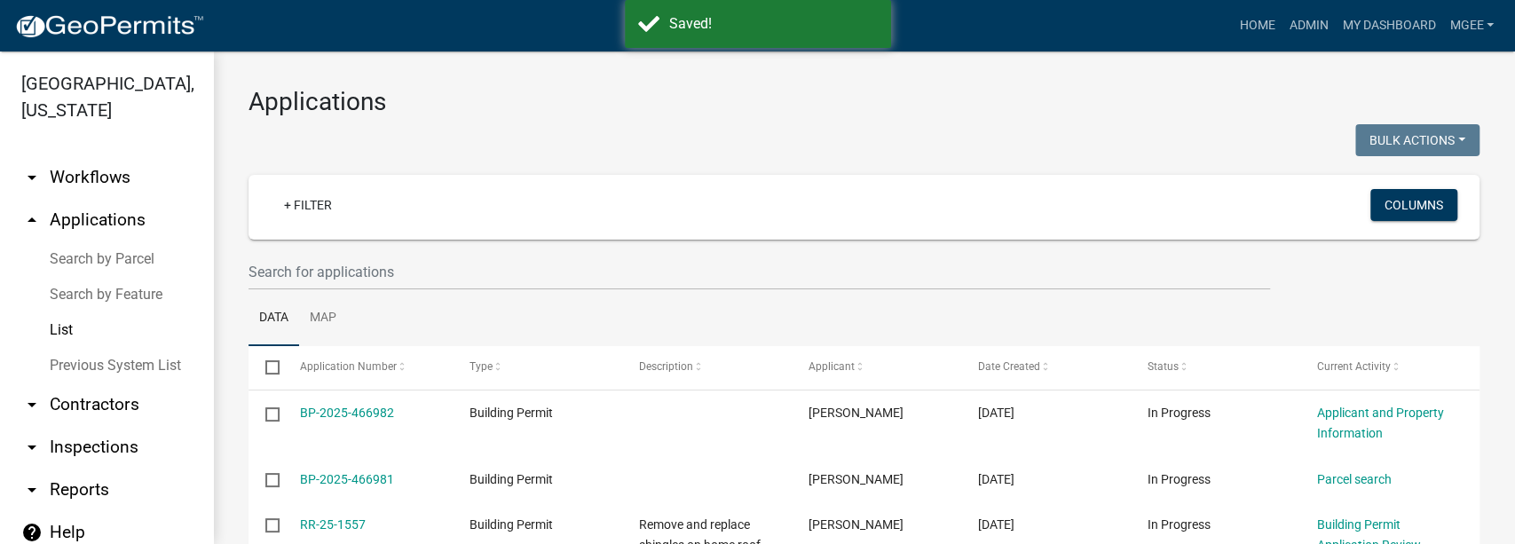
click at [687, 126] on div at bounding box center [549, 142] width 629 height 36
click at [752, 309] on ul "Data Map" at bounding box center [863, 318] width 1231 height 56
click at [699, 130] on div at bounding box center [549, 142] width 629 height 36
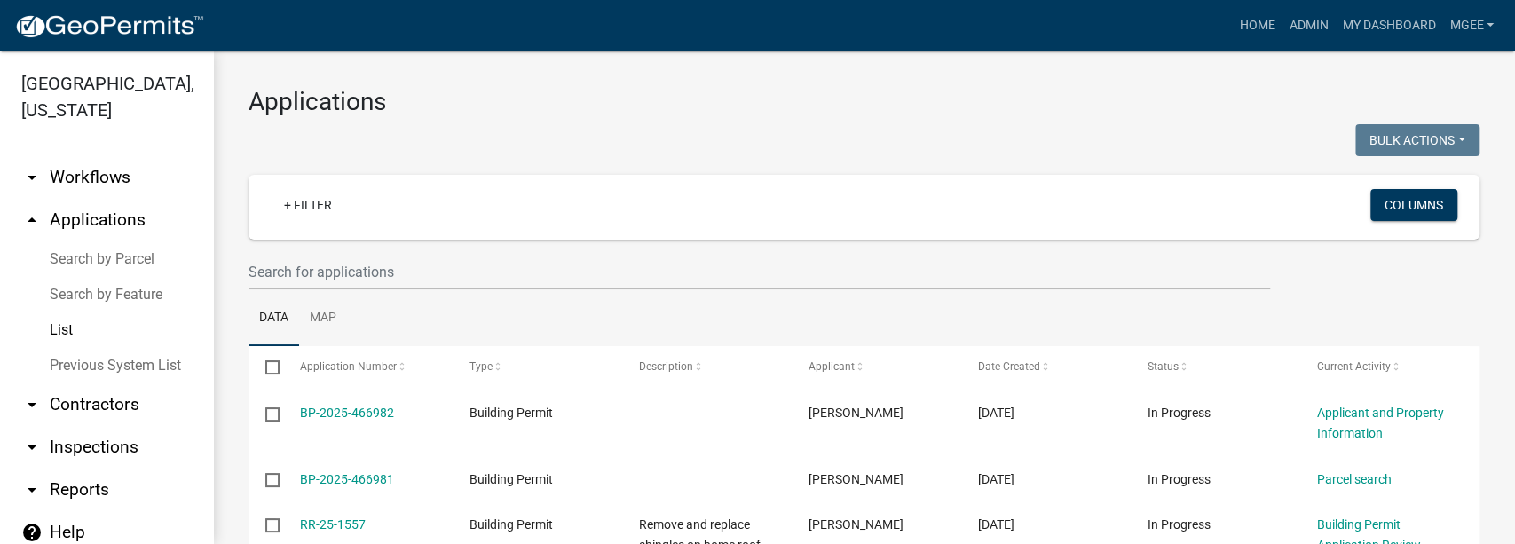
click at [831, 300] on ul "Data Map" at bounding box center [863, 318] width 1231 height 56
